Goal: Information Seeking & Learning: Check status

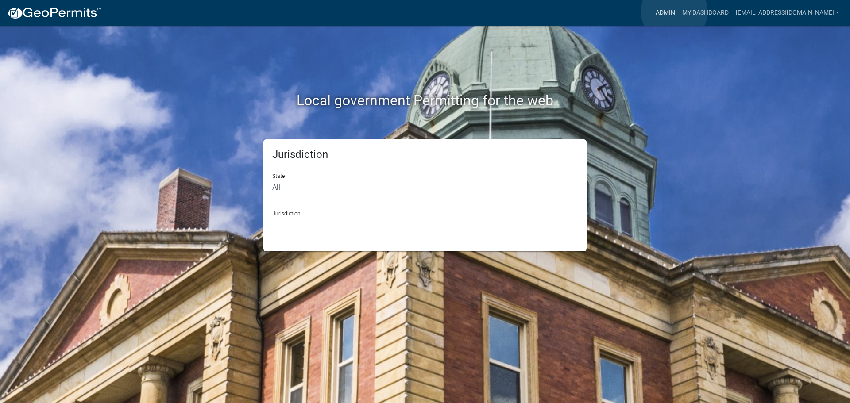
click at [674, 12] on link "Admin" at bounding box center [665, 12] width 27 height 17
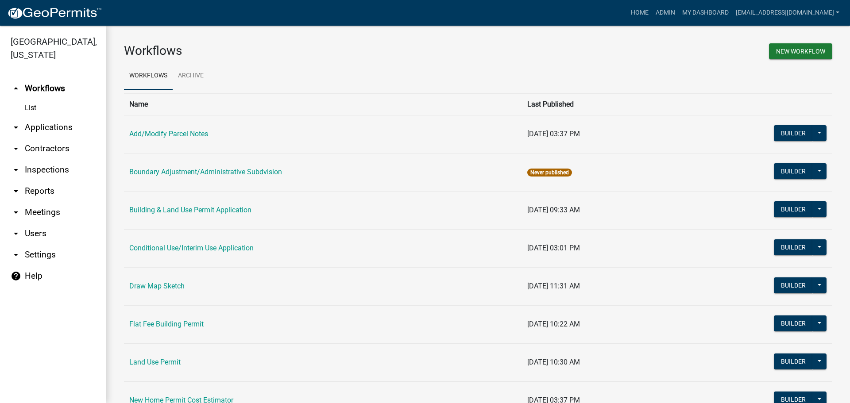
click at [58, 122] on link "arrow_drop_down Applications" at bounding box center [53, 127] width 106 height 21
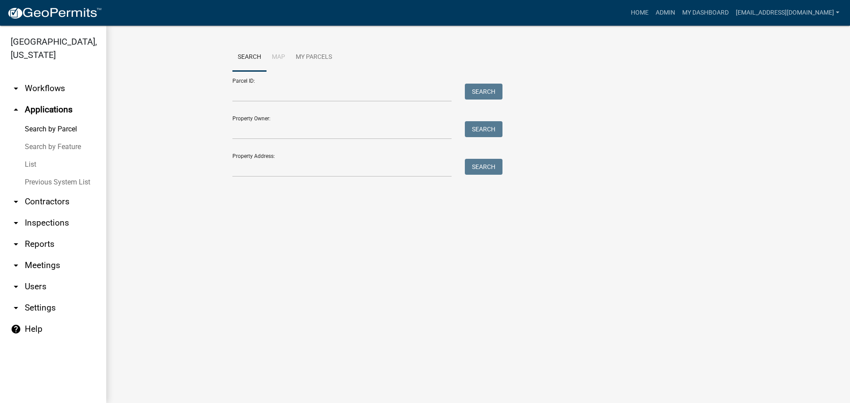
click at [31, 163] on link "List" at bounding box center [53, 165] width 106 height 18
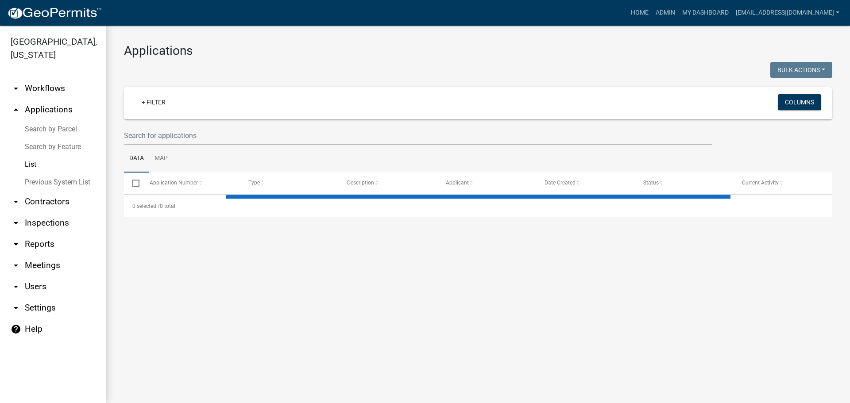
select select "2: 50"
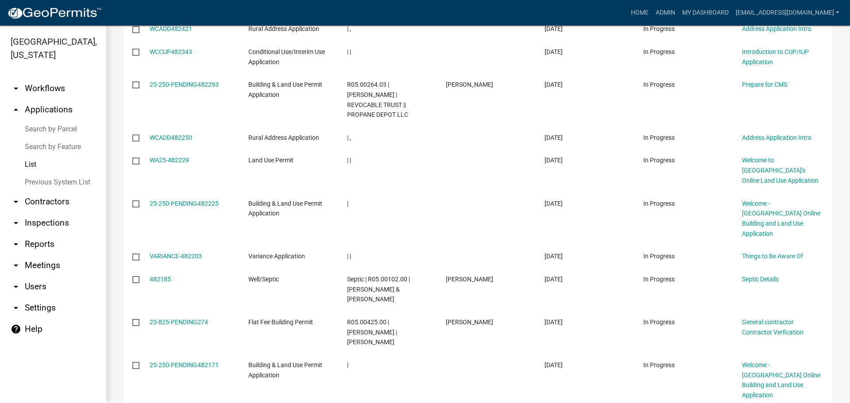
scroll to position [44, 0]
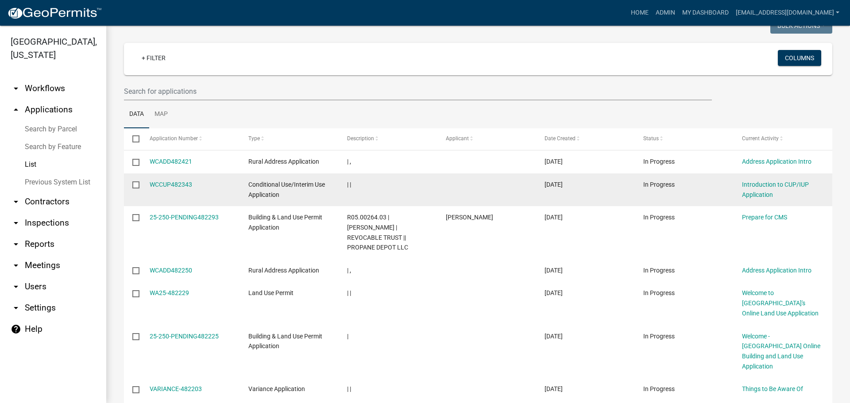
click at [135, 185] on input "checkbox" at bounding box center [135, 184] width 6 height 6
checkbox input "true"
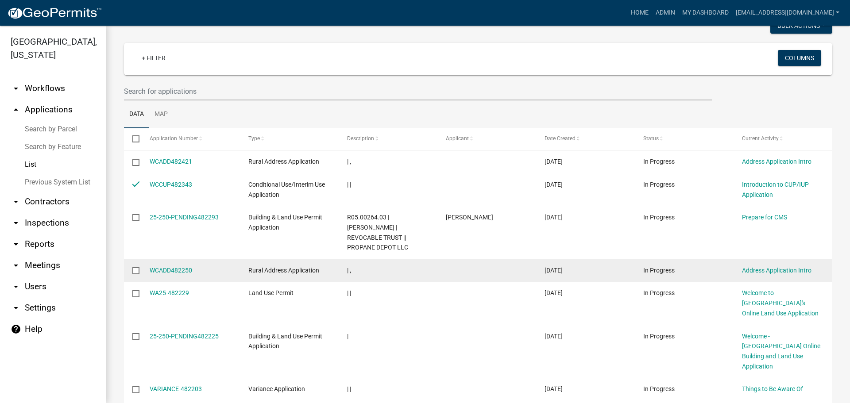
click at [137, 268] on input "checkbox" at bounding box center [135, 270] width 6 height 6
checkbox input "true"
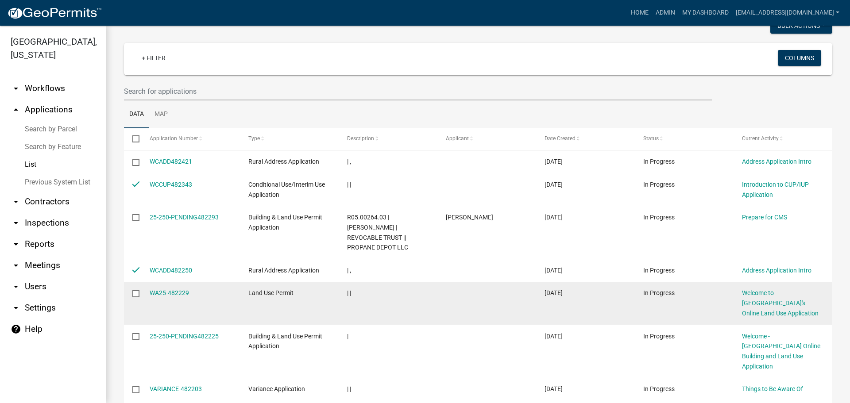
click at [135, 290] on input "checkbox" at bounding box center [135, 293] width 6 height 6
checkbox input "true"
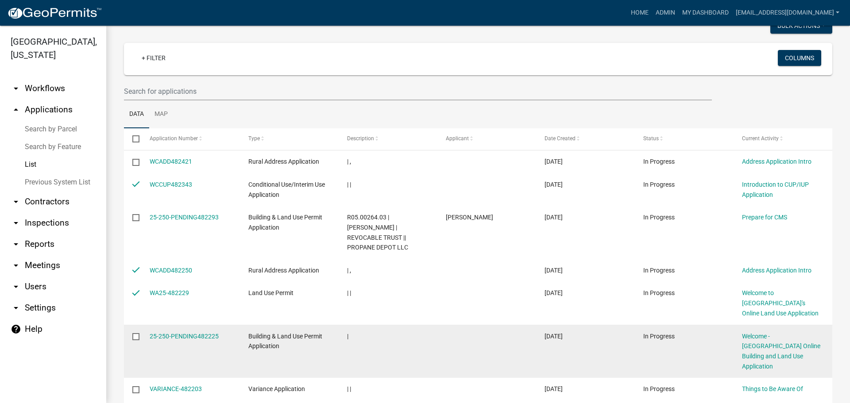
click at [136, 337] on input "checkbox" at bounding box center [135, 336] width 6 height 6
checkbox input "true"
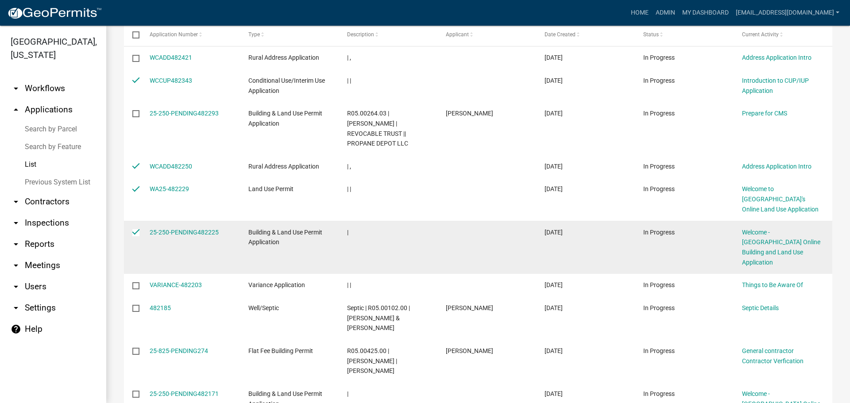
scroll to position [133, 0]
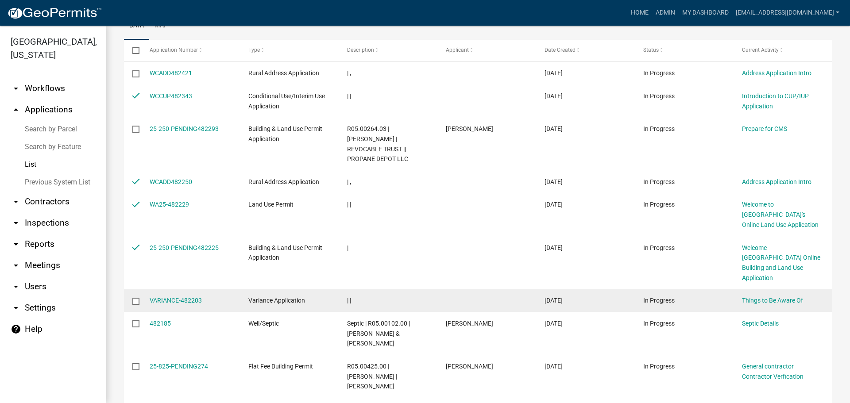
click at [135, 298] on input "checkbox" at bounding box center [135, 301] width 6 height 6
checkbox input "true"
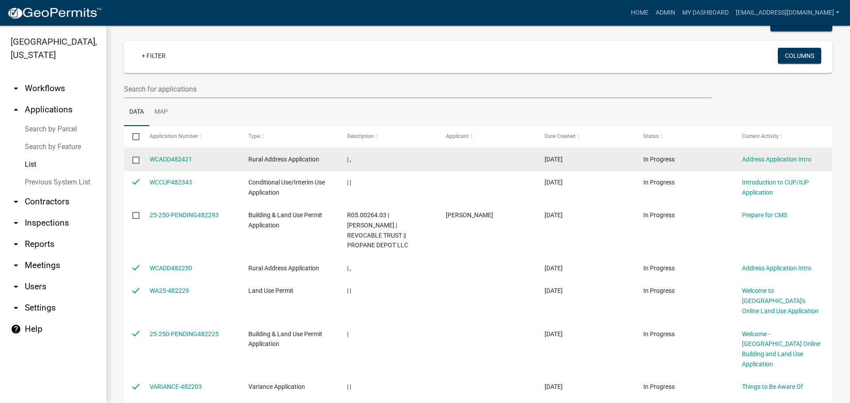
scroll to position [0, 0]
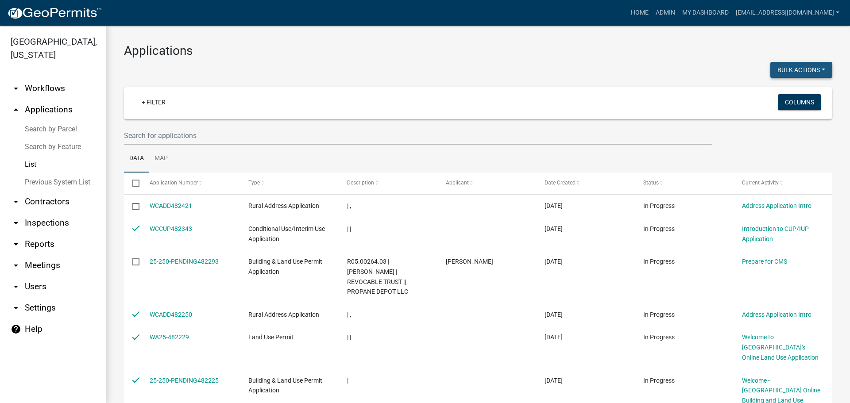
click at [800, 69] on button "Bulk Actions" at bounding box center [801, 70] width 62 height 16
click at [787, 94] on button "Void" at bounding box center [796, 92] width 71 height 21
checkbox input "false"
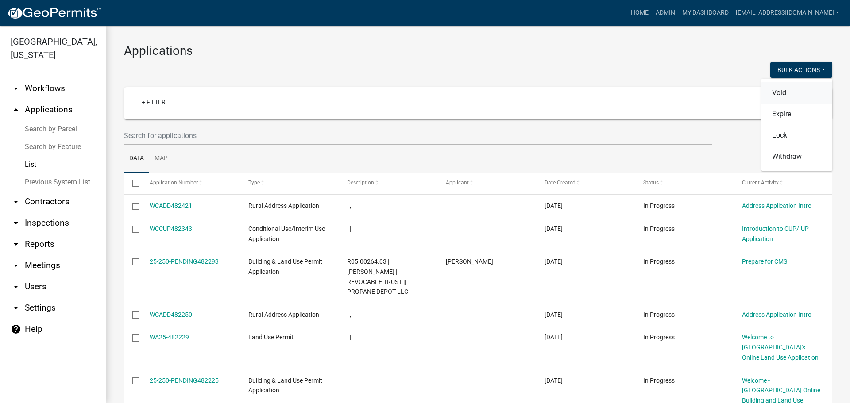
checkbox input "false"
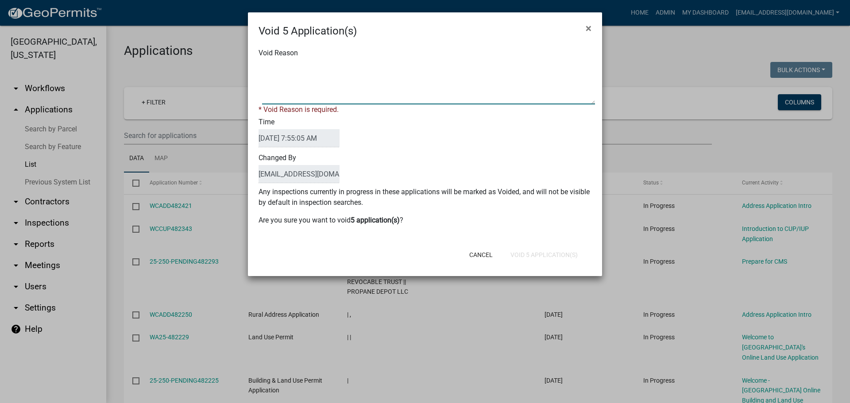
click at [289, 70] on textarea "Void Reason" at bounding box center [428, 82] width 333 height 44
type textarea "Application Abandoned"
click at [574, 258] on div "Void 5 Application(s) × Void Reason * Void Reason is required. Time [DATE] 7:55…" at bounding box center [425, 144] width 354 height 264
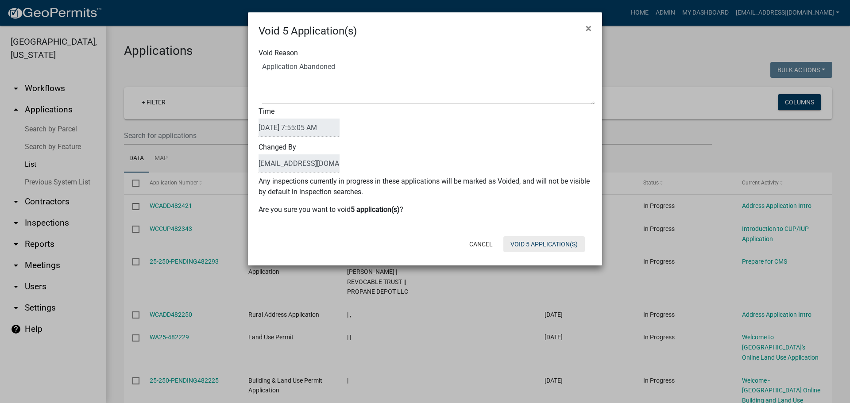
click at [551, 244] on button "Void 5 Application(s)" at bounding box center [543, 244] width 81 height 16
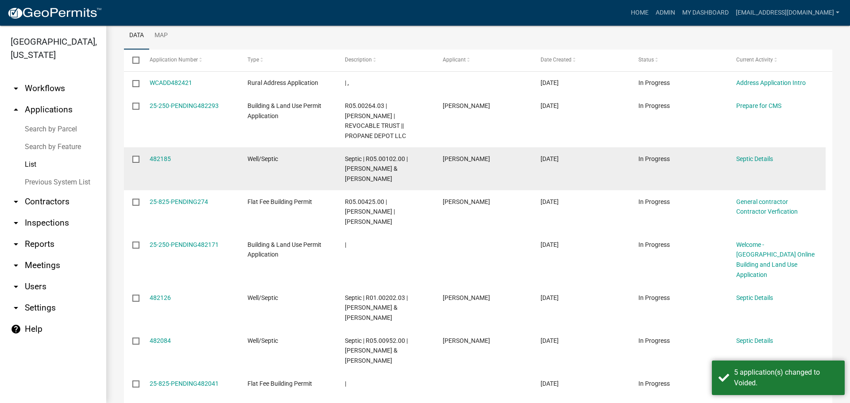
scroll to position [221, 0]
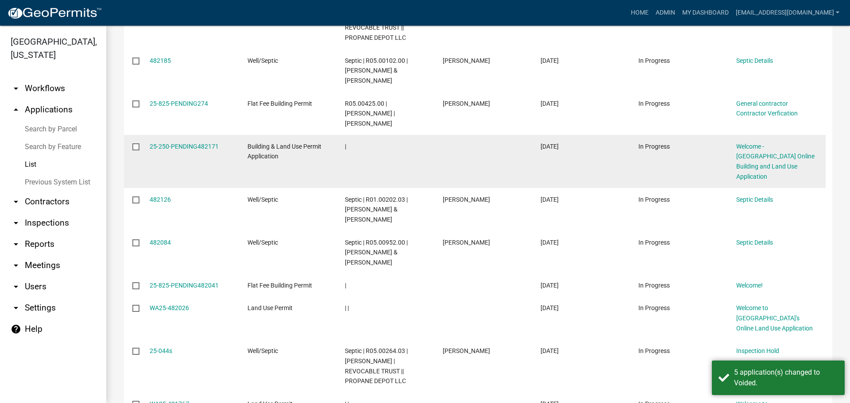
click at [135, 148] on input "checkbox" at bounding box center [135, 146] width 6 height 6
checkbox input "true"
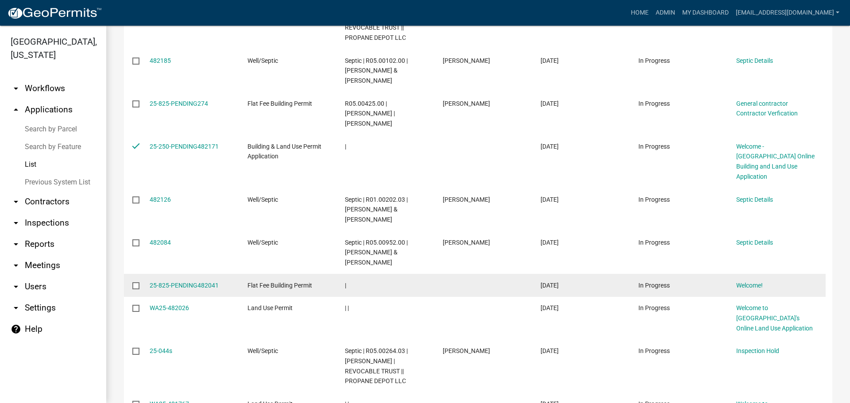
click at [136, 282] on input "checkbox" at bounding box center [135, 285] width 6 height 6
checkbox input "true"
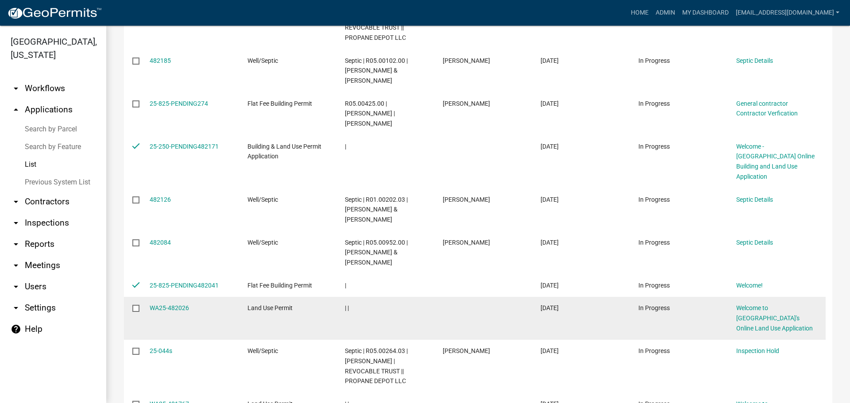
click at [136, 305] on input "checkbox" at bounding box center [135, 308] width 6 height 6
checkbox input "true"
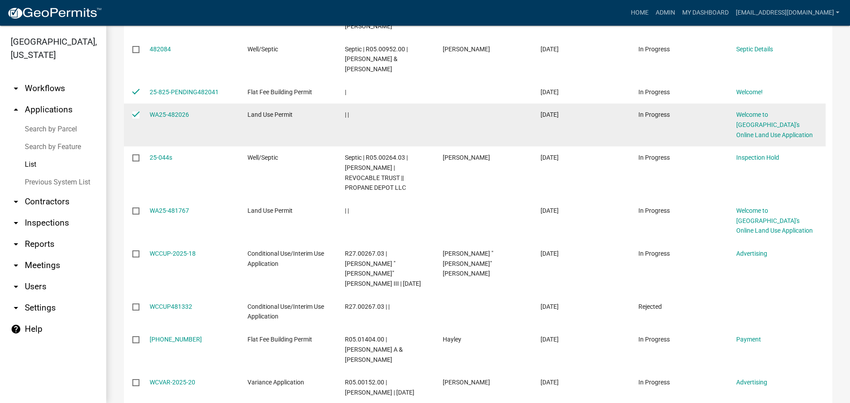
scroll to position [443, 0]
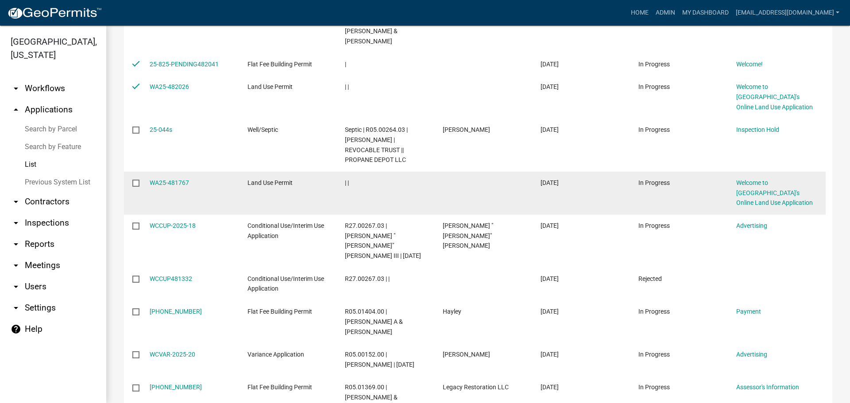
click at [131, 172] on datatable-body-cell at bounding box center [132, 193] width 17 height 43
click at [138, 172] on datatable-body-cell at bounding box center [132, 193] width 17 height 43
click at [131, 172] on datatable-body-cell at bounding box center [132, 193] width 17 height 43
click at [135, 180] on input "checkbox" at bounding box center [135, 183] width 6 height 6
checkbox input "true"
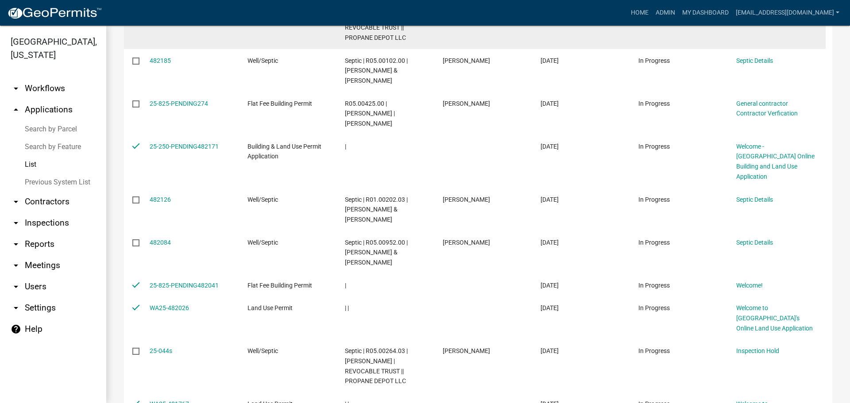
scroll to position [0, 0]
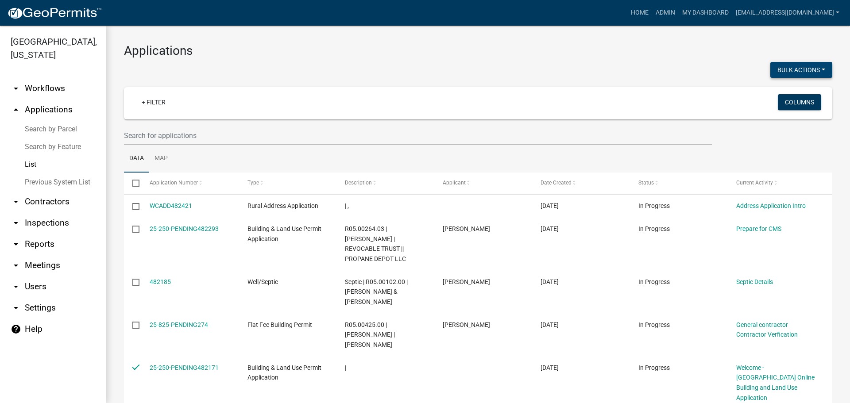
click at [786, 68] on button "Bulk Actions" at bounding box center [801, 70] width 62 height 16
click at [774, 94] on button "Void" at bounding box center [796, 92] width 71 height 21
checkbox input "false"
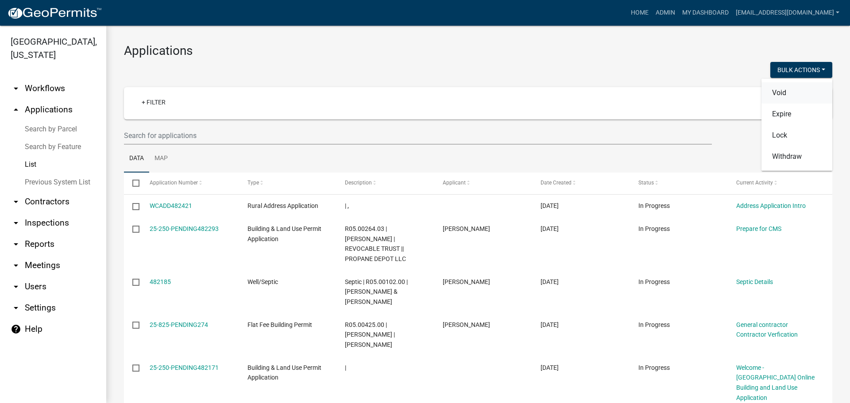
checkbox input "false"
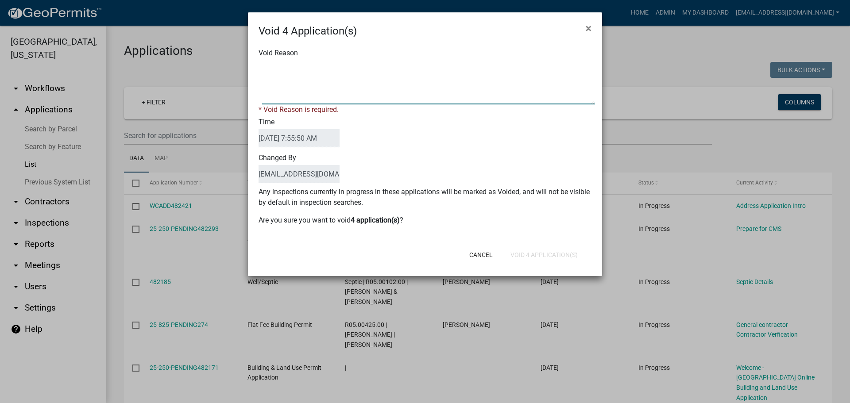
click at [392, 77] on textarea "Void Reason" at bounding box center [428, 82] width 333 height 44
type textarea "Application Abandoned"
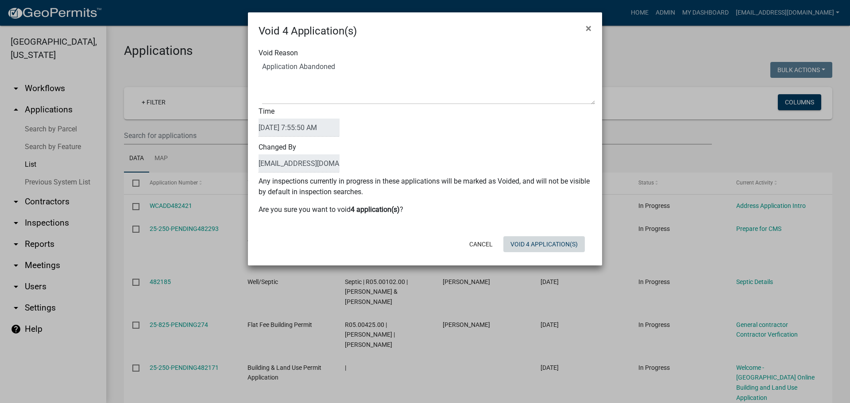
click at [521, 252] on button "Void 4 Application(s)" at bounding box center [543, 244] width 81 height 16
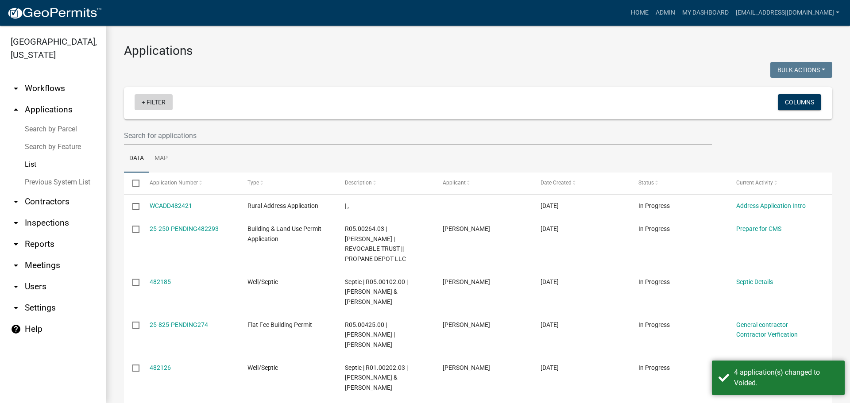
click at [154, 102] on link "+ Filter" at bounding box center [154, 102] width 38 height 16
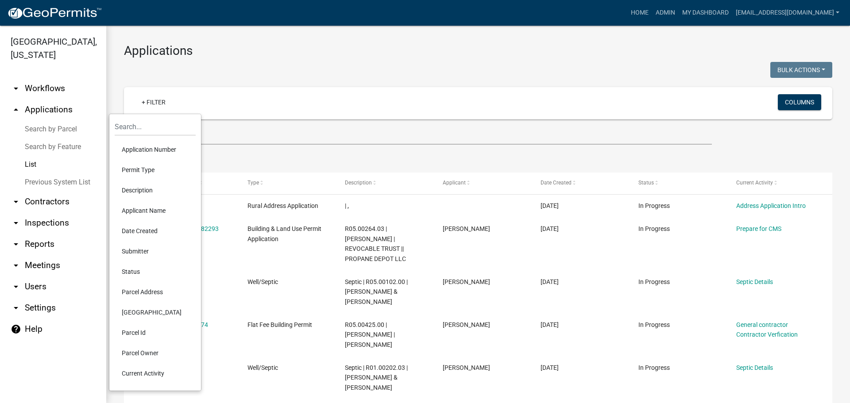
click at [131, 268] on li "Status" at bounding box center [155, 272] width 81 height 20
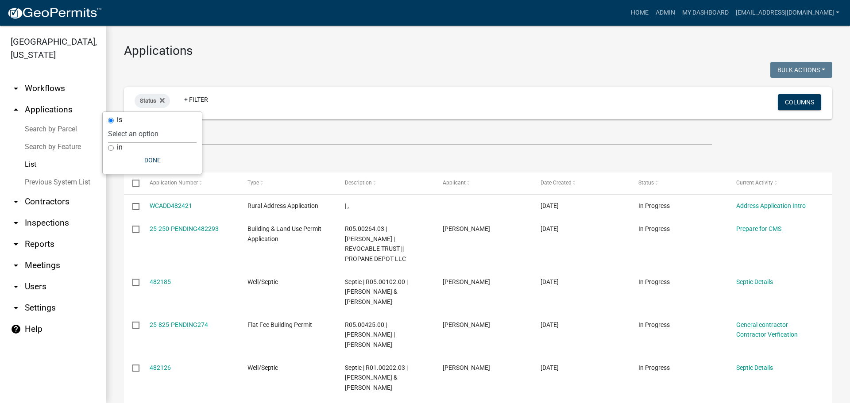
click at [139, 131] on select "Select an option Not Started In Progress Completed Expired Locked Withdrawn Voi…" at bounding box center [152, 134] width 89 height 18
select select "1"
click at [126, 125] on select "Select an option Not Started In Progress Completed Expired Locked Withdrawn Voi…" at bounding box center [152, 134] width 89 height 18
click at [166, 162] on button "Done" at bounding box center [170, 160] width 89 height 16
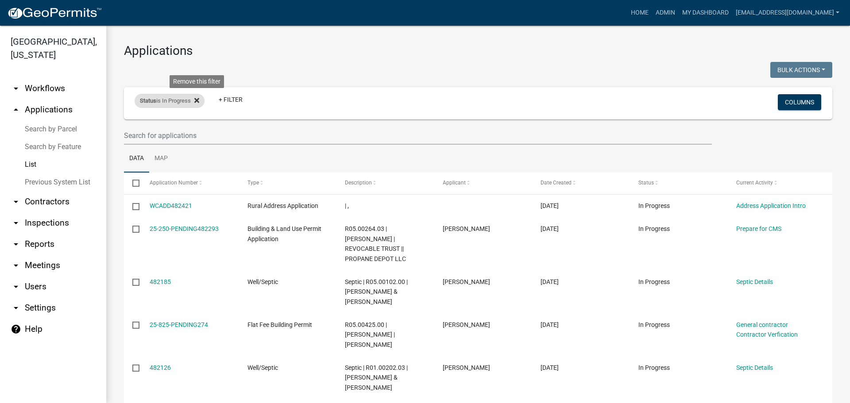
click at [197, 101] on icon at bounding box center [196, 100] width 5 height 7
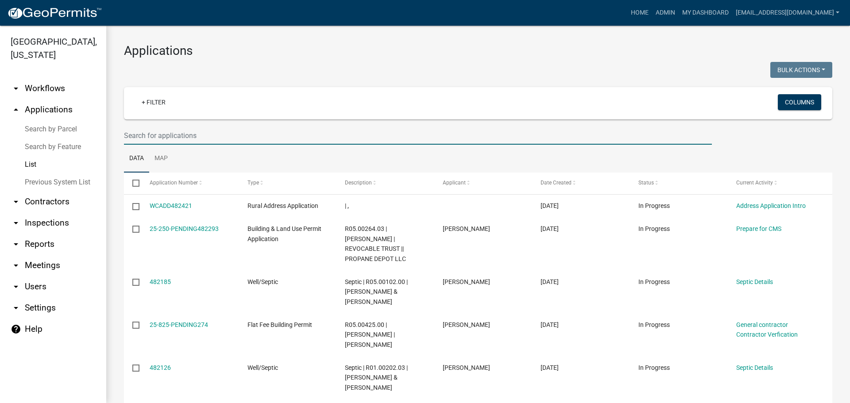
click at [178, 136] on input "text" at bounding box center [418, 136] width 588 height 18
type input "WCVAR-2023-24"
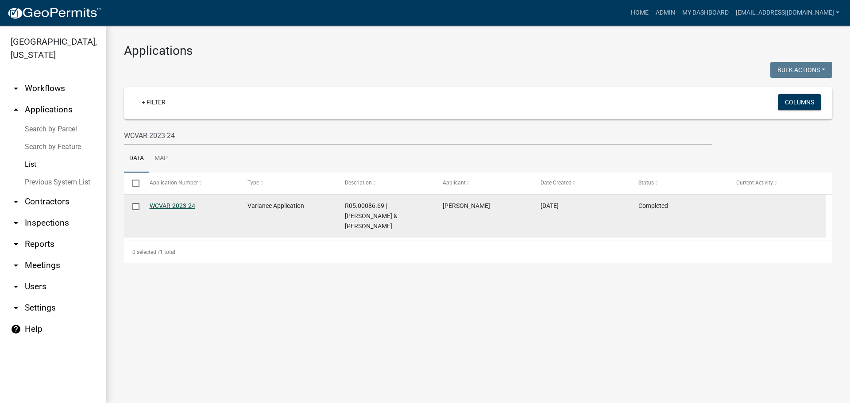
click at [176, 206] on link "WCVAR-2023-24" at bounding box center [173, 205] width 46 height 7
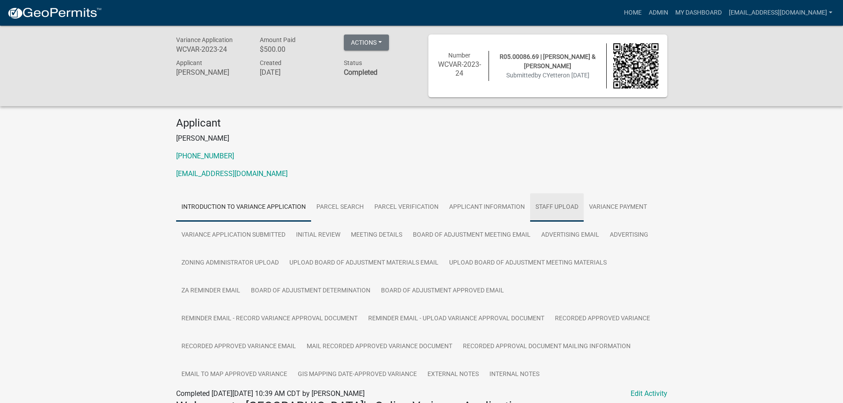
click at [553, 215] on link "Staff Upload" at bounding box center [557, 207] width 54 height 28
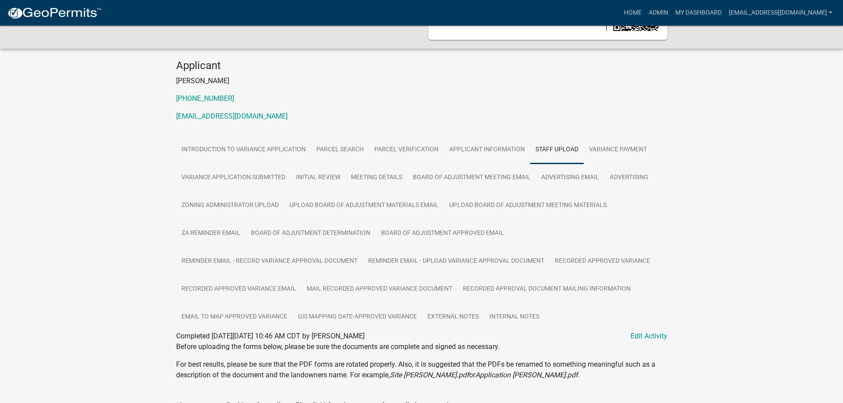
scroll to position [221, 0]
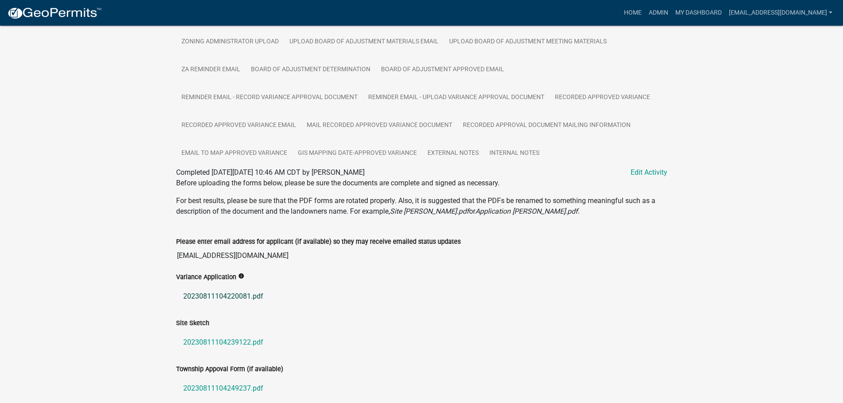
click at [218, 294] on link "20230811104220081.pdf" at bounding box center [421, 296] width 491 height 21
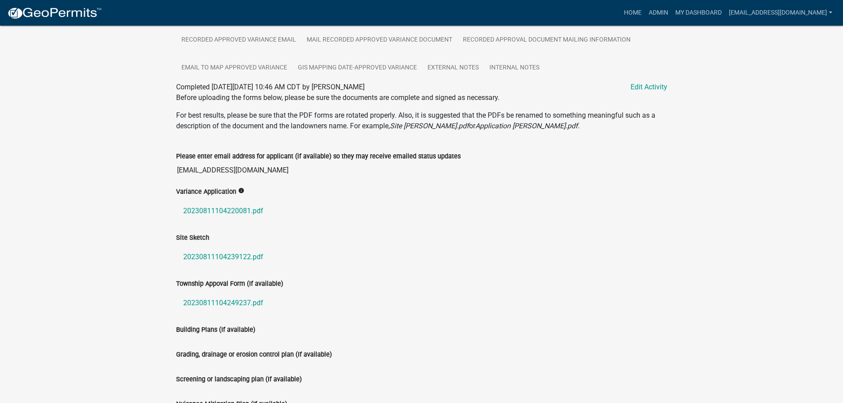
scroll to position [398, 0]
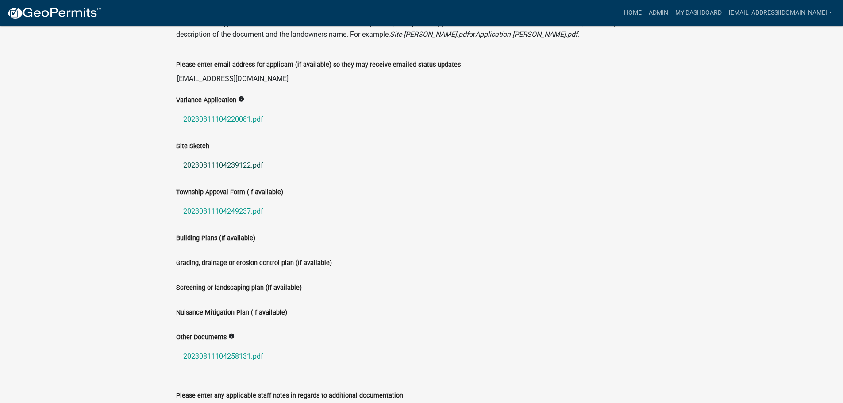
click at [234, 163] on link "20230811104239122.pdf" at bounding box center [421, 165] width 491 height 21
click at [209, 214] on link "20230811104249237.pdf" at bounding box center [421, 211] width 491 height 21
click at [208, 354] on link "20230811104258131.pdf" at bounding box center [421, 356] width 491 height 21
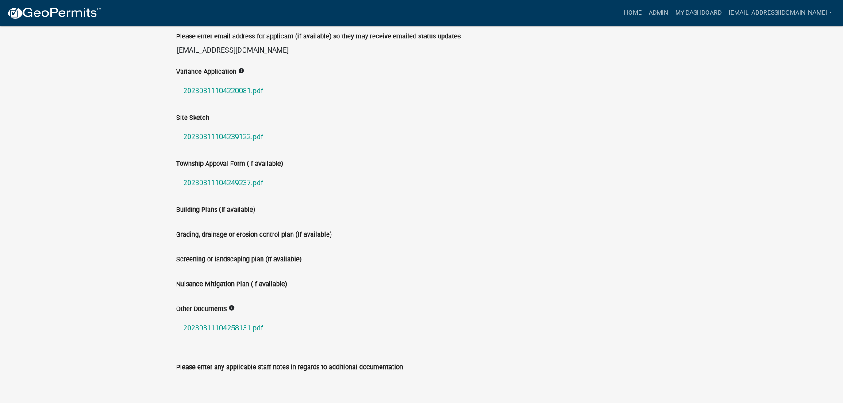
scroll to position [443, 0]
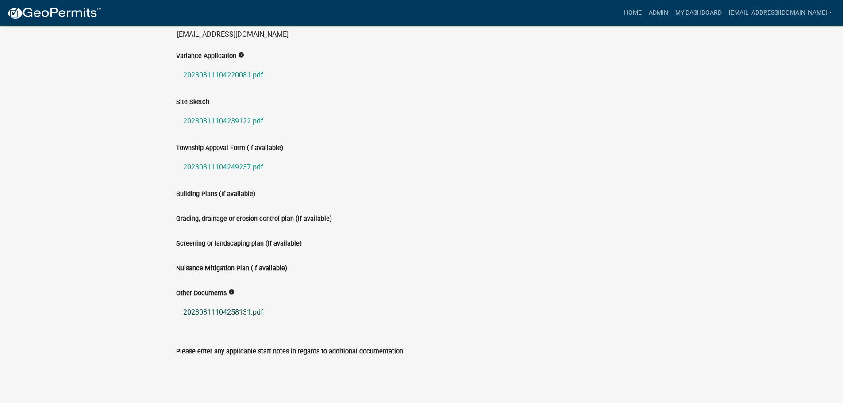
click at [224, 311] on link "20230811104258131.pdf" at bounding box center [421, 312] width 491 height 21
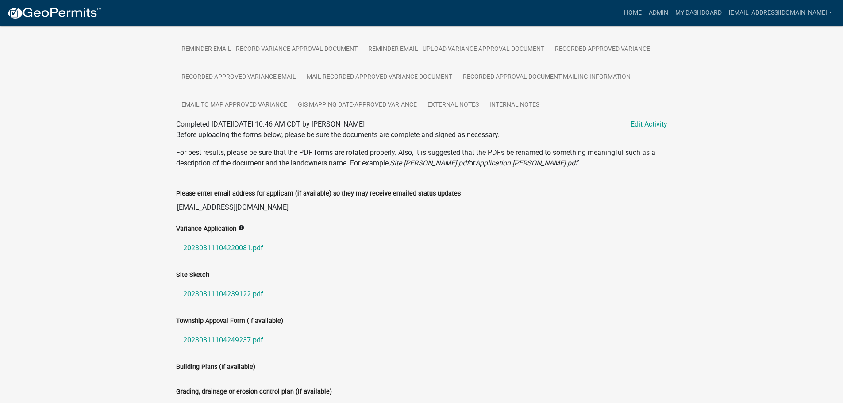
scroll to position [44, 0]
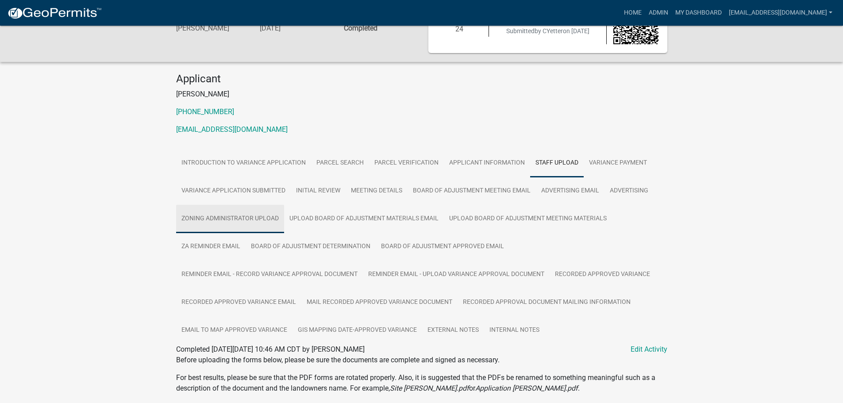
click at [234, 217] on link "Zoning Administrator Upload" at bounding box center [230, 219] width 108 height 28
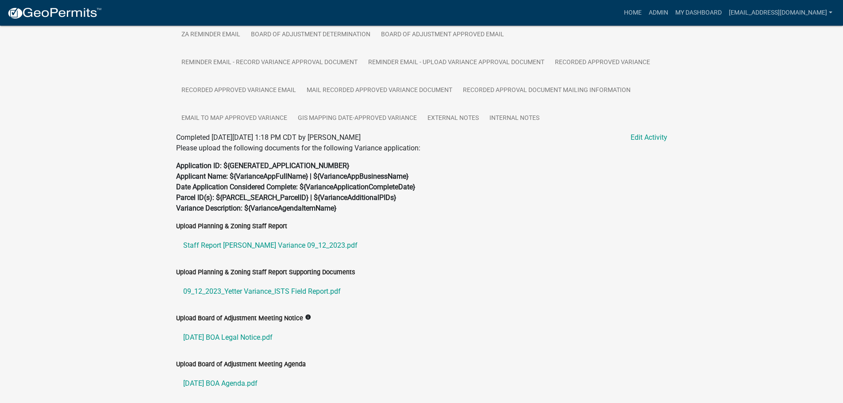
scroll to position [295, 0]
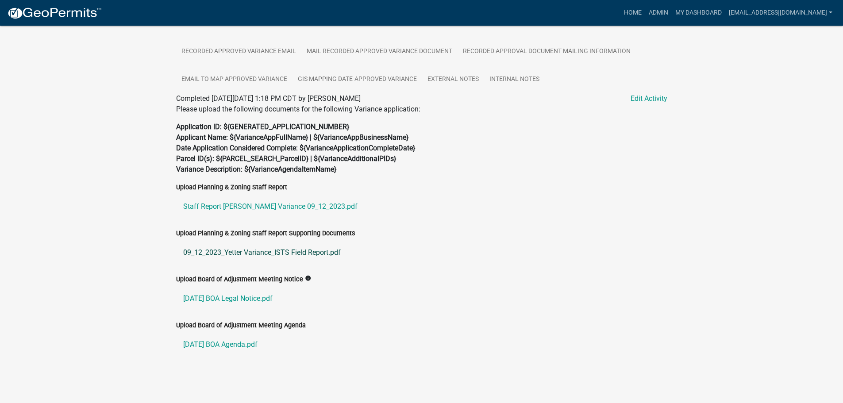
click at [255, 252] on link "09_12_2023_Yetter Variance_ISTS Field Report.pdf" at bounding box center [421, 252] width 491 height 21
click at [207, 296] on link "[DATE] BOA Legal Notice.pdf" at bounding box center [421, 298] width 491 height 21
click at [293, 210] on link "Staff Report [PERSON_NAME] Variance 09_12_2023.pdf" at bounding box center [421, 206] width 491 height 21
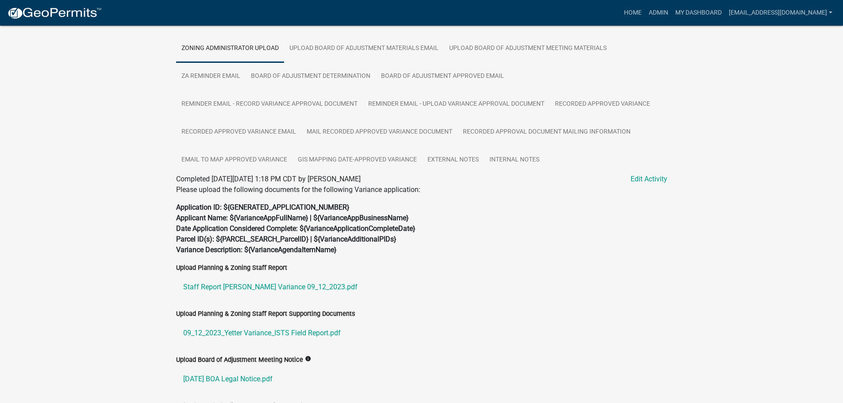
scroll to position [207, 0]
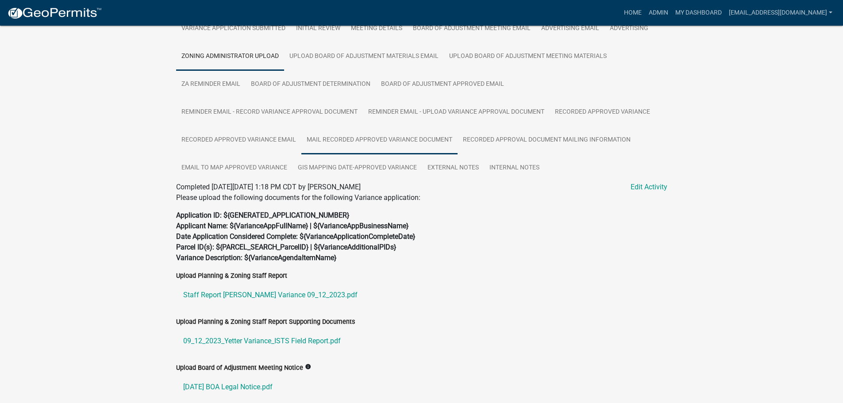
click at [390, 134] on link "Mail Recorded Approved Variance Document" at bounding box center [379, 140] width 156 height 28
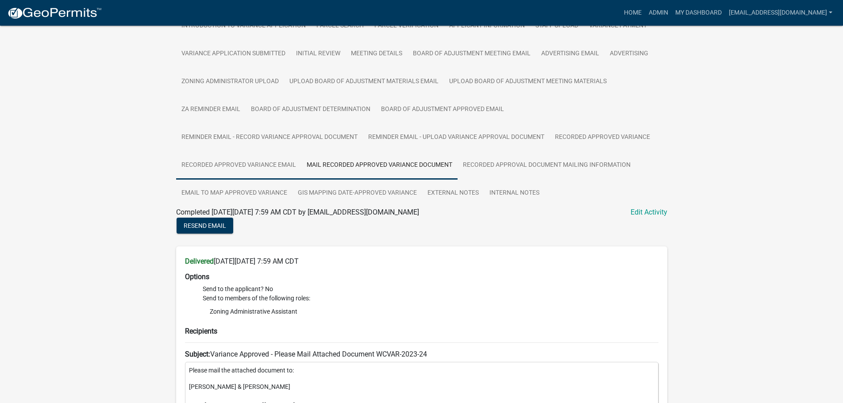
click at [246, 170] on link "Recorded Approved Variance Email" at bounding box center [238, 165] width 125 height 28
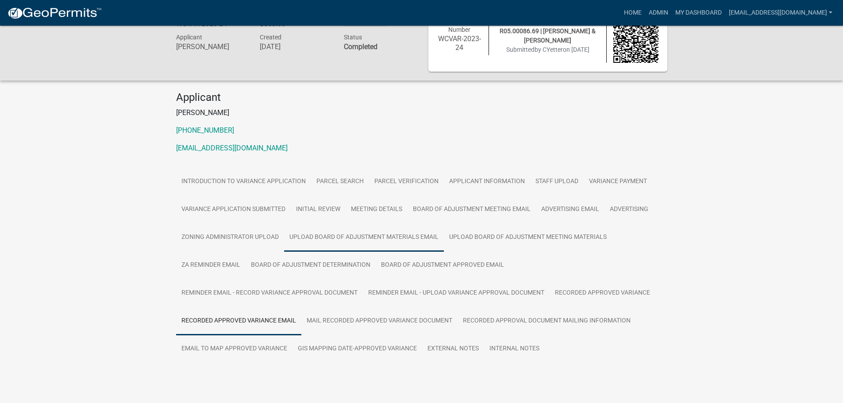
scroll to position [49, 0]
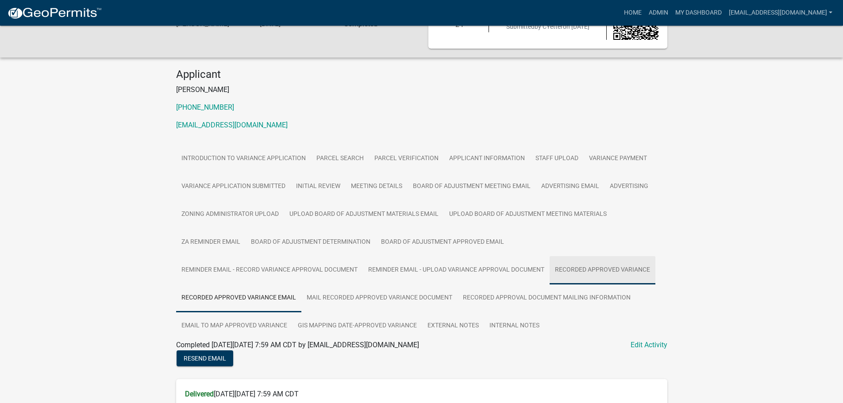
click at [595, 273] on link "Recorded Approved Variance" at bounding box center [603, 270] width 106 height 28
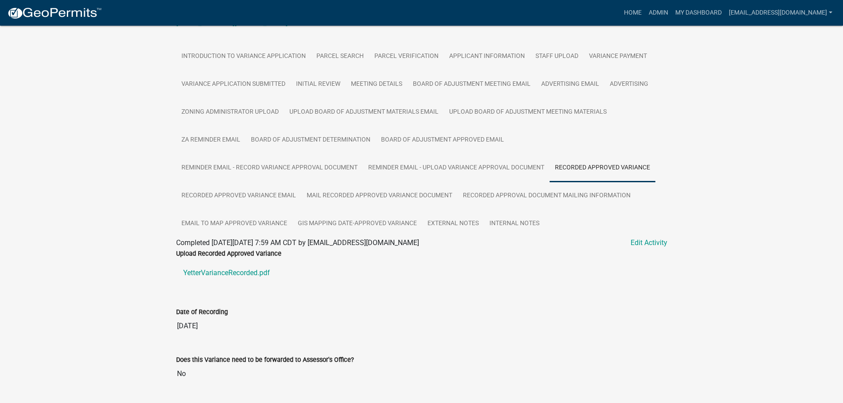
scroll to position [175, 0]
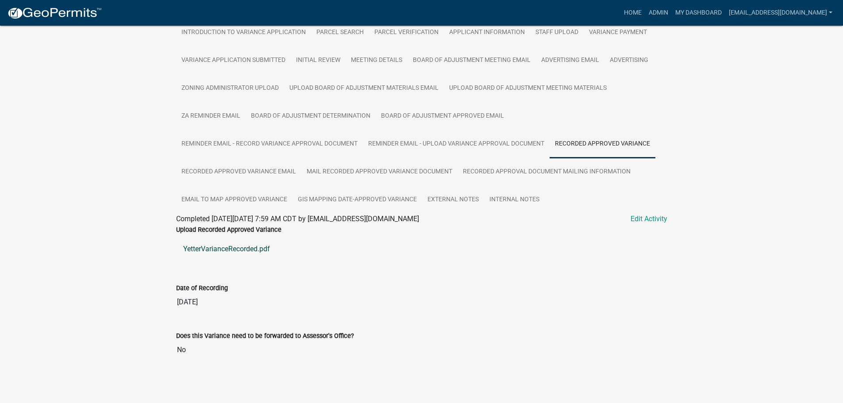
click at [216, 245] on link "YetterVarianceRecorded.pdf" at bounding box center [421, 249] width 491 height 21
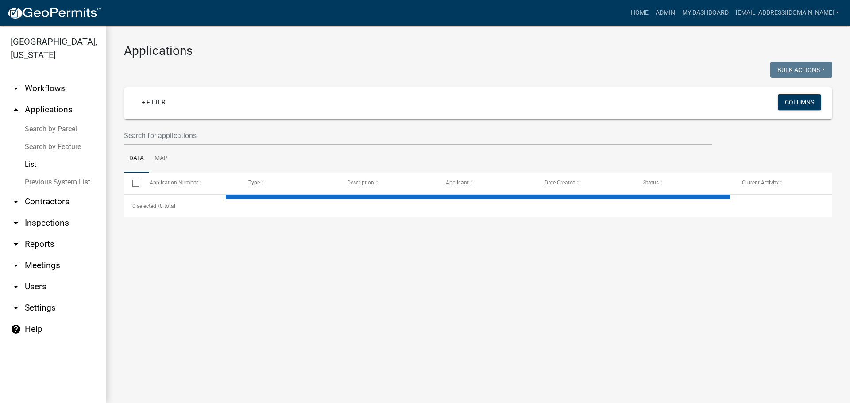
select select "2: 50"
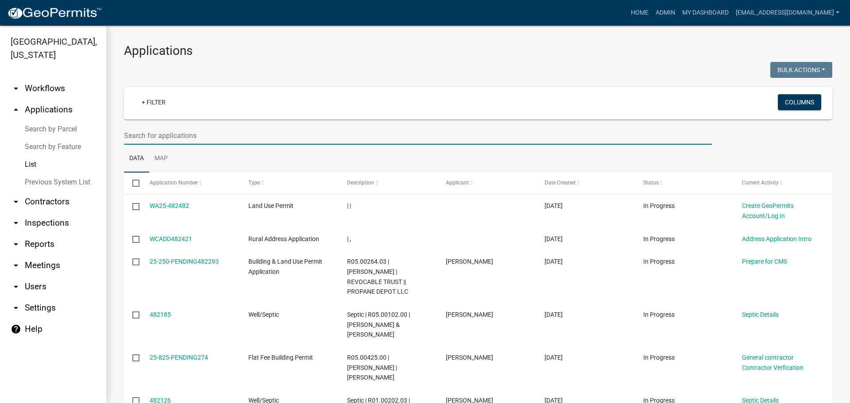
click at [148, 138] on input "text" at bounding box center [418, 136] width 588 height 18
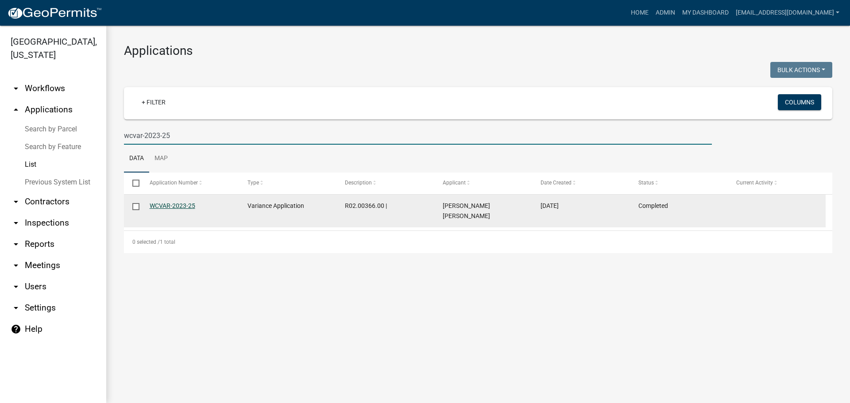
type input "wcvar-2023-25"
click at [173, 204] on link "WCVAR-2023-25" at bounding box center [173, 205] width 46 height 7
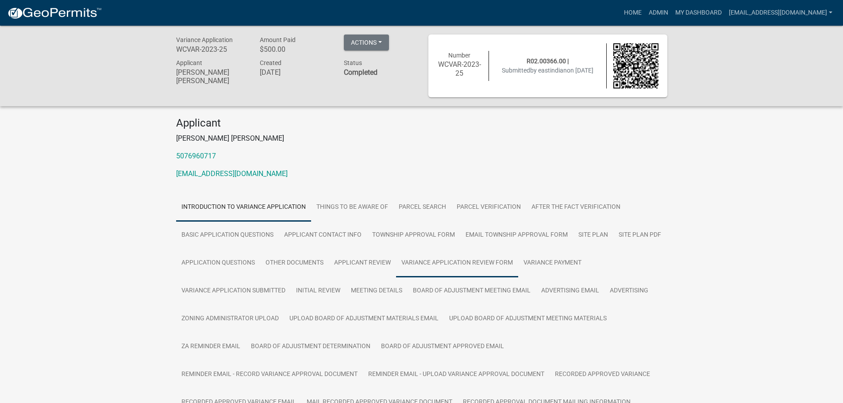
click at [459, 266] on link "Variance Application Review Form" at bounding box center [457, 263] width 122 height 28
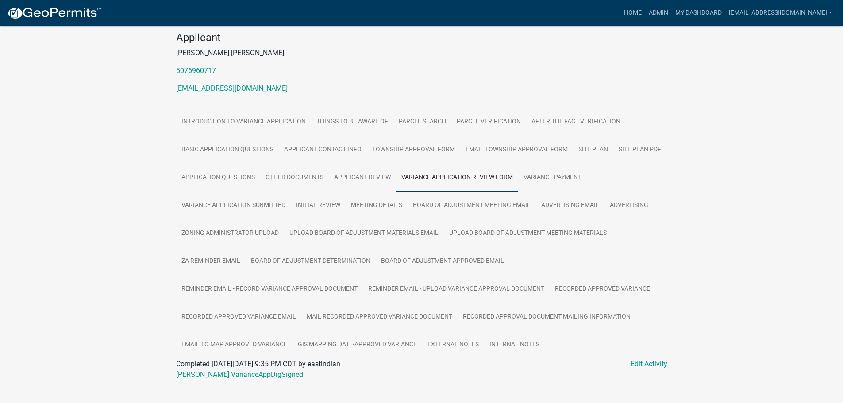
scroll to position [100, 0]
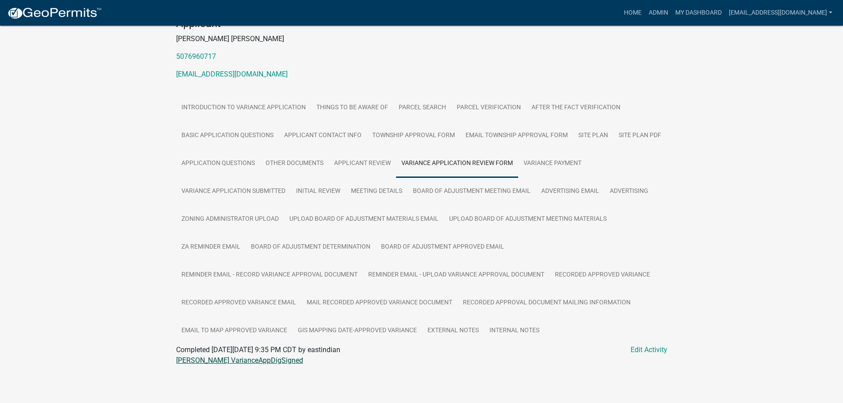
click at [246, 362] on link "[PERSON_NAME] VarianceAppDigSigned" at bounding box center [239, 360] width 127 height 8
click at [593, 135] on link "Site Plan" at bounding box center [593, 136] width 40 height 28
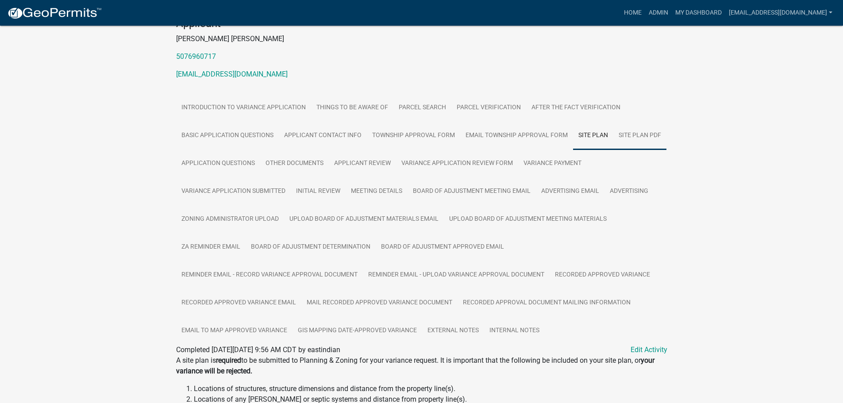
click at [632, 138] on link "Site Plan PDF" at bounding box center [639, 136] width 53 height 28
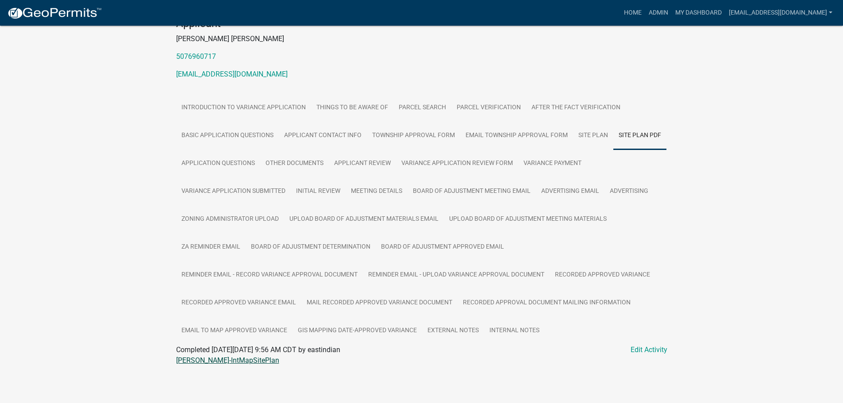
click at [236, 361] on link "[PERSON_NAME]-IntMapSitePlan" at bounding box center [227, 360] width 103 height 8
click at [295, 163] on link "Other Documents" at bounding box center [294, 164] width 69 height 28
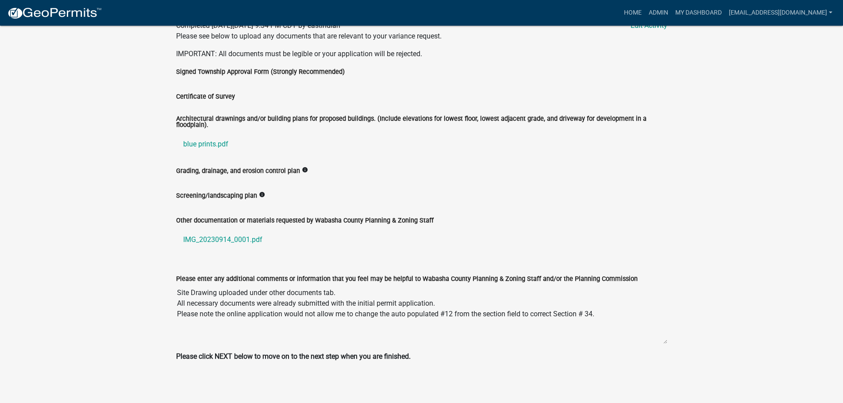
scroll to position [428, 0]
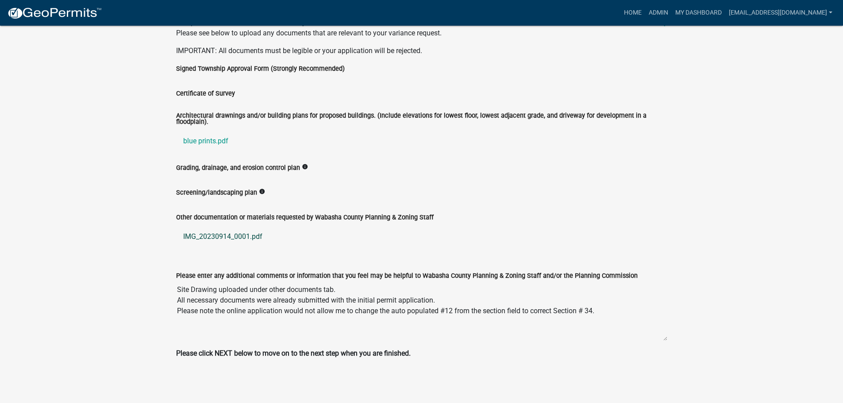
click at [212, 234] on link "IMG_20230914_0001.pdf" at bounding box center [421, 236] width 491 height 21
click at [202, 140] on link "blue prints.pdf" at bounding box center [421, 141] width 491 height 21
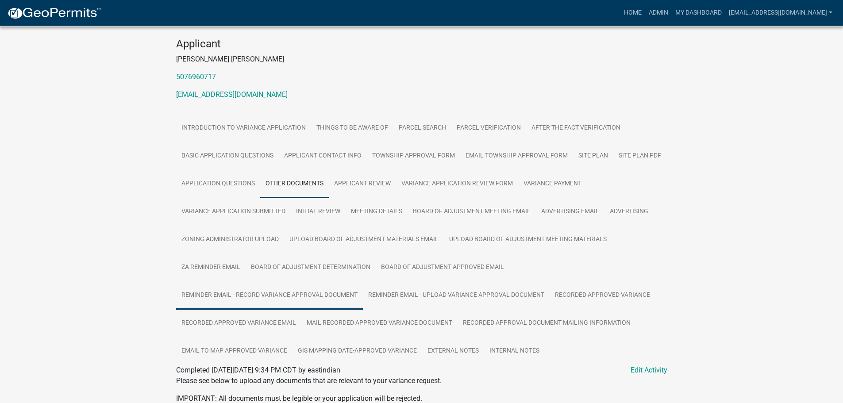
scroll to position [73, 0]
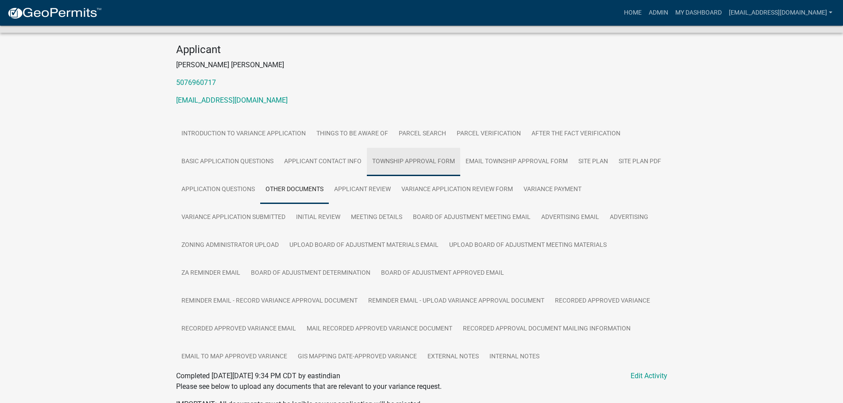
click at [411, 160] on link "Township Approval Form" at bounding box center [413, 162] width 93 height 28
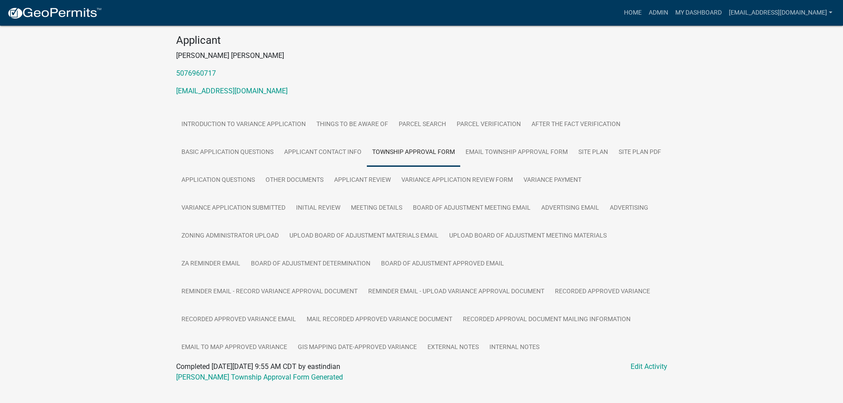
scroll to position [100, 0]
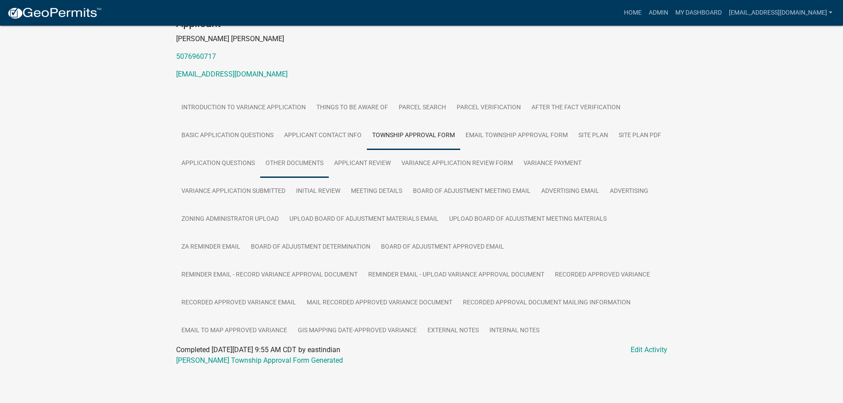
click at [293, 168] on link "Other Documents" at bounding box center [294, 164] width 69 height 28
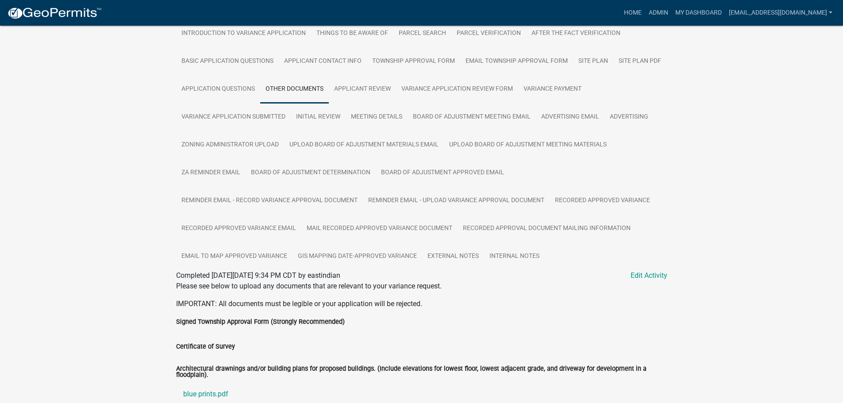
scroll to position [73, 0]
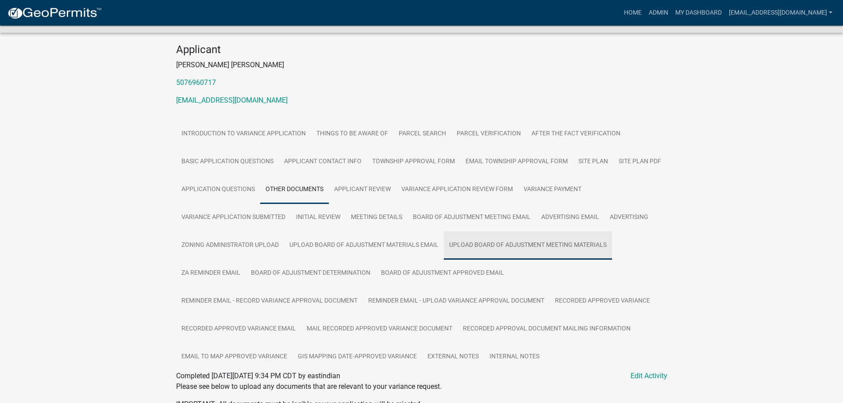
click at [504, 241] on link "Upload Board of Adjustment Meeting Materials" at bounding box center [528, 245] width 168 height 28
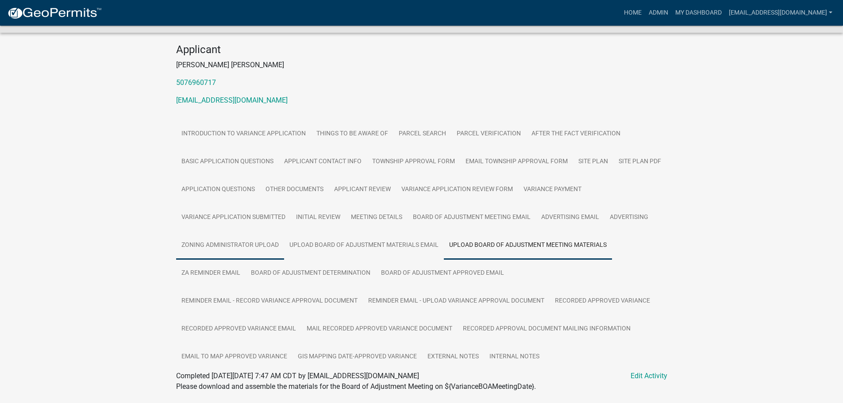
scroll to position [107, 0]
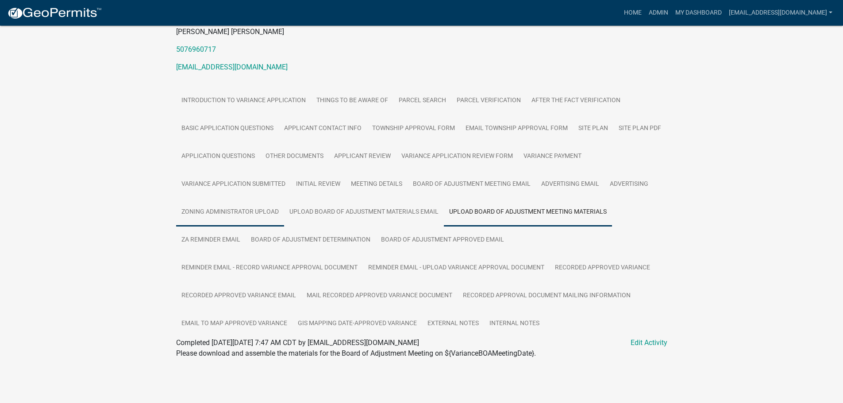
click at [221, 214] on link "Zoning Administrator Upload" at bounding box center [230, 212] width 108 height 28
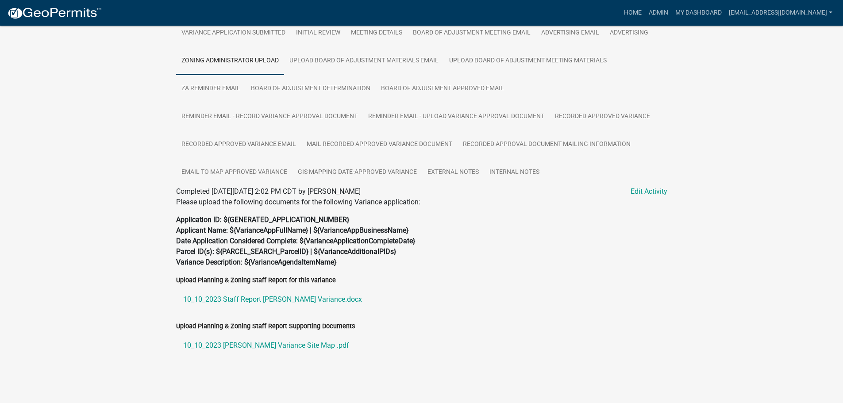
scroll to position [259, 0]
click at [247, 343] on link "10_10_2023 [PERSON_NAME] Variance Site Map .pdf" at bounding box center [421, 344] width 491 height 21
click at [259, 295] on link "10_10_2023 Staff Report [PERSON_NAME] Variance.docx" at bounding box center [421, 298] width 491 height 21
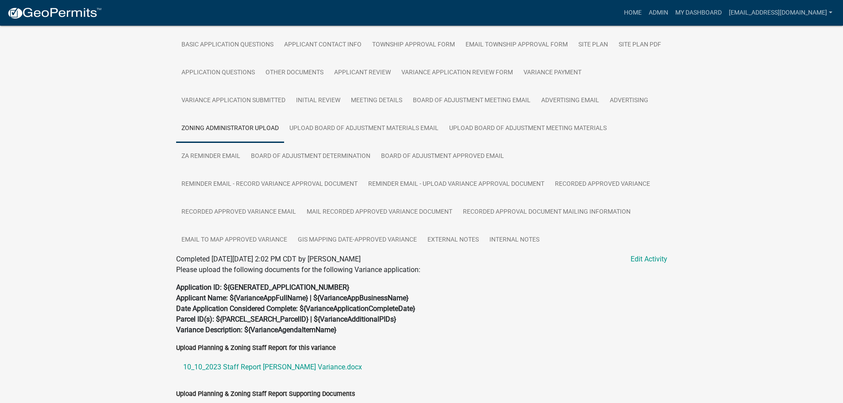
scroll to position [170, 0]
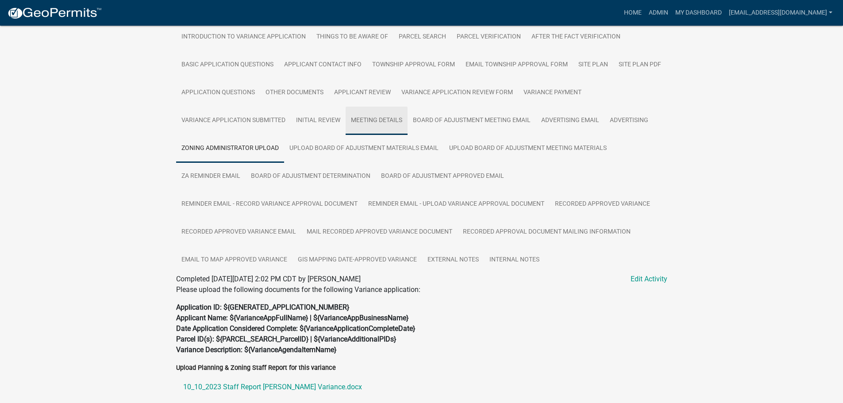
click at [373, 119] on link "Meeting Details" at bounding box center [377, 121] width 62 height 28
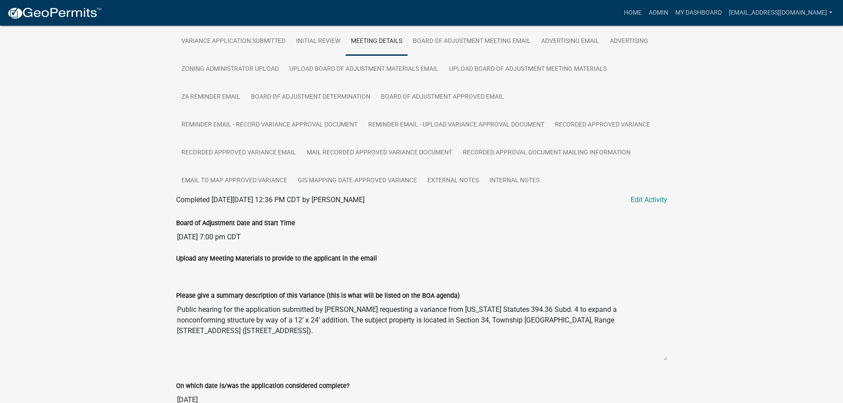
scroll to position [123, 0]
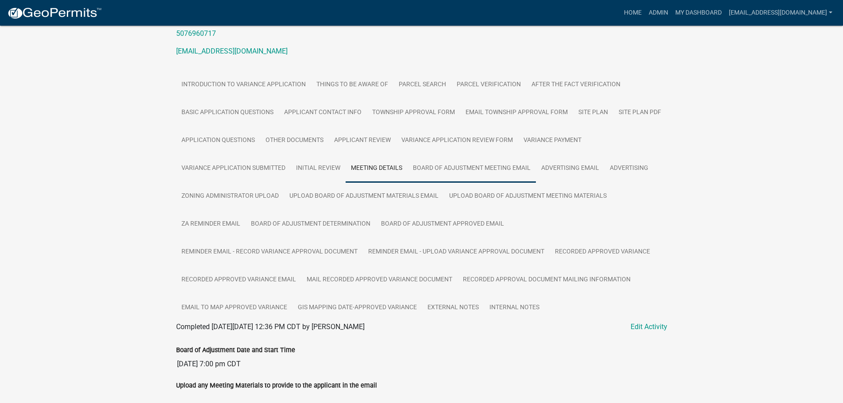
click at [469, 172] on link "Board of Adjustment Meeting Email" at bounding box center [472, 168] width 128 height 28
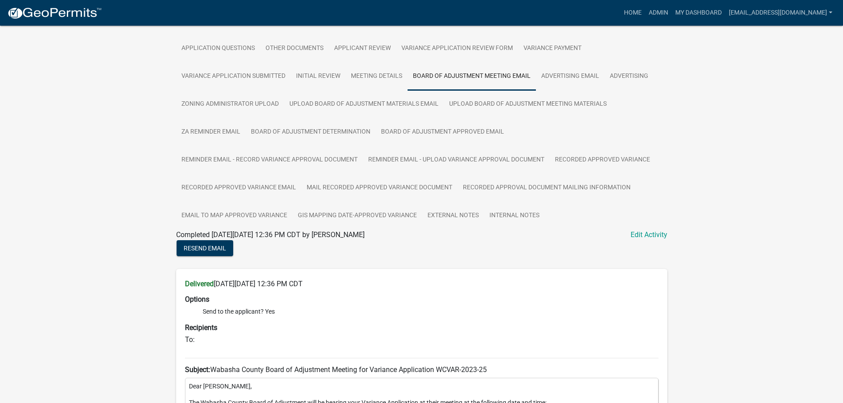
scroll to position [104, 0]
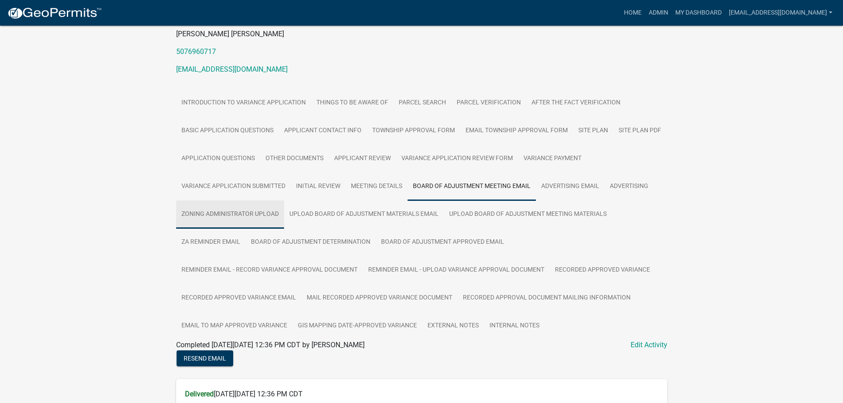
click at [260, 217] on link "Zoning Administrator Upload" at bounding box center [230, 214] width 108 height 28
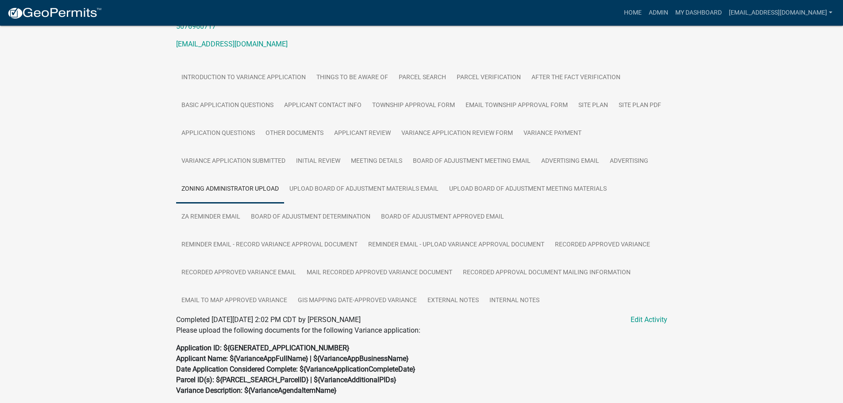
scroll to position [82, 0]
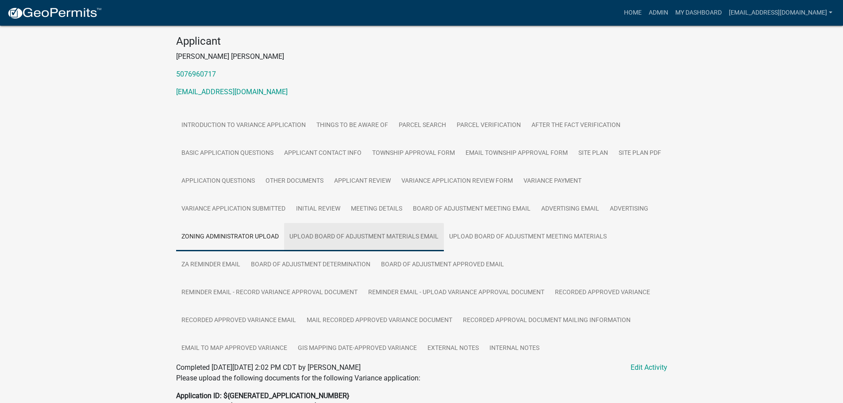
click at [353, 239] on link "Upload Board of Adjustment Materials Email" at bounding box center [364, 237] width 160 height 28
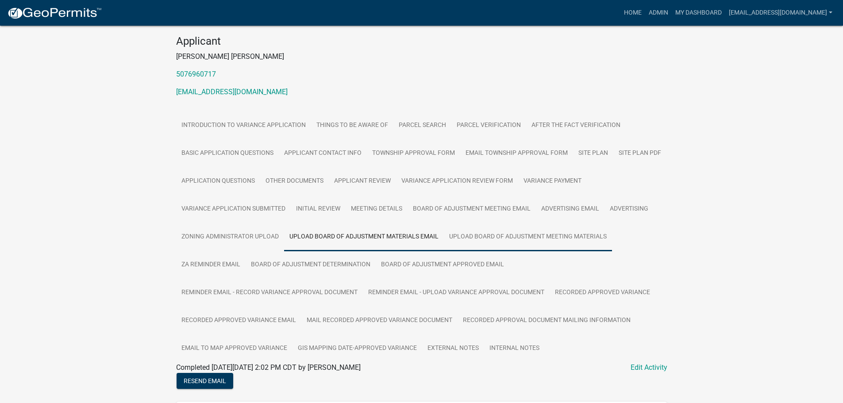
click at [516, 240] on link "Upload Board of Adjustment Meeting Materials" at bounding box center [528, 237] width 168 height 28
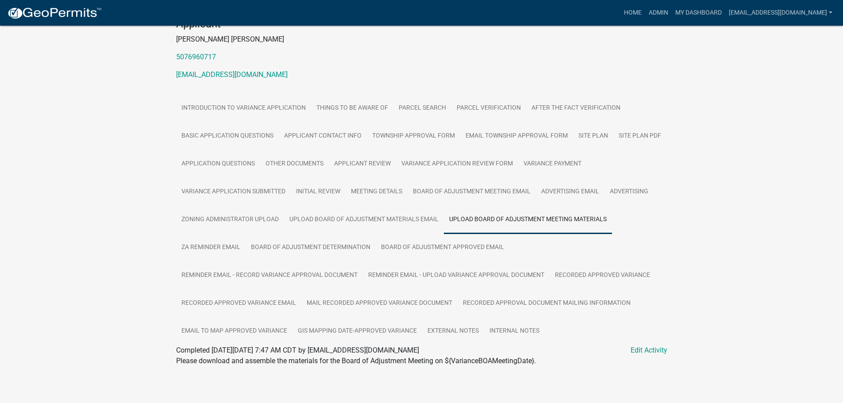
scroll to position [107, 0]
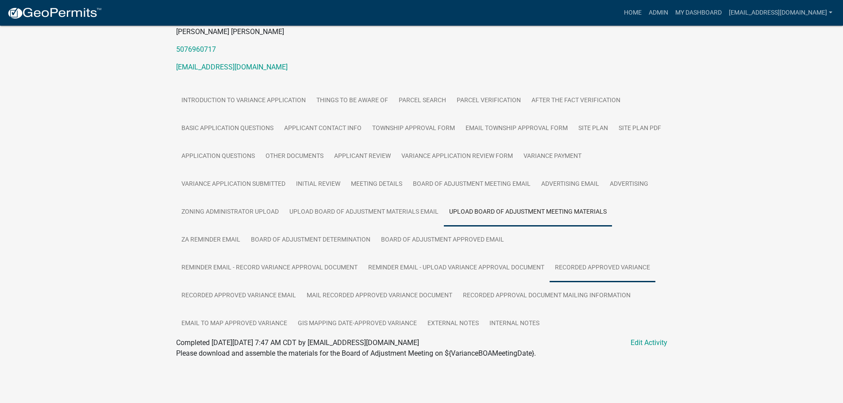
click at [578, 266] on link "Recorded Approved Variance" at bounding box center [603, 268] width 106 height 28
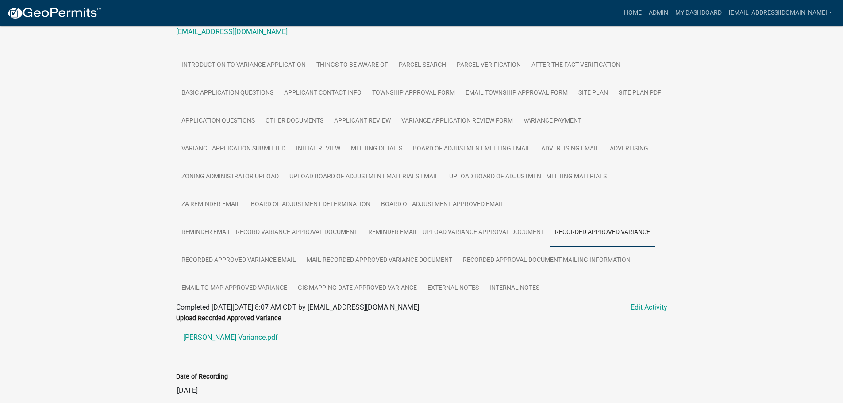
scroll to position [183, 0]
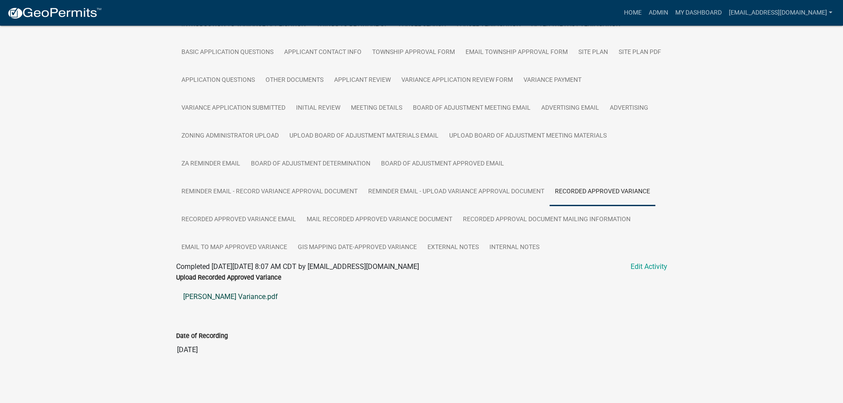
click at [244, 297] on link "[PERSON_NAME] Variance.pdf" at bounding box center [421, 296] width 491 height 21
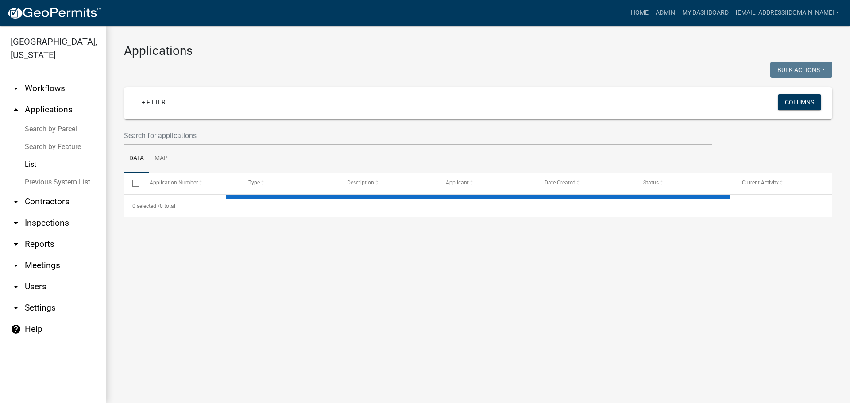
select select "2: 50"
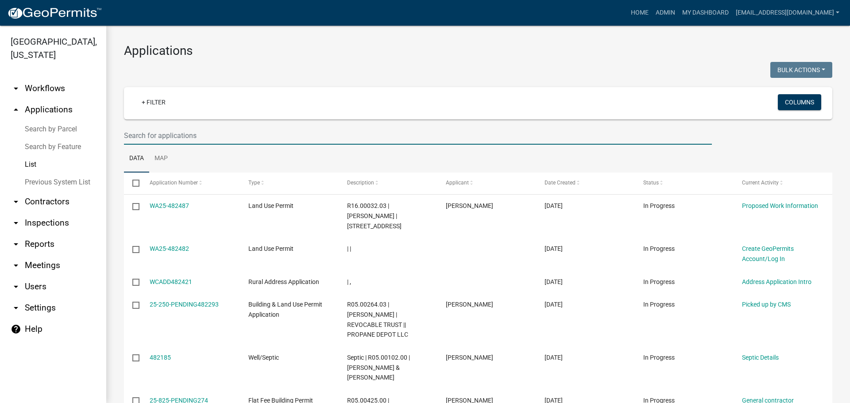
click at [190, 136] on input "text" at bounding box center [418, 136] width 588 height 18
type input "WCVAR-2023-26"
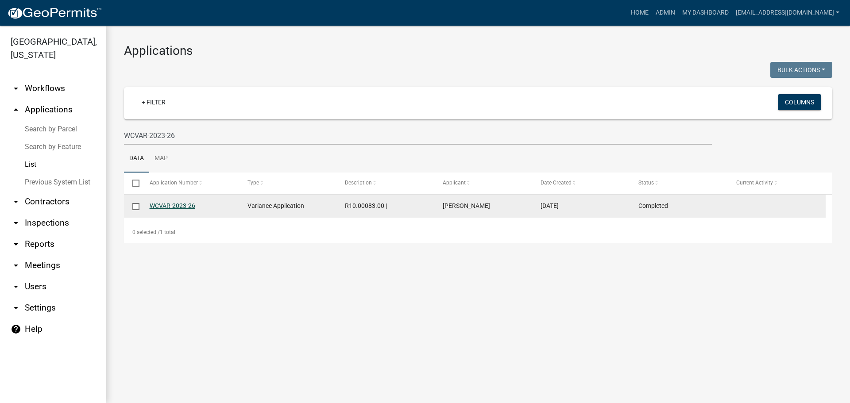
click at [169, 204] on link "WCVAR-2023-26" at bounding box center [173, 205] width 46 height 7
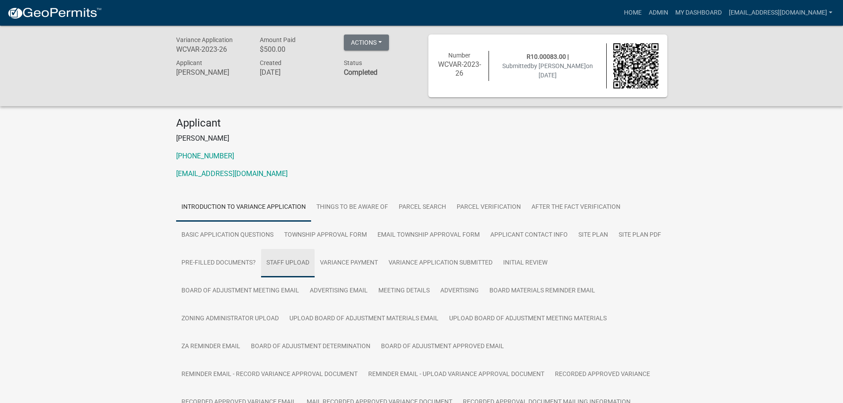
click at [292, 263] on link "Staff Upload" at bounding box center [288, 263] width 54 height 28
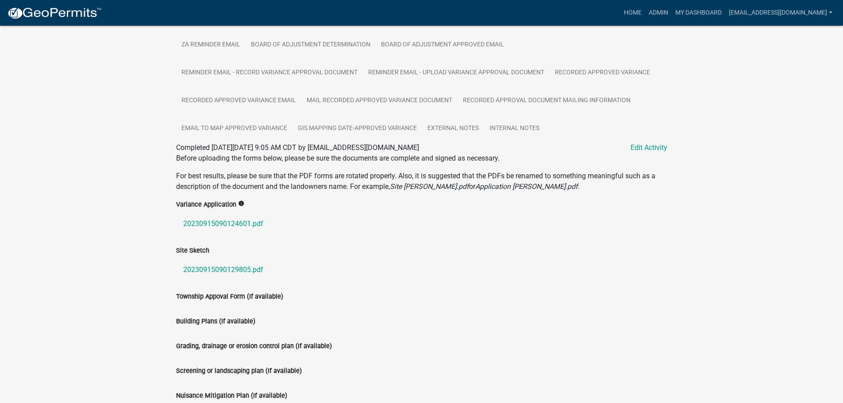
scroll to position [354, 0]
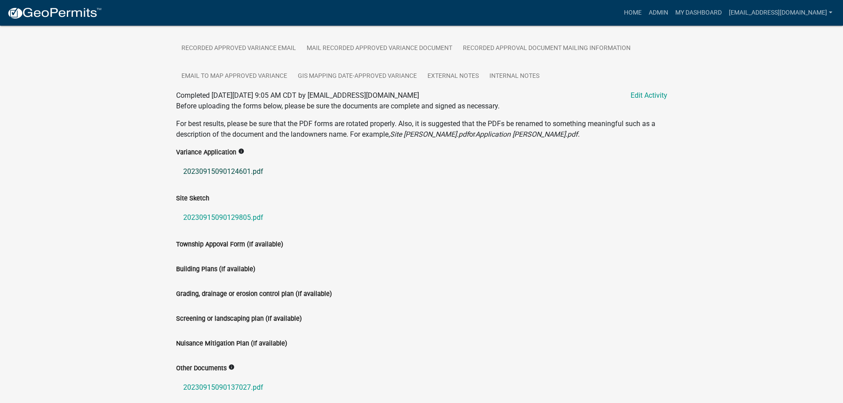
click at [211, 168] on link "20230915090124601.pdf" at bounding box center [421, 171] width 491 height 21
click at [235, 219] on link "20230915090129805.pdf" at bounding box center [421, 217] width 491 height 21
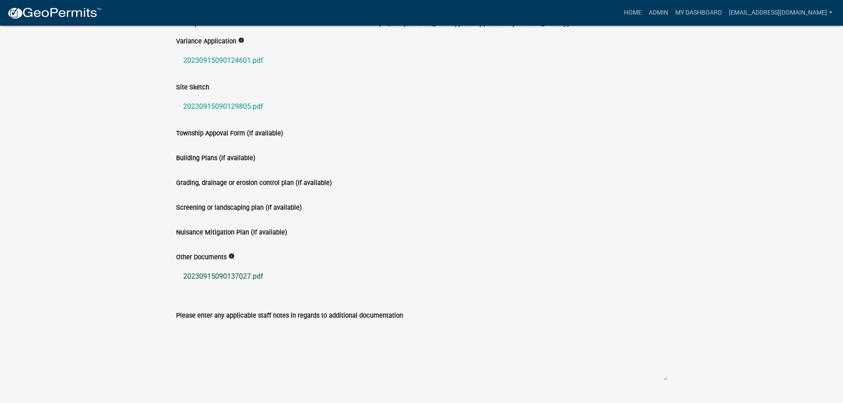
scroll to position [487, 0]
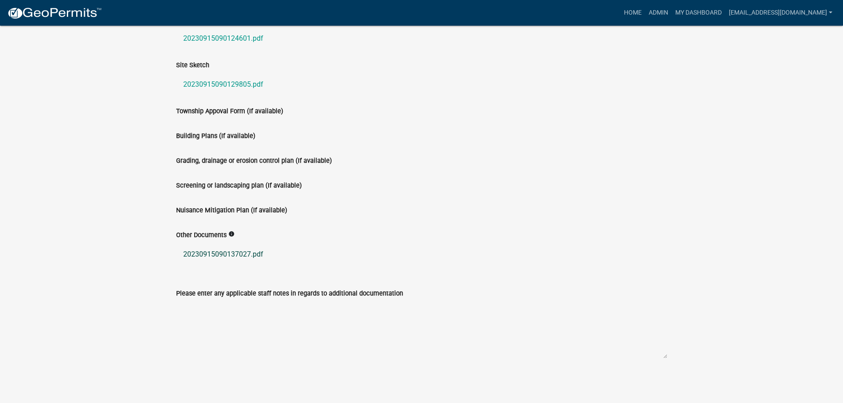
click at [247, 255] on link "20230915090137027.pdf" at bounding box center [421, 254] width 491 height 21
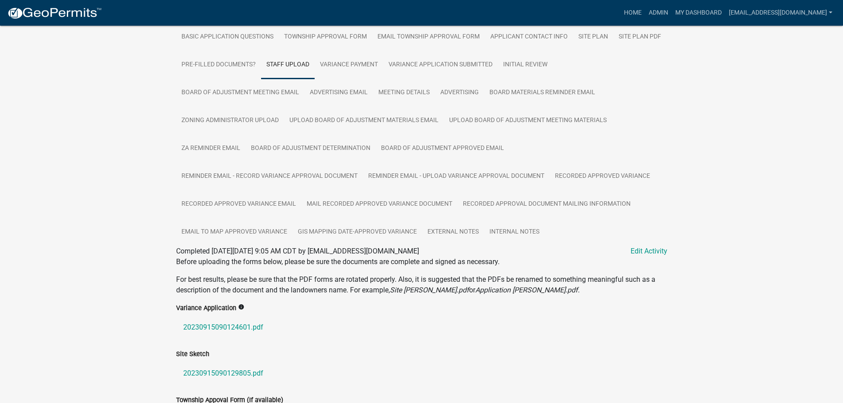
scroll to position [177, 0]
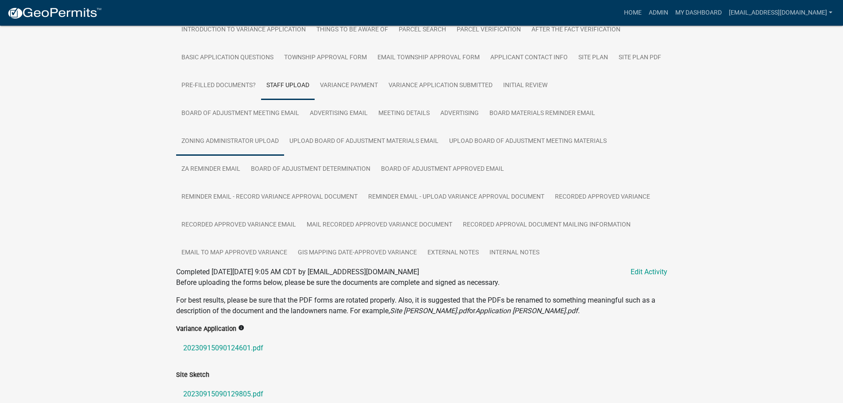
click at [242, 134] on link "Zoning Administrator Upload" at bounding box center [230, 141] width 108 height 28
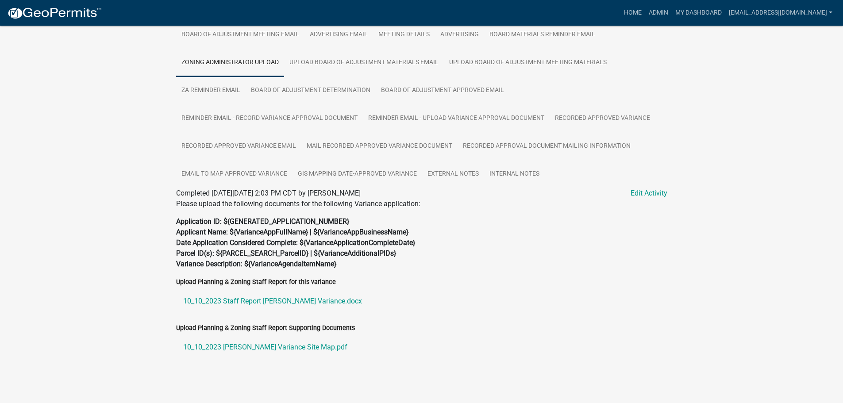
scroll to position [259, 0]
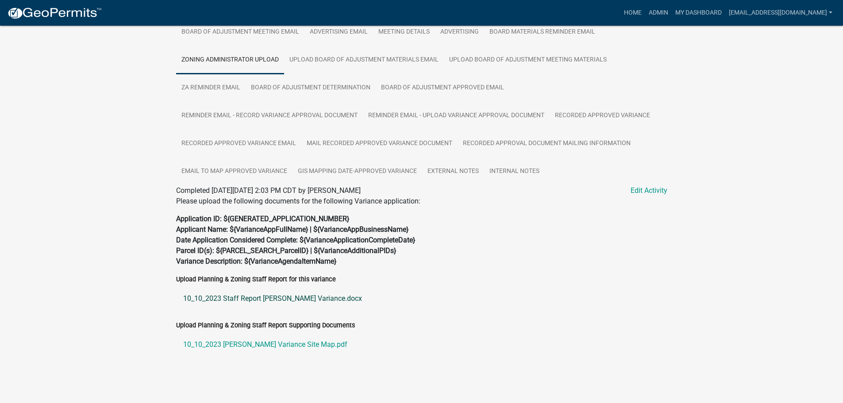
click at [234, 298] on link "10_10_2023 Staff Report [PERSON_NAME] Variance.docx" at bounding box center [421, 298] width 491 height 21
click at [591, 118] on link "Recorded Approved Variance" at bounding box center [603, 116] width 106 height 28
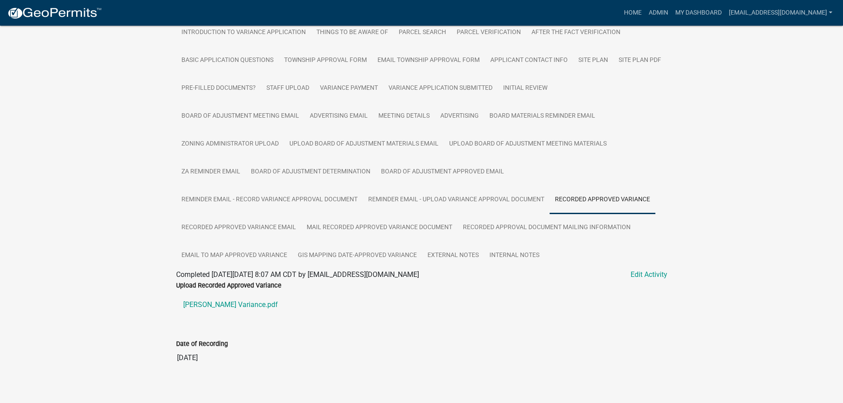
scroll to position [183, 0]
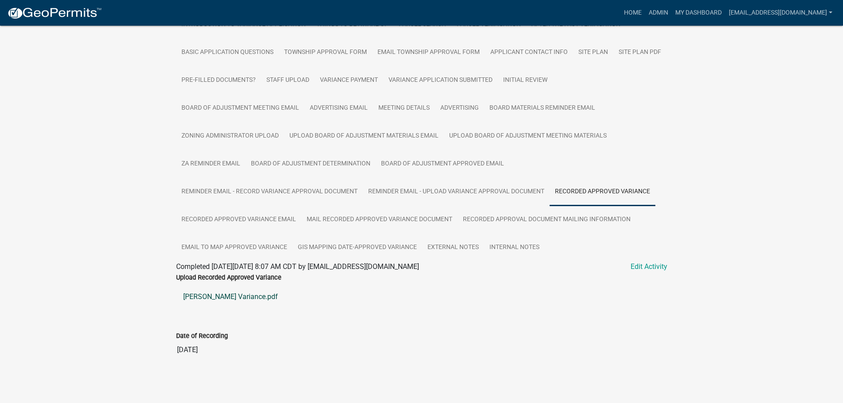
click at [203, 297] on link "[PERSON_NAME] Variance.pdf" at bounding box center [421, 296] width 491 height 21
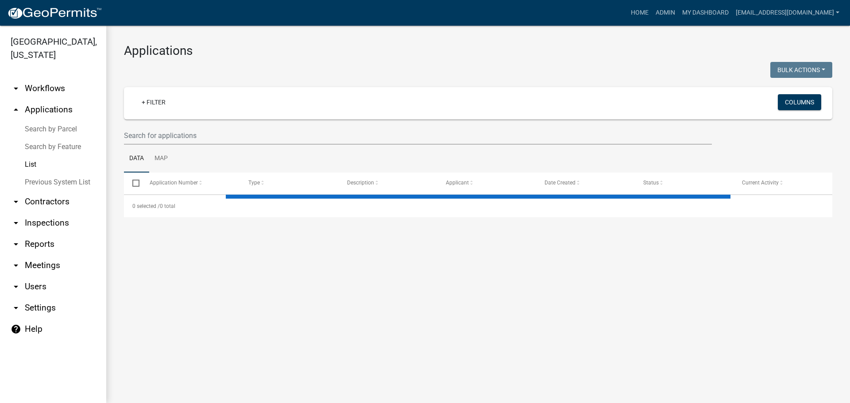
select select "2: 50"
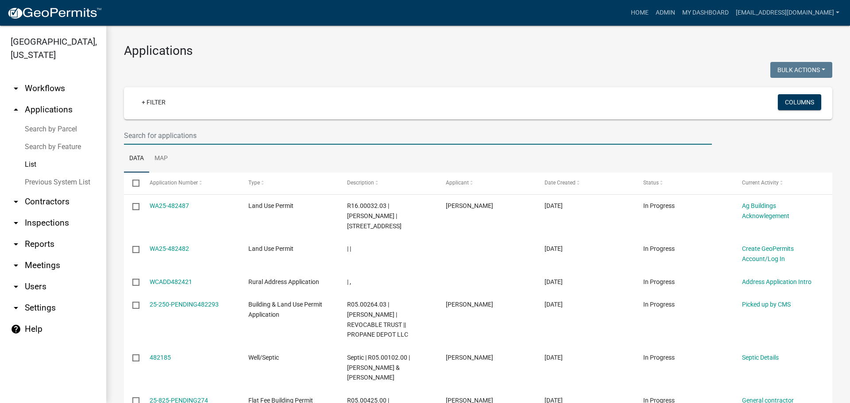
click at [177, 128] on input "text" at bounding box center [418, 136] width 588 height 18
click at [184, 138] on input "wcvar-2023-27" at bounding box center [418, 136] width 588 height 18
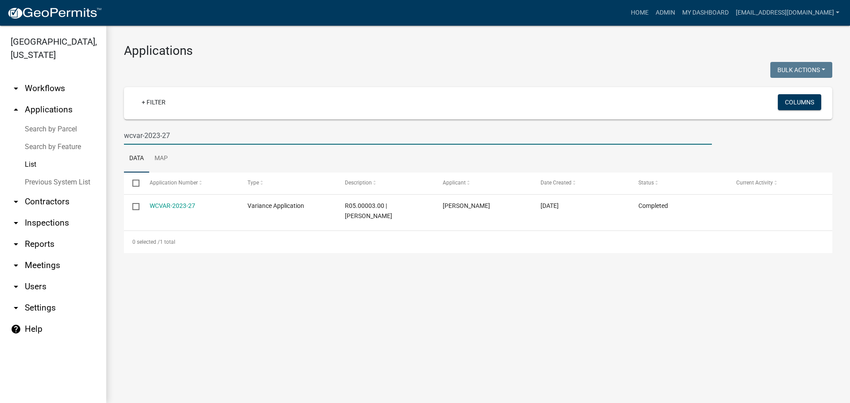
type input "wcvar-2023-27"
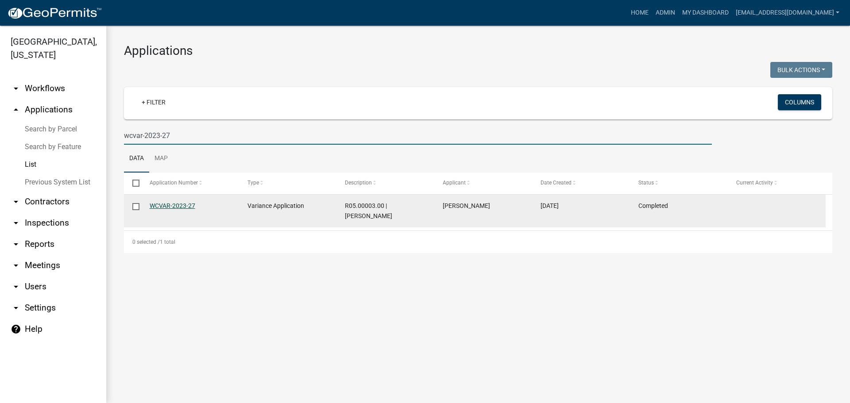
click at [179, 205] on link "WCVAR-2023-27" at bounding box center [173, 205] width 46 height 7
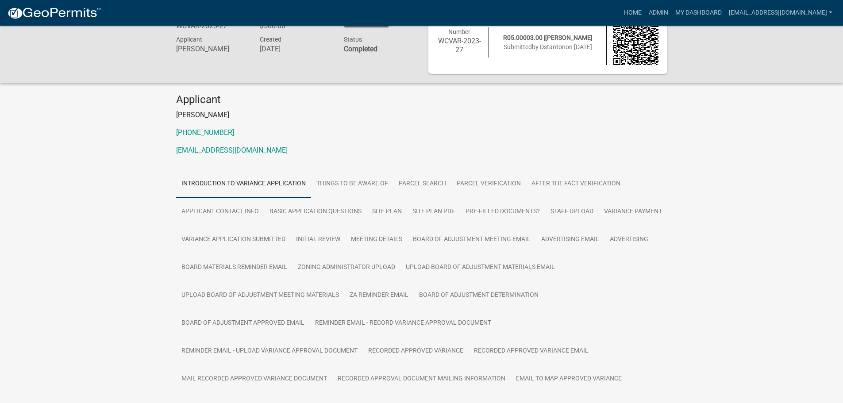
scroll to position [44, 0]
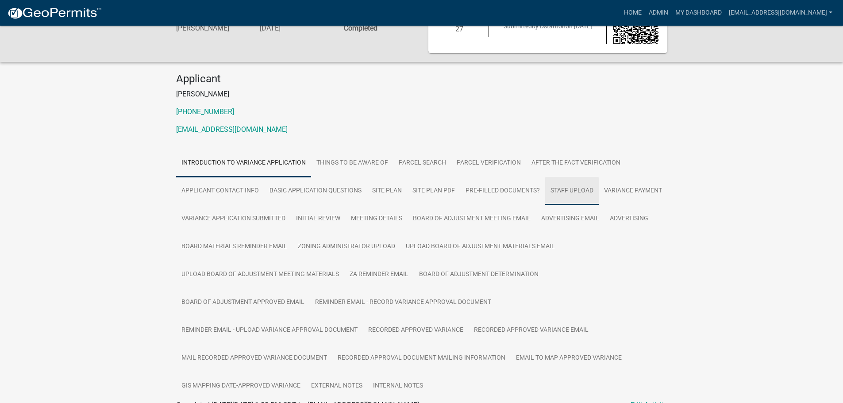
click at [571, 183] on link "Staff Upload" at bounding box center [572, 191] width 54 height 28
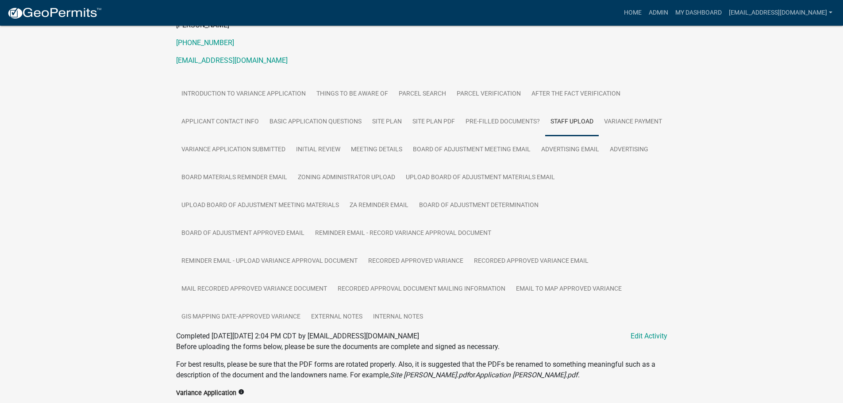
scroll to position [310, 0]
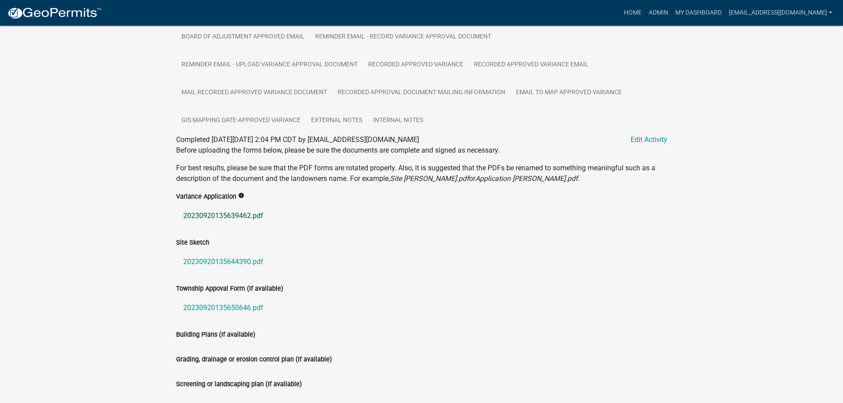
click at [239, 215] on link "20230920135639462.pdf" at bounding box center [421, 215] width 491 height 21
click at [195, 261] on link "20230920135644390.pdf" at bounding box center [421, 261] width 491 height 21
click at [199, 304] on link "20230920135650646.pdf" at bounding box center [421, 307] width 491 height 21
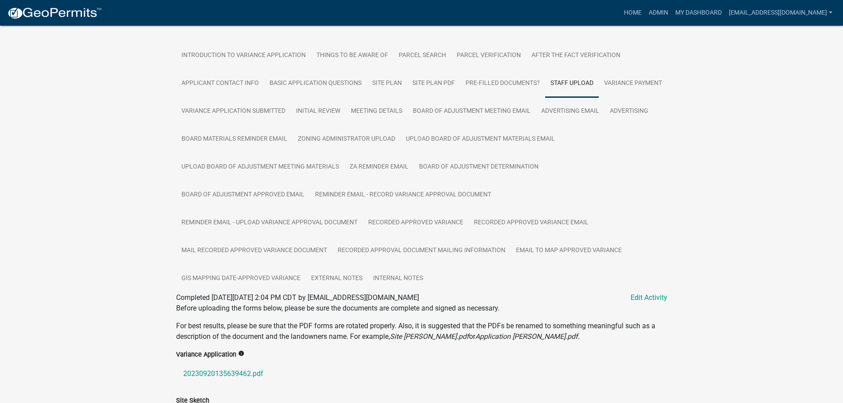
scroll to position [45, 0]
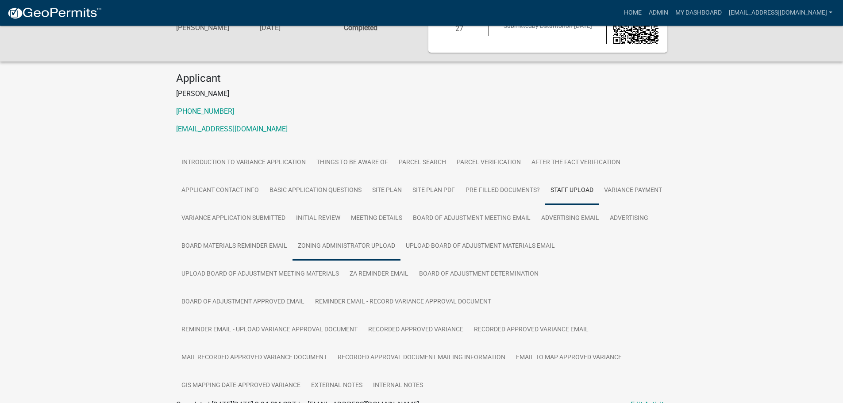
click at [401, 247] on link "Zoning Administrator Upload" at bounding box center [347, 246] width 108 height 28
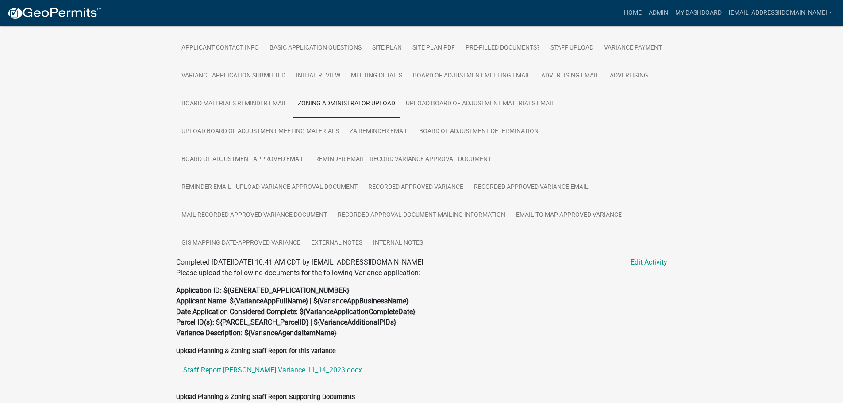
scroll to position [280, 0]
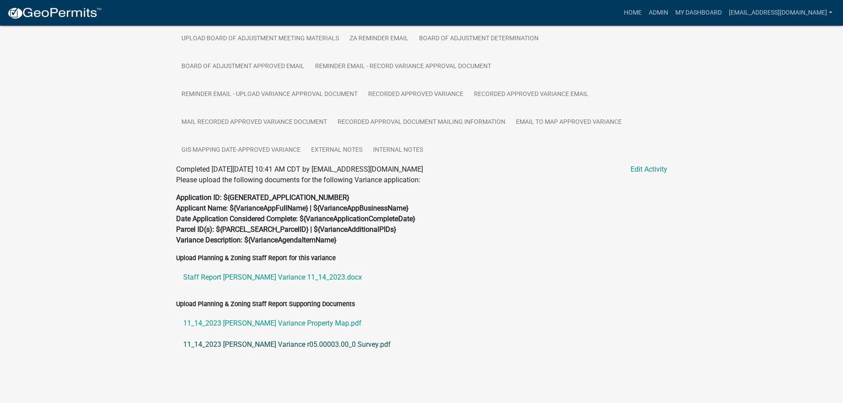
click at [250, 344] on link "11_14_2023 [PERSON_NAME] Variance r05.00003.00_0 Survey.pdf" at bounding box center [421, 344] width 491 height 21
click at [232, 320] on link "11_14_2023 [PERSON_NAME] Variance Property Map.pdf" at bounding box center [421, 323] width 491 height 21
click at [257, 275] on link "Staff Report [PERSON_NAME] Variance 11_14_2023.docx" at bounding box center [421, 277] width 491 height 21
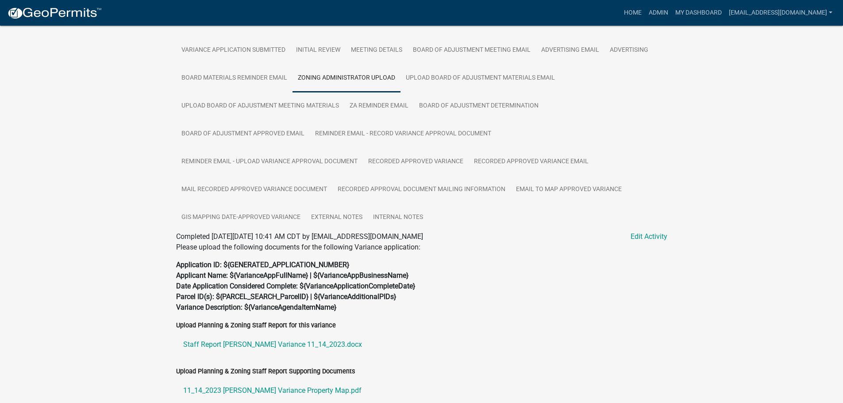
scroll to position [147, 0]
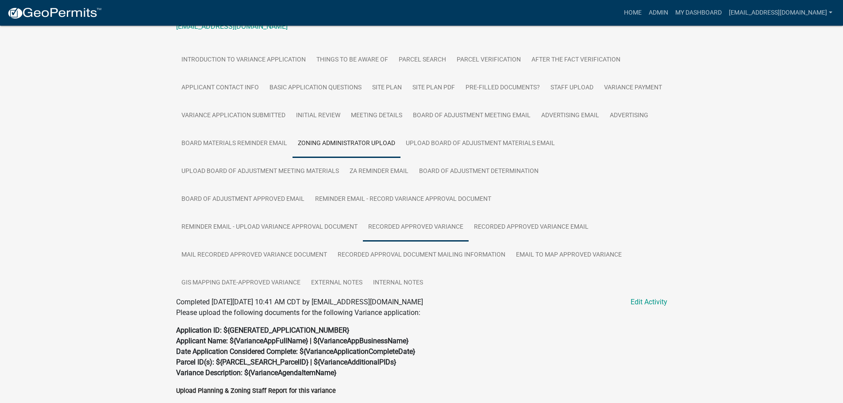
click at [411, 226] on link "Recorded Approved Variance" at bounding box center [416, 227] width 106 height 28
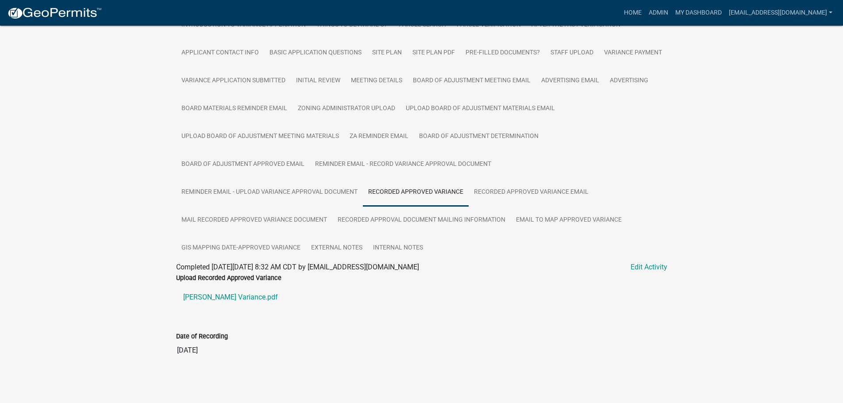
scroll to position [183, 0]
click at [209, 295] on link "[PERSON_NAME] Variance.pdf" at bounding box center [421, 296] width 491 height 21
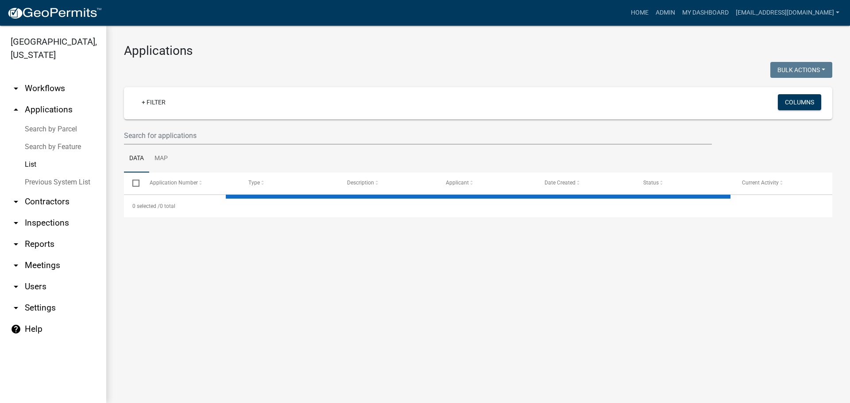
select select "2: 50"
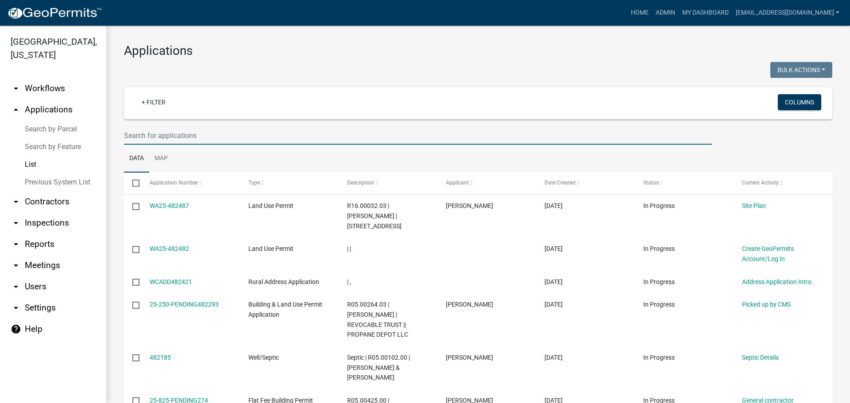
click at [173, 131] on input "text" at bounding box center [418, 136] width 588 height 18
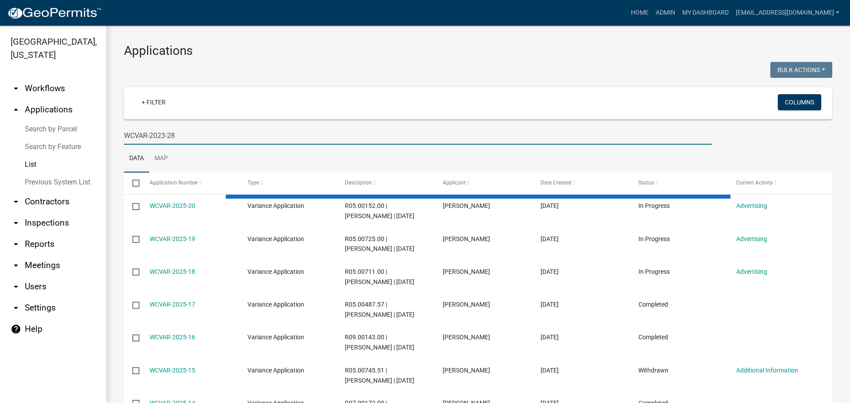
type input "WCVAR-2023-28"
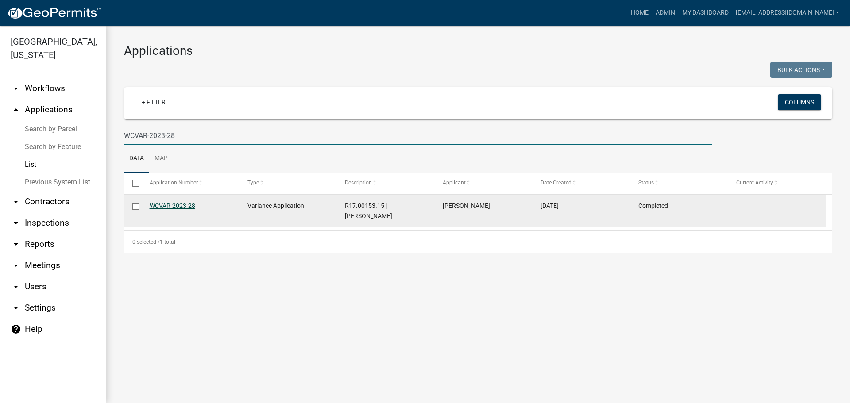
click at [168, 206] on link "WCVAR-2023-28" at bounding box center [173, 205] width 46 height 7
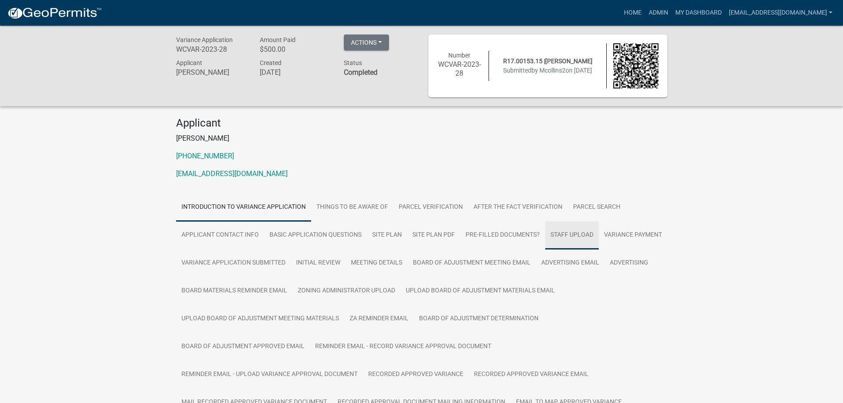
click at [568, 229] on link "Staff Upload" at bounding box center [572, 235] width 54 height 28
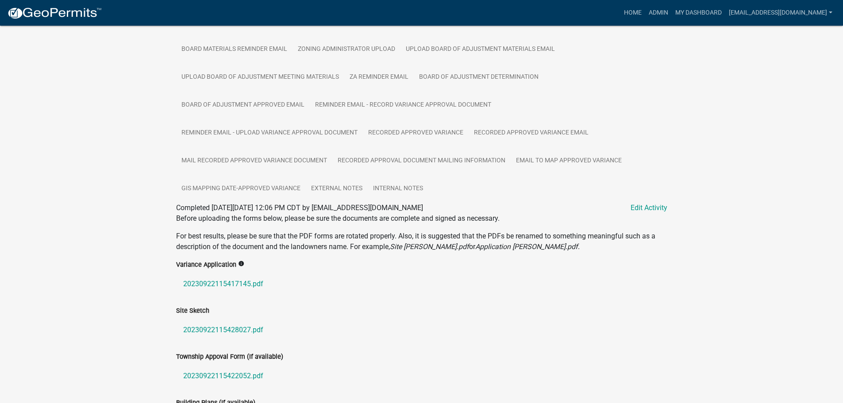
scroll to position [310, 0]
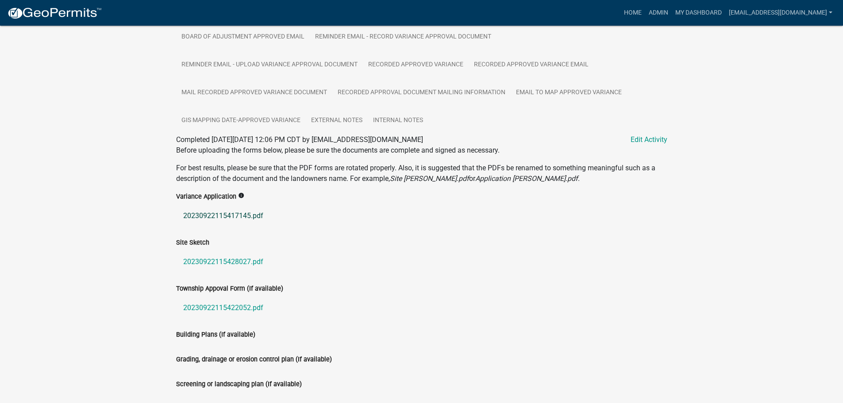
click at [232, 213] on link "20230922115417145.pdf" at bounding box center [421, 215] width 491 height 21
click at [241, 258] on link "20230922115428027.pdf" at bounding box center [421, 261] width 491 height 21
click at [229, 308] on link "20230922115422052.pdf" at bounding box center [421, 307] width 491 height 21
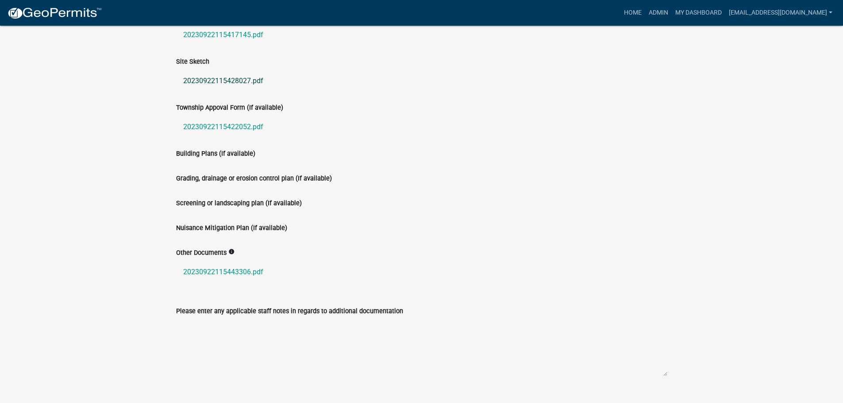
scroll to position [508, 0]
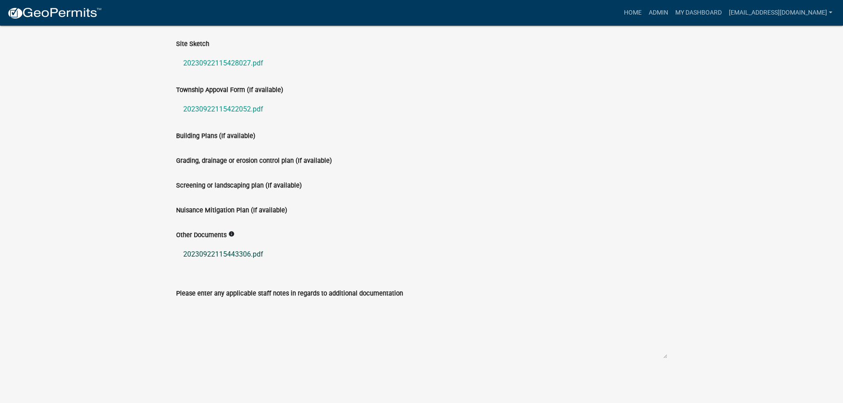
click at [238, 250] on link "20230922115443306.pdf" at bounding box center [421, 254] width 491 height 21
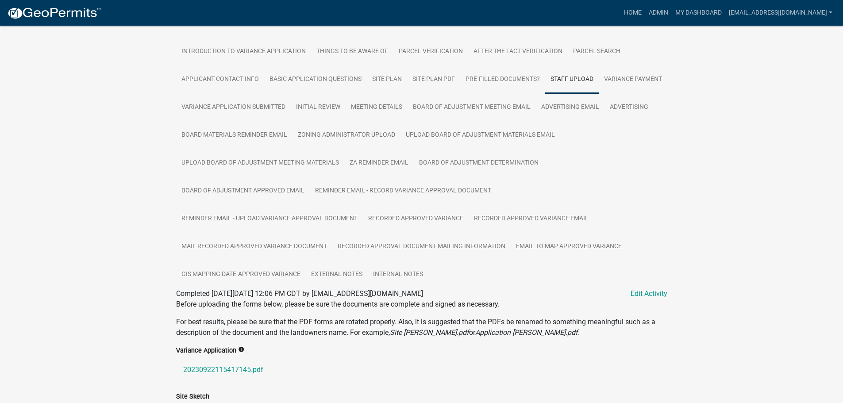
scroll to position [154, 0]
click at [401, 138] on link "Zoning Administrator Upload" at bounding box center [347, 137] width 108 height 28
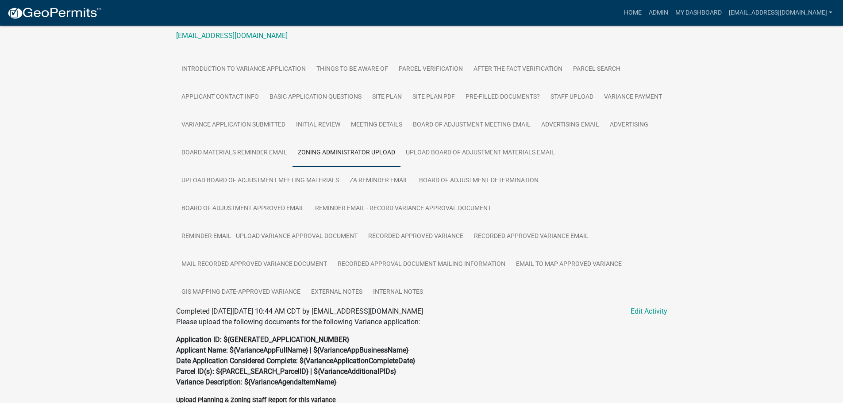
scroll to position [301, 0]
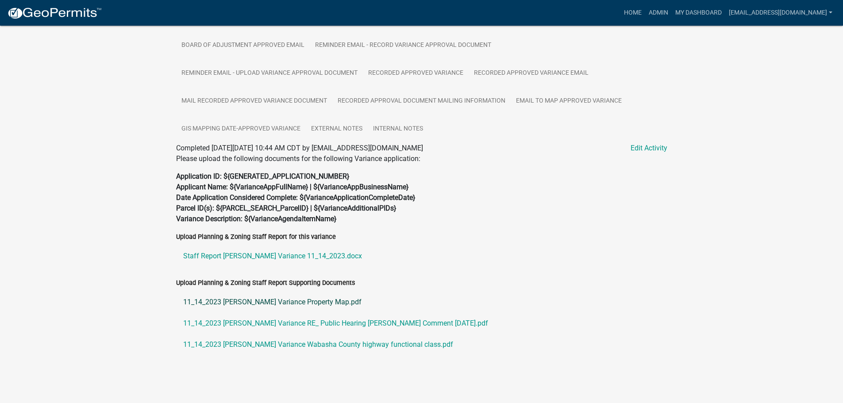
click at [232, 304] on link "11_14_2023 [PERSON_NAME] Variance Property Map.pdf" at bounding box center [421, 302] width 491 height 21
click at [300, 325] on link "11_14_2023 [PERSON_NAME] Variance RE_ Public Hearing [PERSON_NAME] Comment [DAT…" at bounding box center [421, 323] width 491 height 21
click at [355, 346] on link "11_14_2023 [PERSON_NAME] Variance Wabasha County highway functional class.pdf" at bounding box center [421, 344] width 491 height 21
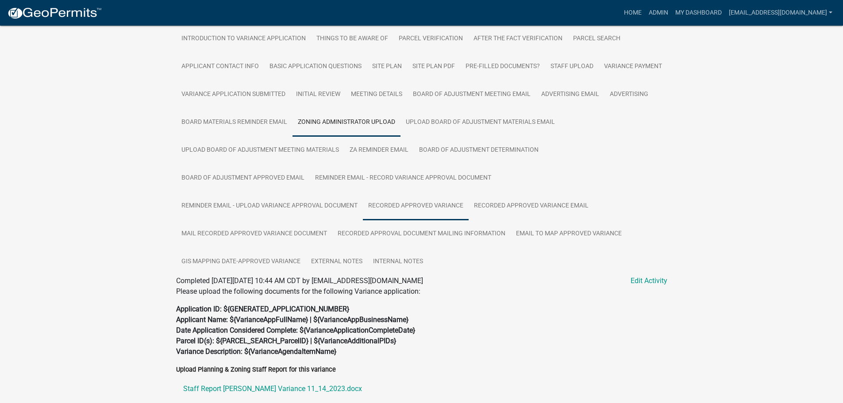
click at [385, 204] on link "Recorded Approved Variance" at bounding box center [416, 206] width 106 height 28
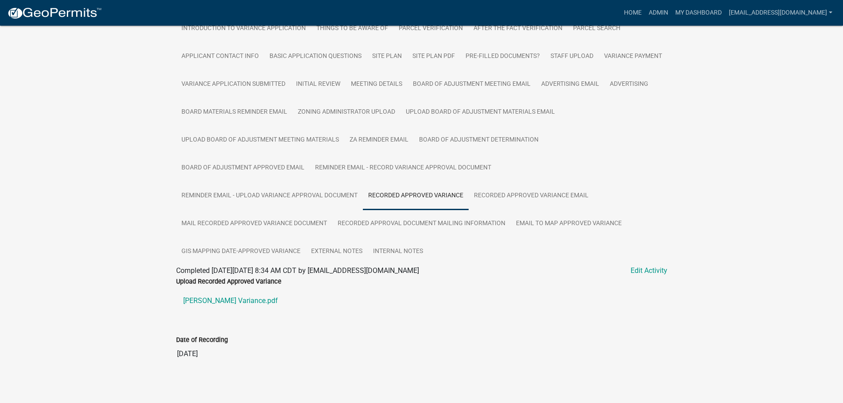
scroll to position [183, 0]
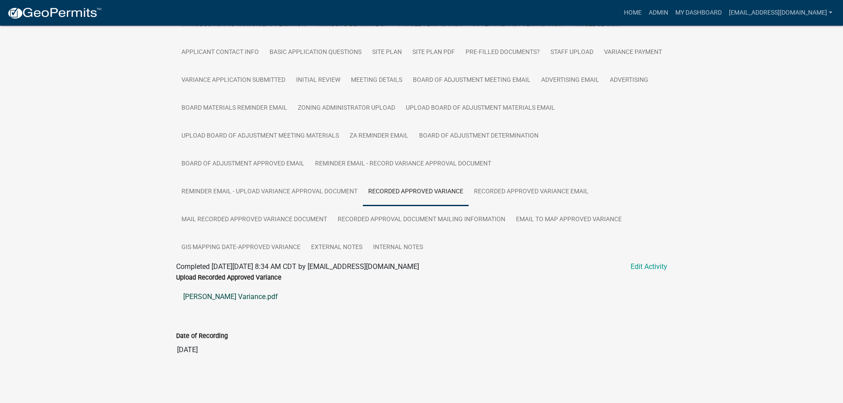
click at [223, 297] on link "[PERSON_NAME] Variance.pdf" at bounding box center [421, 296] width 491 height 21
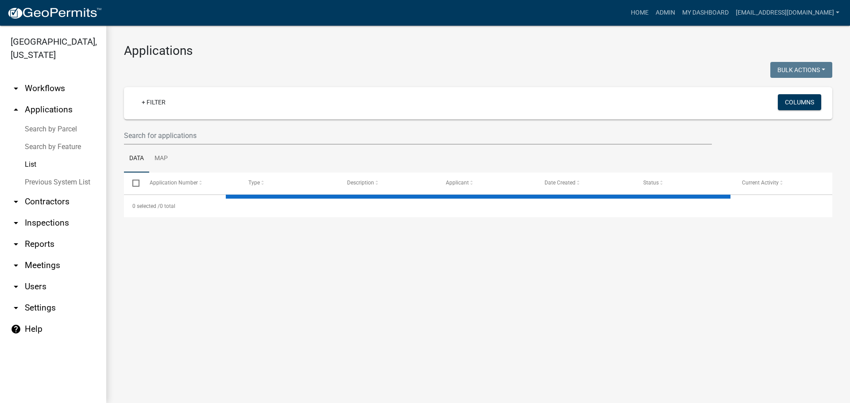
select select "2: 50"
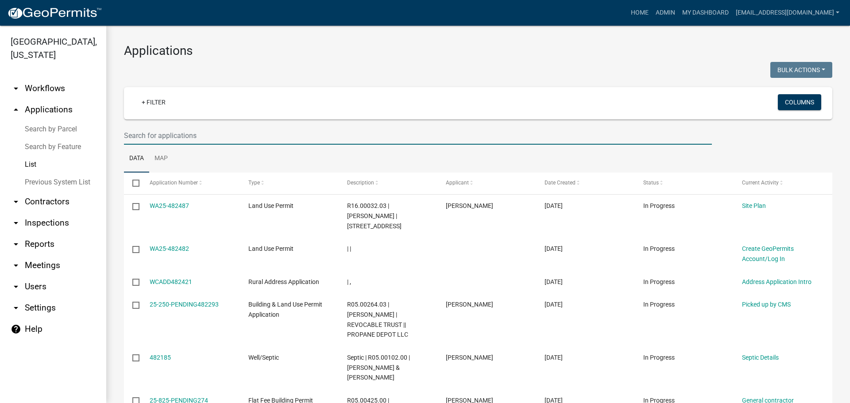
click at [214, 137] on input "text" at bounding box center [418, 136] width 588 height 18
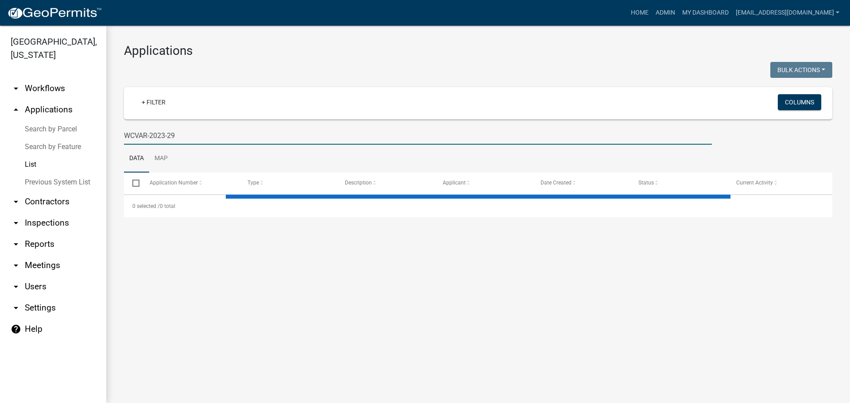
type input "WCVAR-2023-29"
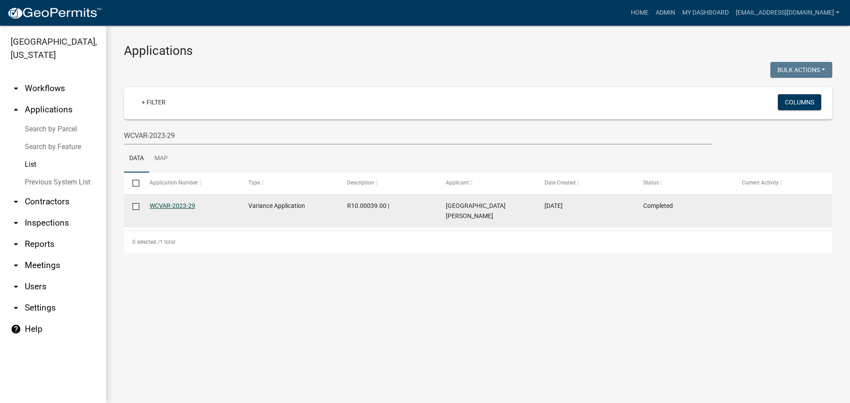
click at [179, 204] on link "WCVAR-2023-29" at bounding box center [173, 205] width 46 height 7
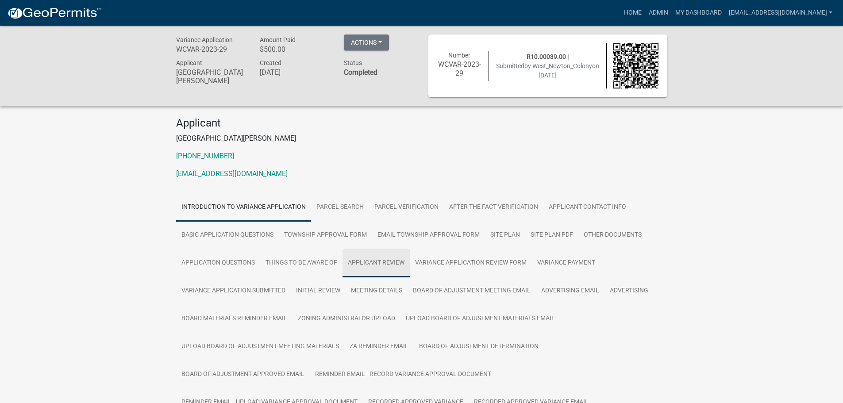
click at [395, 260] on link "Applicant Review" at bounding box center [376, 263] width 67 height 28
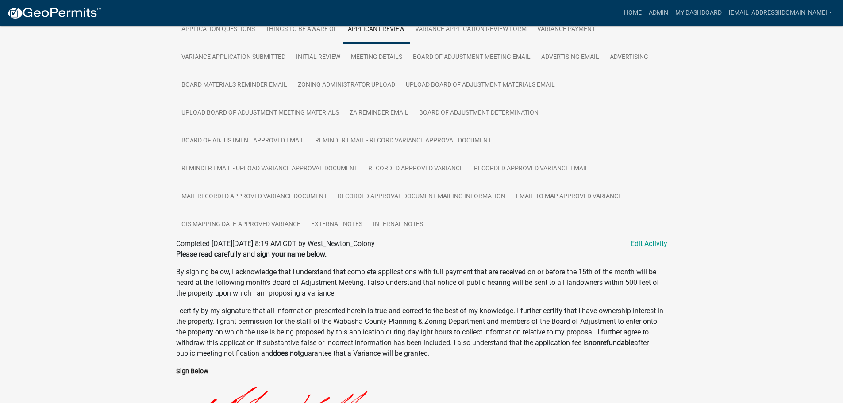
scroll to position [150, 0]
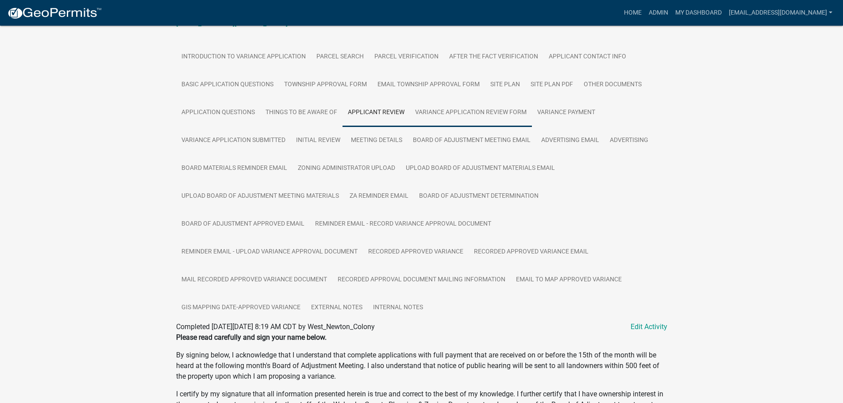
click at [485, 109] on link "Variance Application Review Form" at bounding box center [471, 113] width 122 height 28
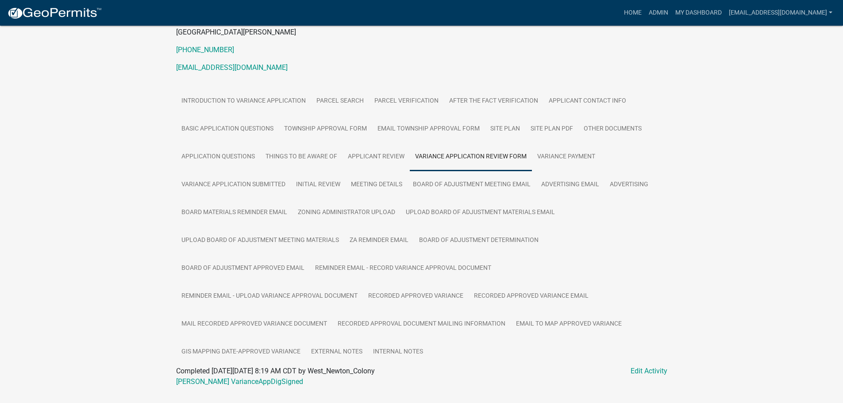
scroll to position [127, 0]
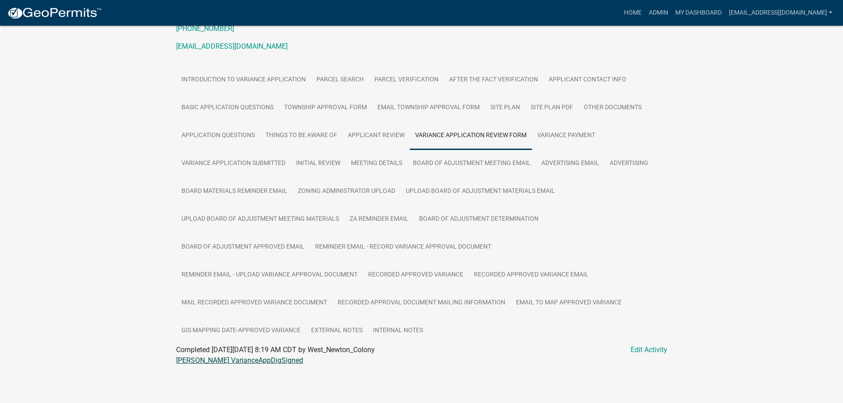
click at [227, 359] on link "[PERSON_NAME] VarianceAppDigSigned" at bounding box center [239, 360] width 127 height 8
click at [549, 105] on link "Site Plan PDF" at bounding box center [551, 108] width 53 height 28
click at [200, 359] on link "[PERSON_NAME] -IntMapSitePlan" at bounding box center [228, 360] width 105 height 8
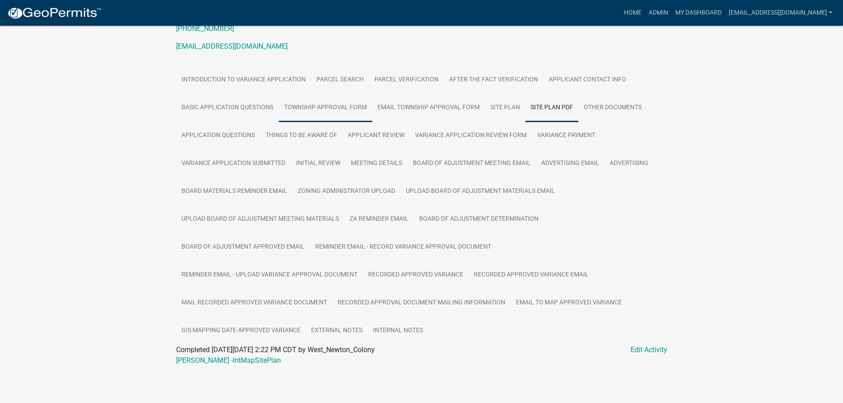
click at [337, 107] on link "Township Approval Form" at bounding box center [325, 108] width 93 height 28
click at [618, 103] on link "Other Documents" at bounding box center [612, 108] width 69 height 28
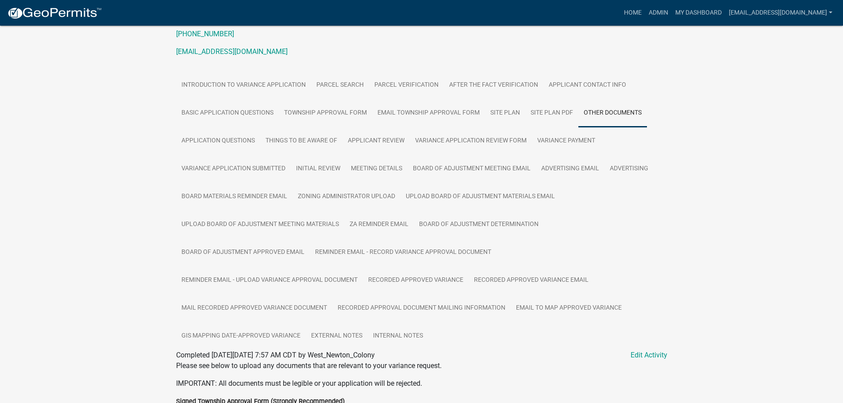
scroll to position [133, 0]
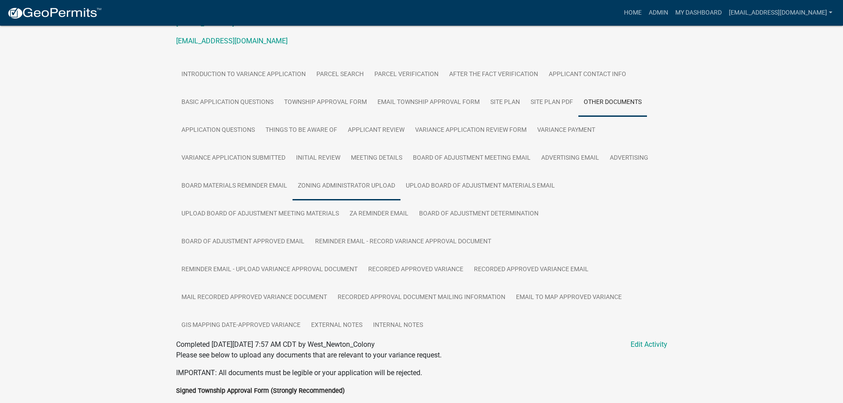
click at [358, 187] on link "Zoning Administrator Upload" at bounding box center [347, 186] width 108 height 28
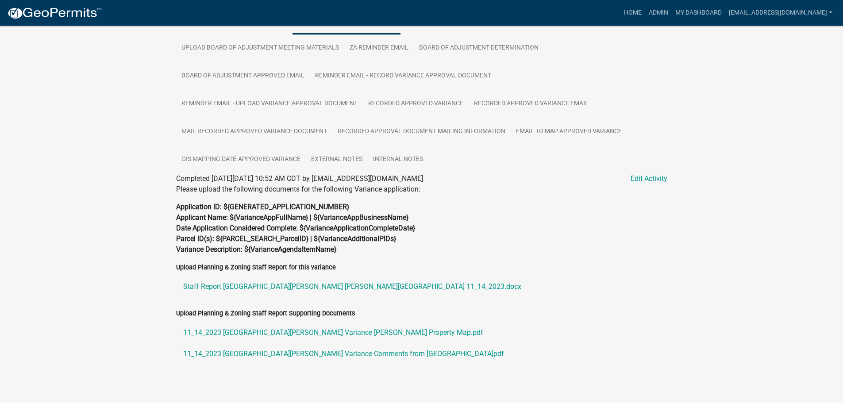
scroll to position [308, 0]
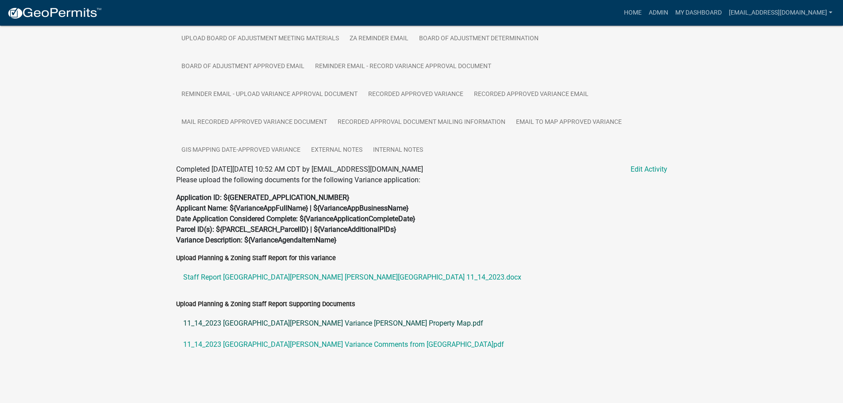
click at [286, 324] on link "11_14_2023 [GEOGRAPHIC_DATA][PERSON_NAME] Variance [PERSON_NAME] Property Map.p…" at bounding box center [421, 323] width 491 height 21
click at [254, 343] on link "11_14_2023 [GEOGRAPHIC_DATA][PERSON_NAME] Variance Comments from [GEOGRAPHIC_DA…" at bounding box center [421, 344] width 491 height 21
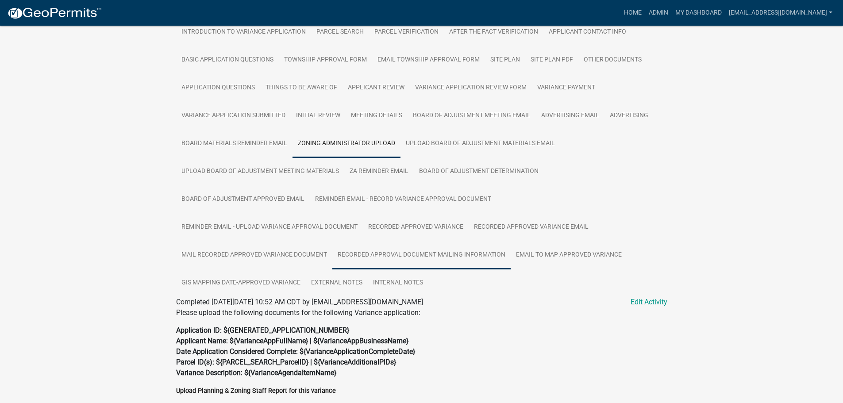
scroll to position [131, 0]
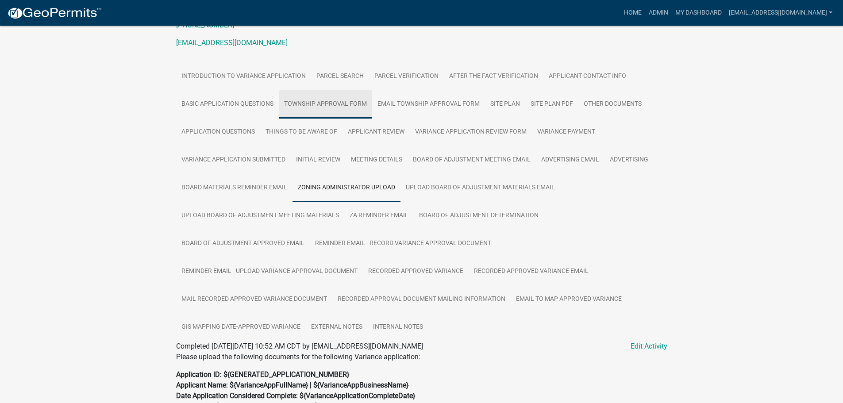
click at [323, 104] on link "Township Approval Form" at bounding box center [325, 104] width 93 height 28
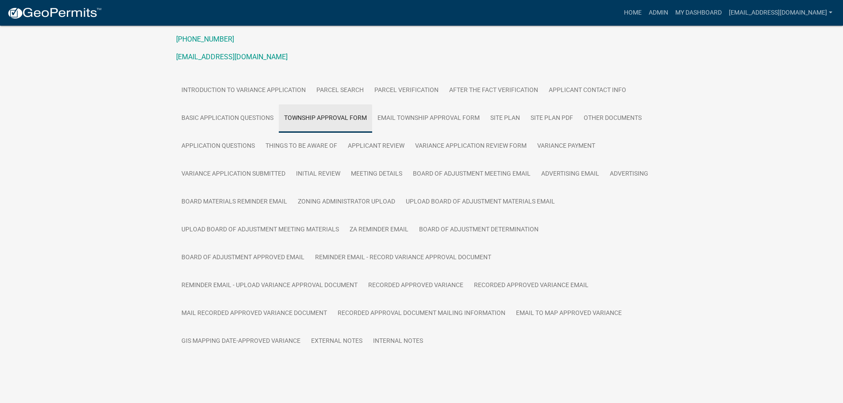
scroll to position [127, 0]
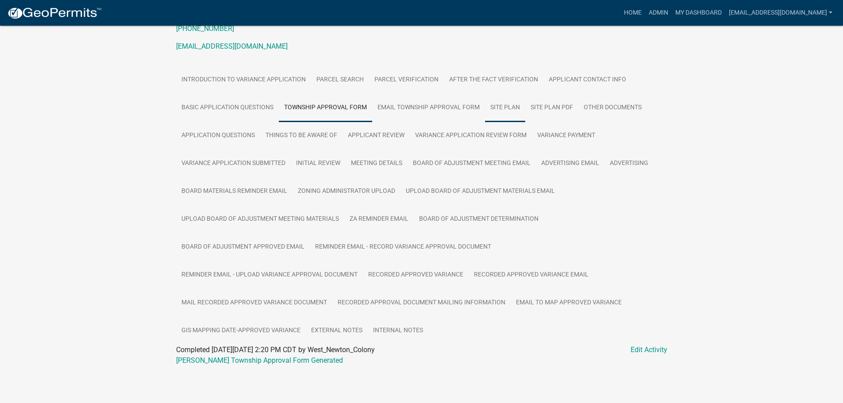
click at [504, 105] on link "Site Plan" at bounding box center [505, 108] width 40 height 28
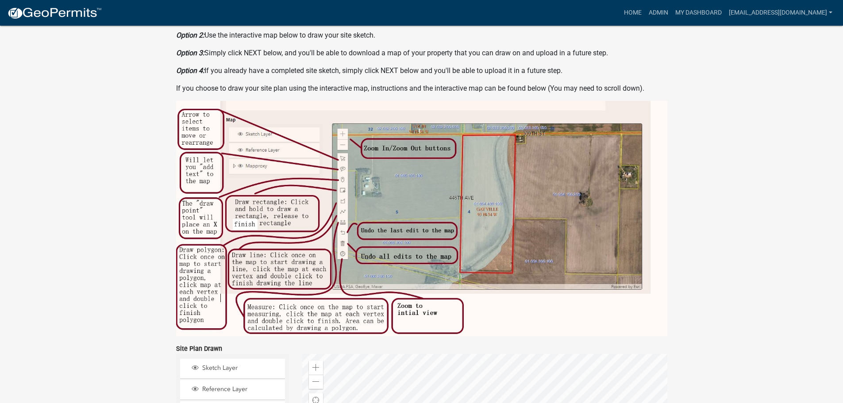
scroll to position [423, 0]
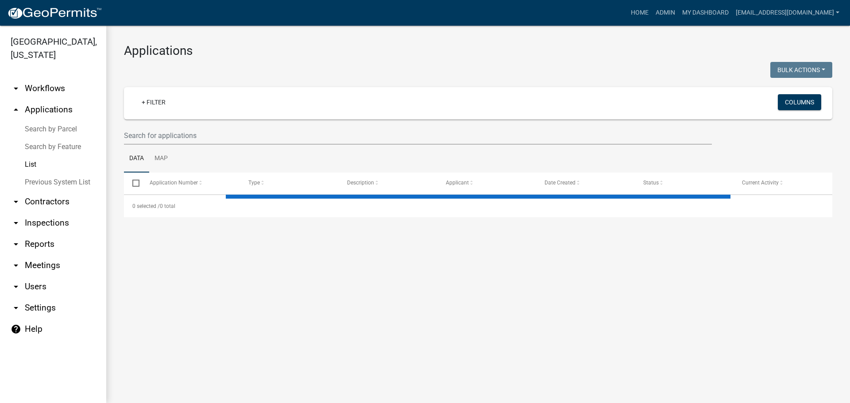
select select "2: 50"
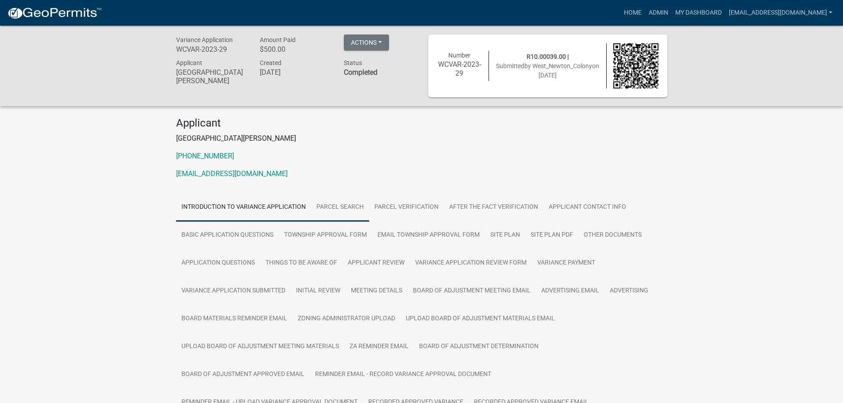
click at [349, 207] on link "Parcel search" at bounding box center [340, 207] width 58 height 28
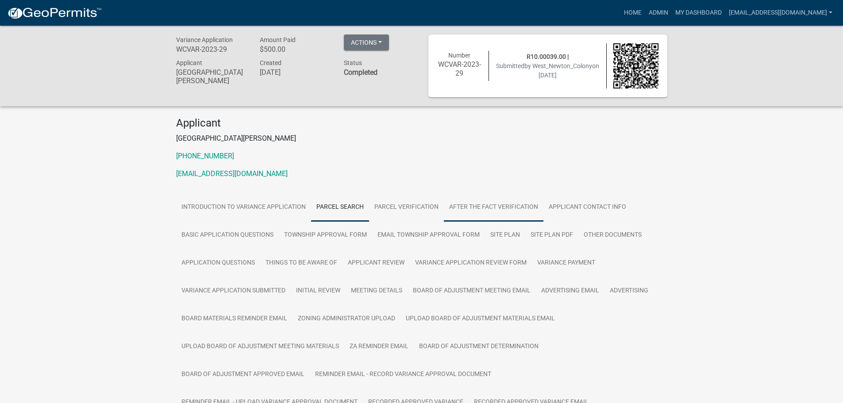
click at [506, 205] on link "After the Fact Verification" at bounding box center [494, 207] width 100 height 28
click at [212, 229] on link "Basic Application Questions" at bounding box center [227, 235] width 103 height 28
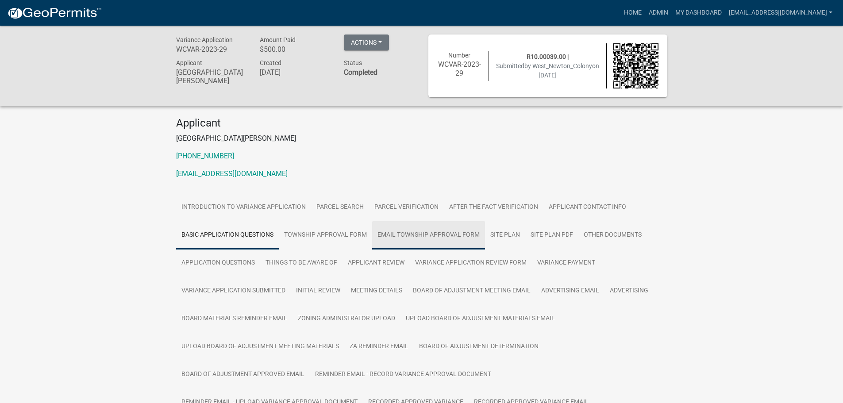
click at [415, 231] on link "Email Township Approval Form" at bounding box center [428, 235] width 113 height 28
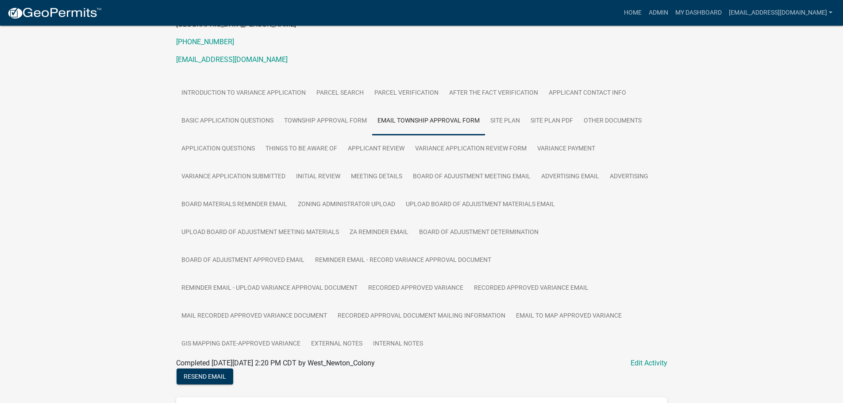
scroll to position [133, 0]
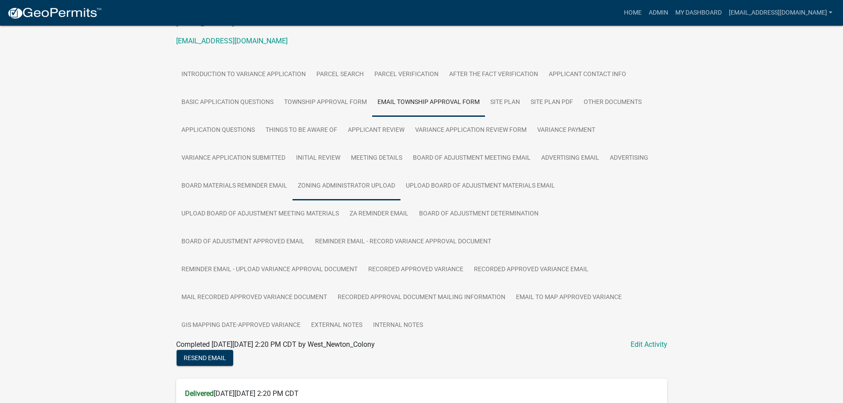
click at [357, 188] on link "Zoning Administrator Upload" at bounding box center [347, 186] width 108 height 28
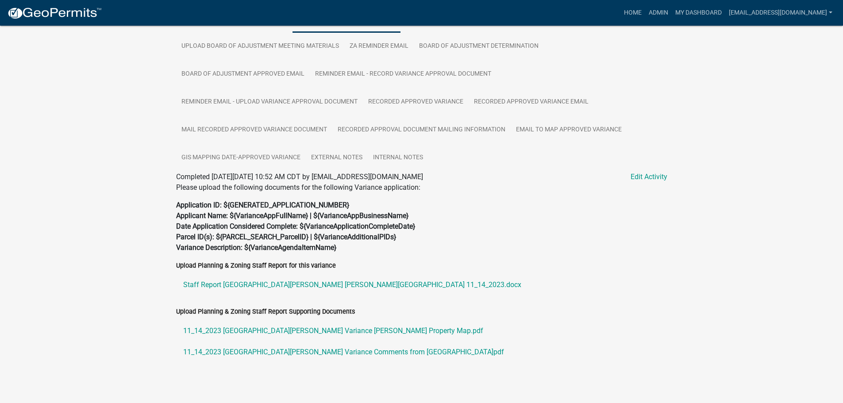
scroll to position [308, 0]
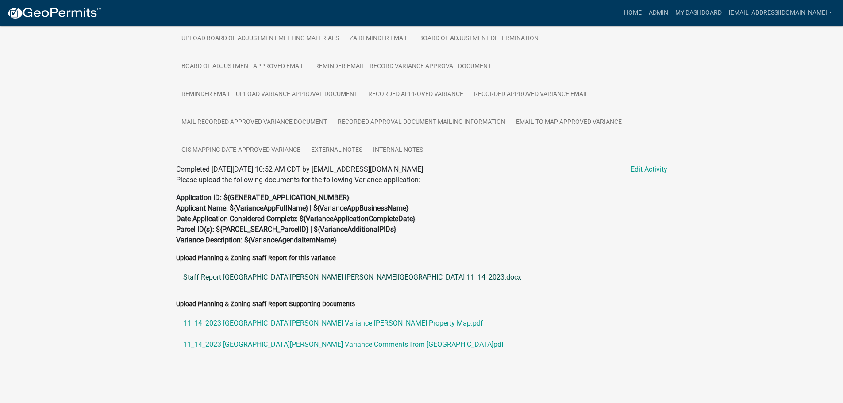
click at [235, 277] on link "Staff Report [GEOGRAPHIC_DATA][PERSON_NAME] [PERSON_NAME][GEOGRAPHIC_DATA] 11_1…" at bounding box center [421, 277] width 491 height 21
click at [233, 323] on link "11_14_2023 [GEOGRAPHIC_DATA][PERSON_NAME] Variance [PERSON_NAME] Property Map.p…" at bounding box center [421, 323] width 491 height 21
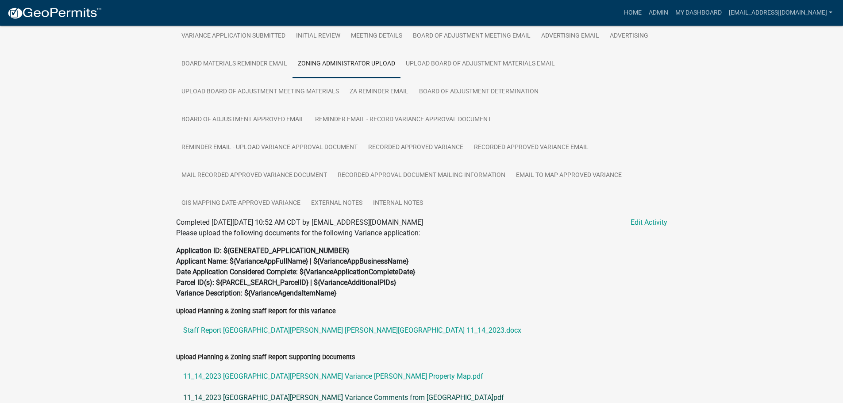
scroll to position [220, 0]
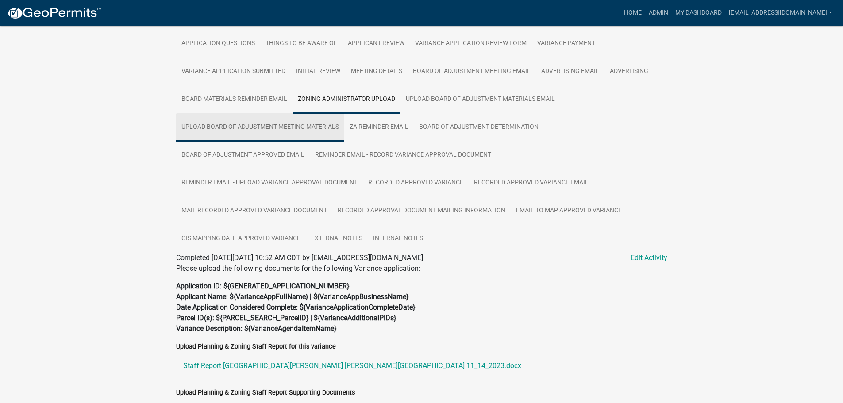
click at [268, 125] on link "Upload Board of Adjustment Meeting Materials" at bounding box center [260, 127] width 168 height 28
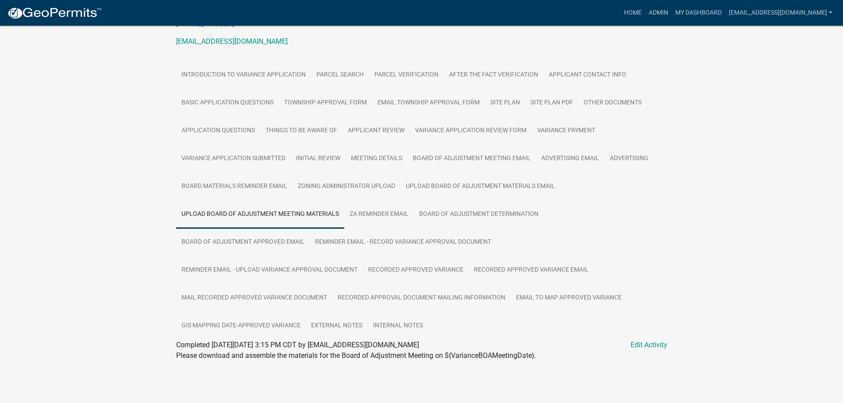
scroll to position [135, 0]
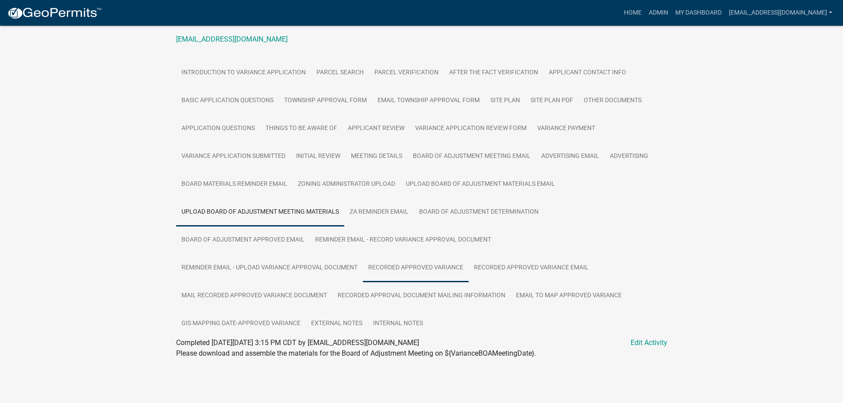
click at [428, 268] on link "Recorded Approved Variance" at bounding box center [416, 268] width 106 height 28
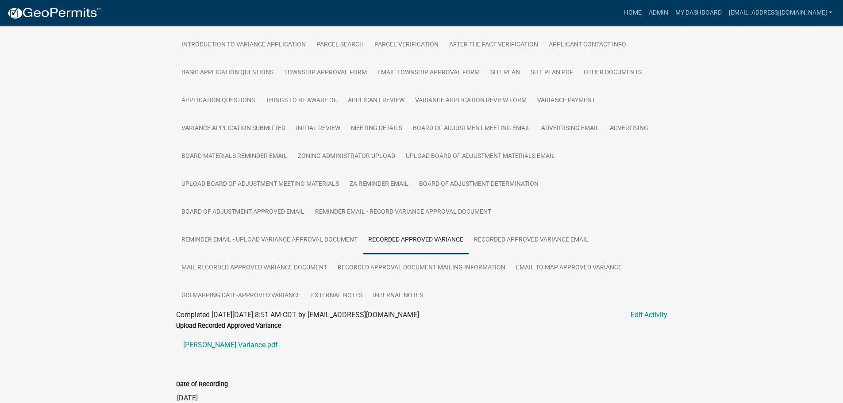
scroll to position [211, 0]
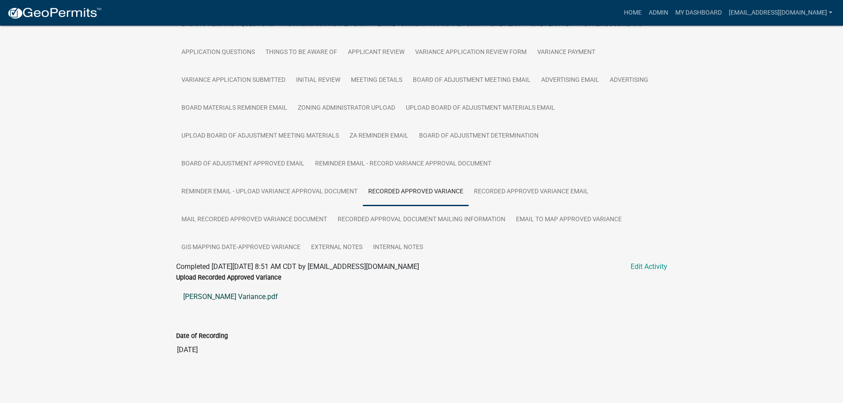
click at [215, 294] on link "[PERSON_NAME] Variance.pdf" at bounding box center [421, 296] width 491 height 21
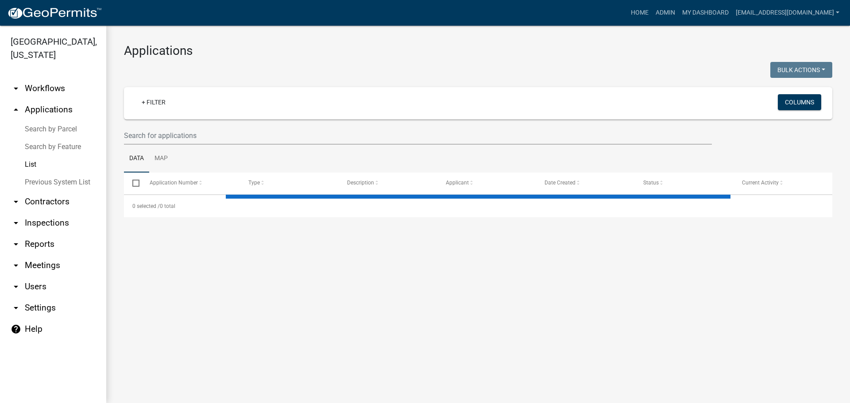
select select "2: 50"
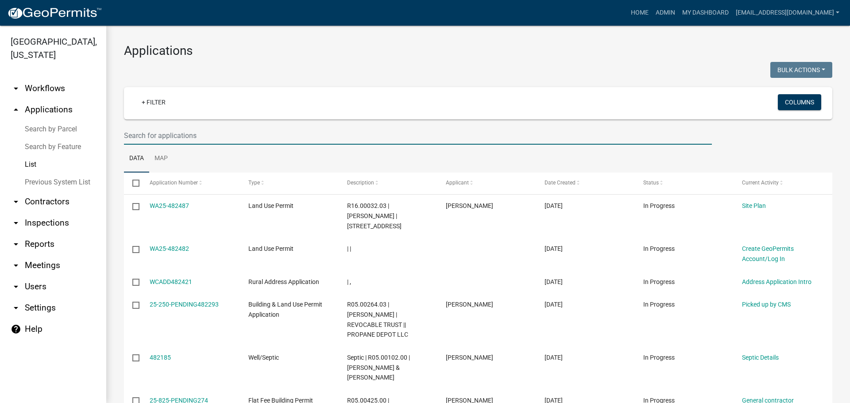
click at [184, 135] on input "text" at bounding box center [418, 136] width 588 height 18
type input "wcvar-2023-30"
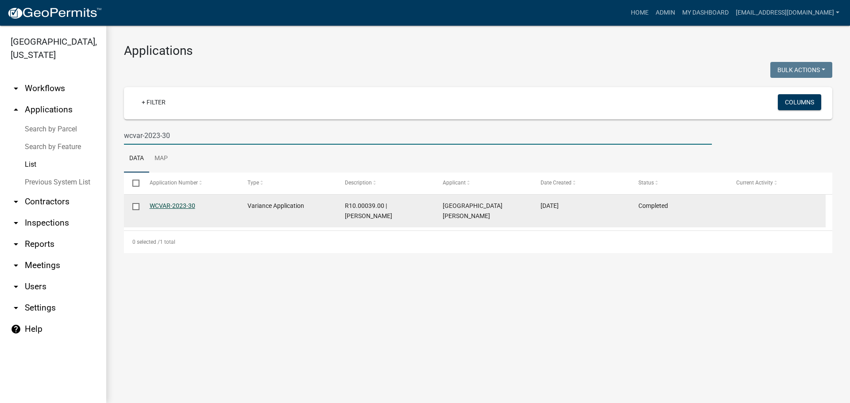
click at [166, 204] on link "WCVAR-2023-30" at bounding box center [173, 205] width 46 height 7
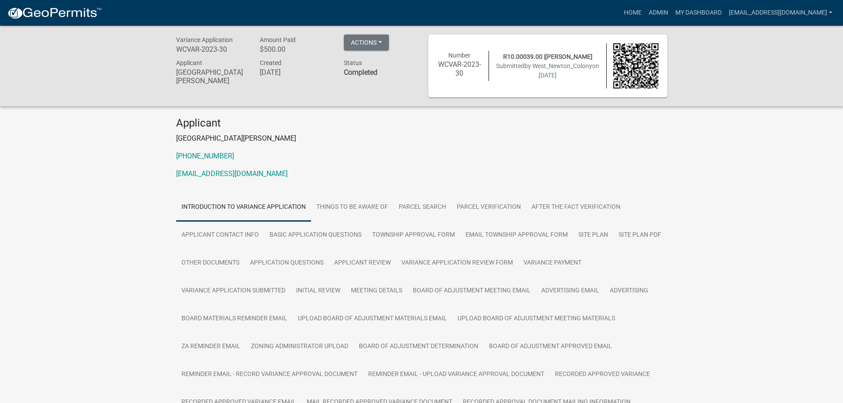
scroll to position [44, 0]
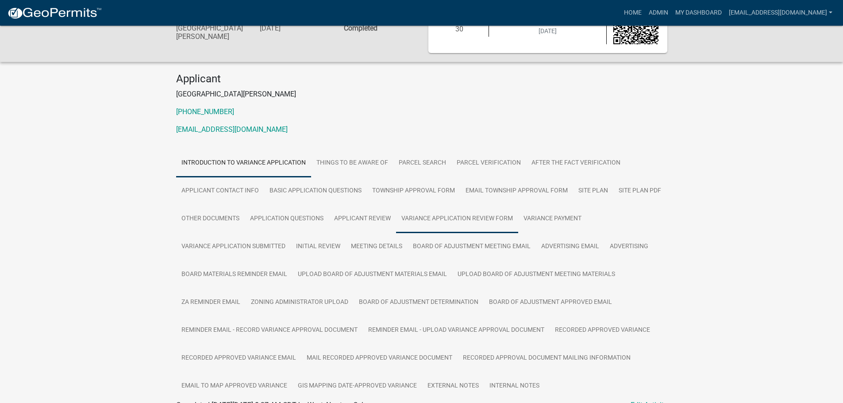
click at [460, 227] on link "Variance Application Review Form" at bounding box center [457, 219] width 122 height 28
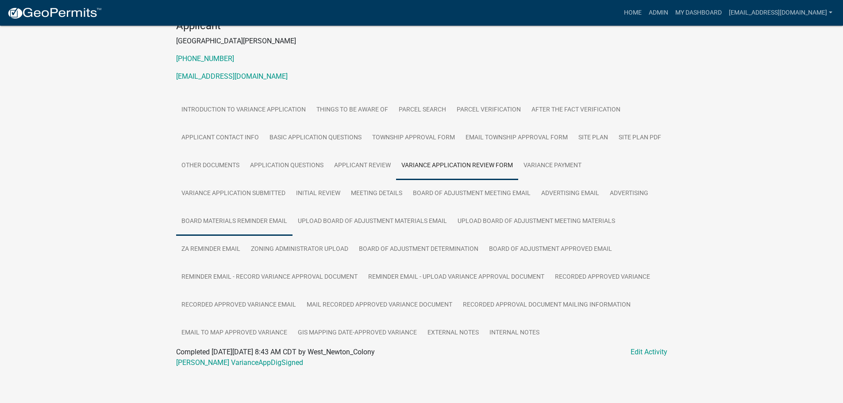
scroll to position [100, 0]
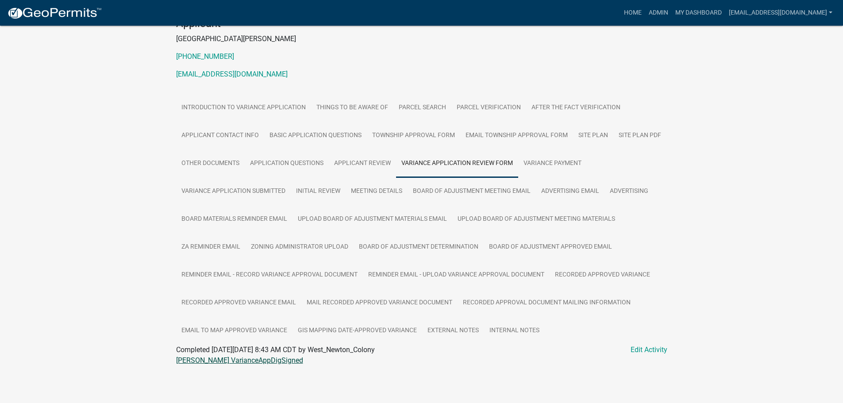
click at [200, 359] on link "[PERSON_NAME] VarianceAppDigSigned" at bounding box center [239, 360] width 127 height 8
click at [245, 191] on link "Variance Application Submitted" at bounding box center [233, 191] width 115 height 28
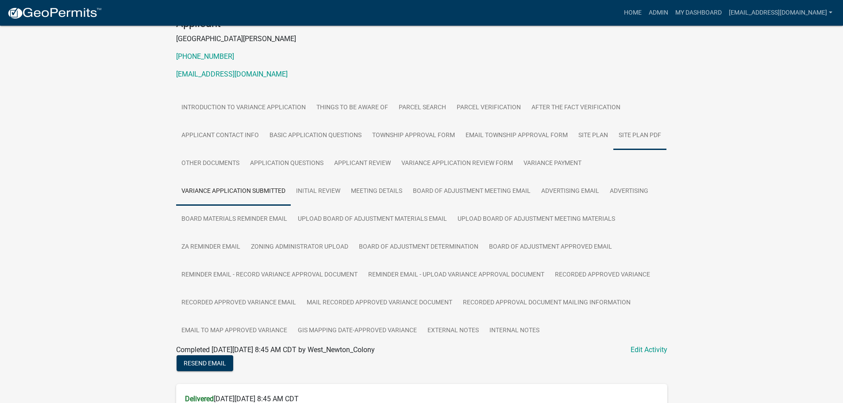
click at [623, 134] on link "Site Plan PDF" at bounding box center [639, 136] width 53 height 28
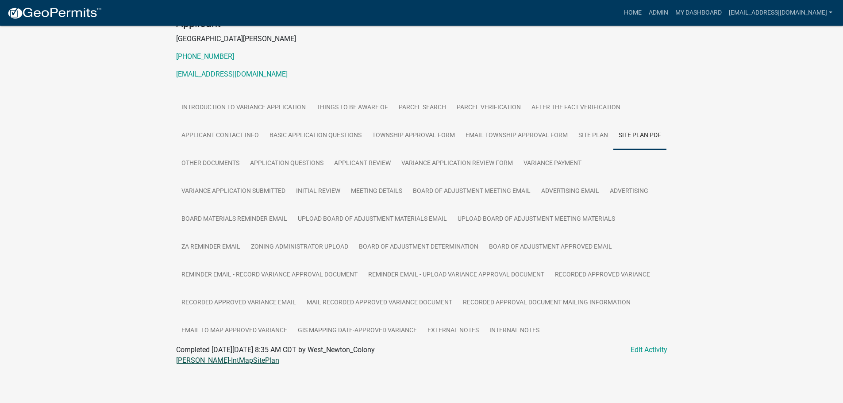
click at [206, 362] on link "[PERSON_NAME]-IntMapSitePlan" at bounding box center [227, 360] width 103 height 8
click at [211, 162] on link "Other Documents" at bounding box center [210, 164] width 69 height 28
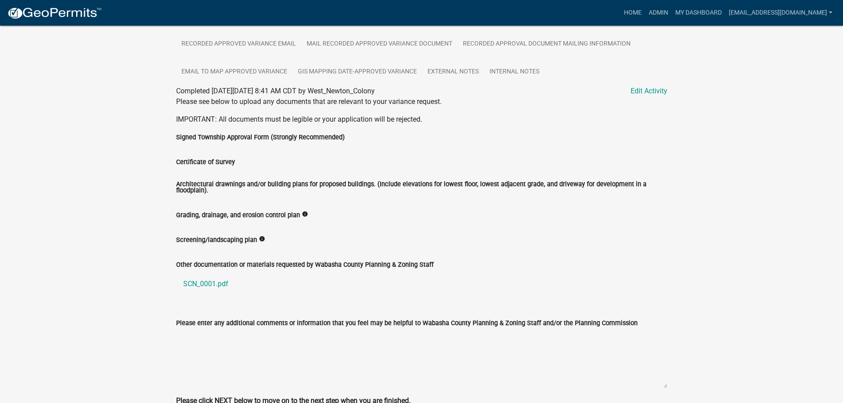
scroll to position [406, 0]
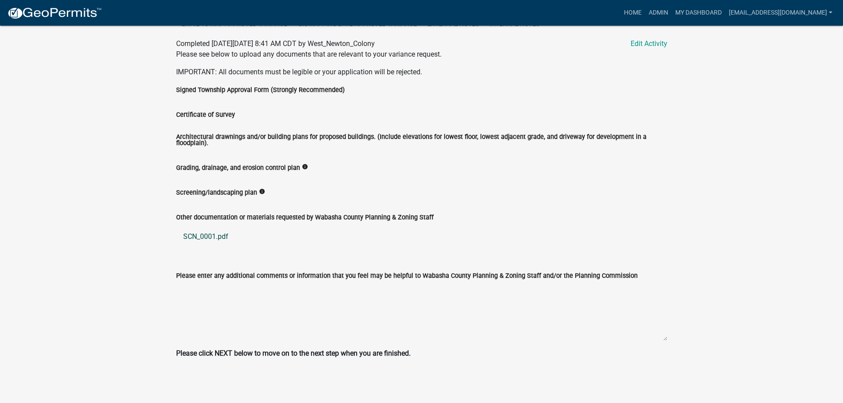
click at [199, 238] on link "SCN_0001.pdf" at bounding box center [421, 236] width 491 height 21
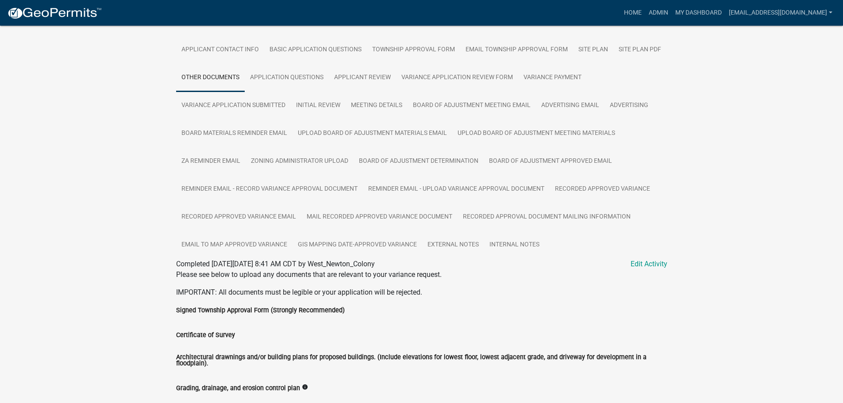
scroll to position [185, 0]
click at [307, 105] on link "Initial Review" at bounding box center [318, 106] width 55 height 28
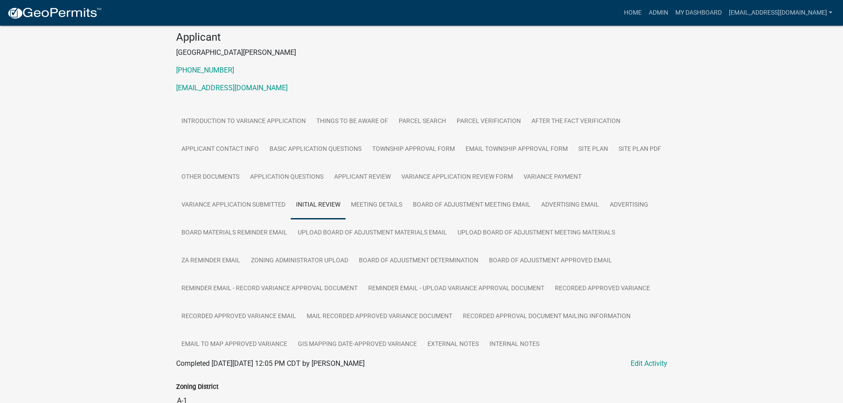
scroll to position [89, 0]
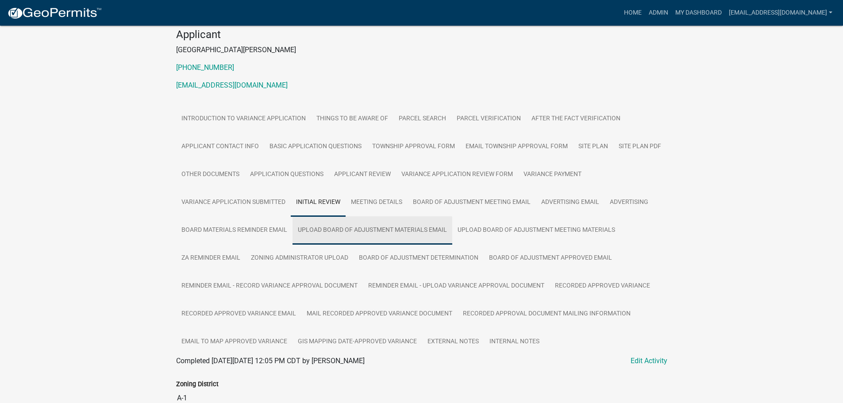
click at [383, 228] on link "Upload Board of Adjustment Materials Email" at bounding box center [373, 230] width 160 height 28
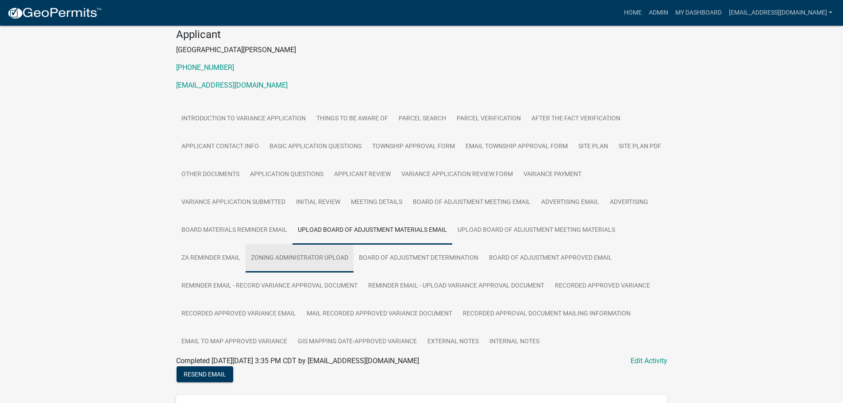
click at [288, 256] on link "Zoning Administrator Upload" at bounding box center [300, 258] width 108 height 28
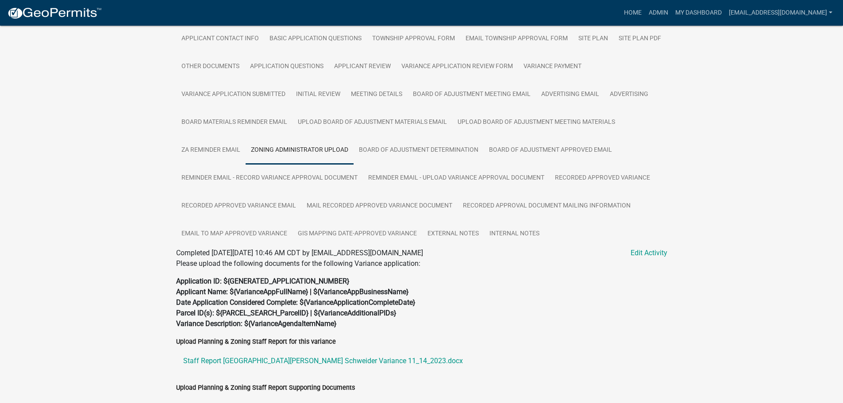
scroll to position [280, 0]
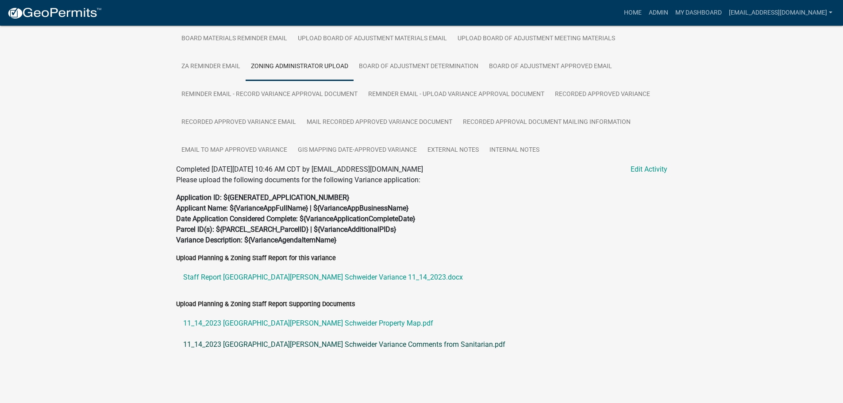
click at [304, 345] on link "11_14_2023 [GEOGRAPHIC_DATA][PERSON_NAME] Schweider Variance Comments from Sani…" at bounding box center [421, 344] width 491 height 21
click at [232, 276] on link "Staff Report [GEOGRAPHIC_DATA][PERSON_NAME] Schweider Variance 11_14_2023.docx" at bounding box center [421, 277] width 491 height 21
click at [308, 324] on link "11_14_2023 [GEOGRAPHIC_DATA][PERSON_NAME] Schweider Property Map.pdf" at bounding box center [421, 323] width 491 height 21
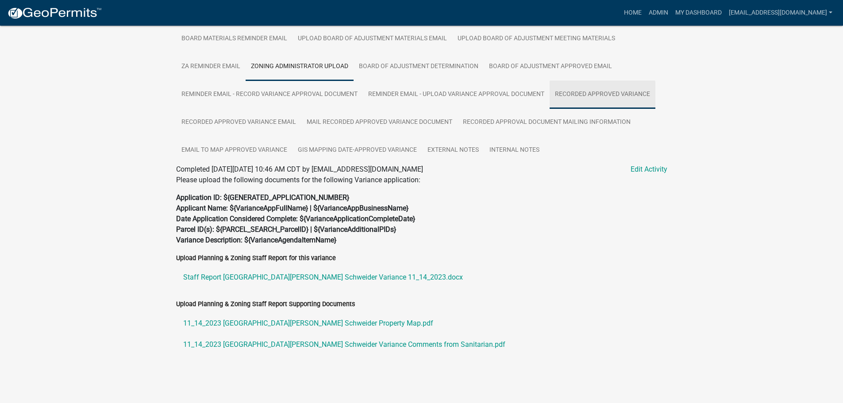
click at [619, 92] on link "Recorded Approved Variance" at bounding box center [603, 95] width 106 height 28
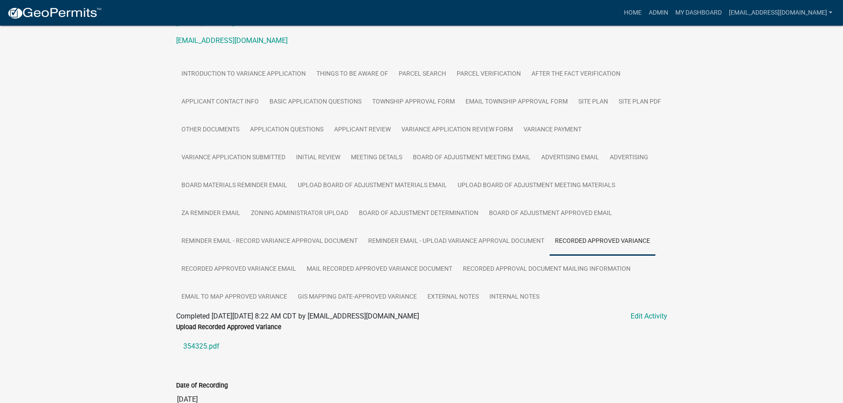
scroll to position [149, 0]
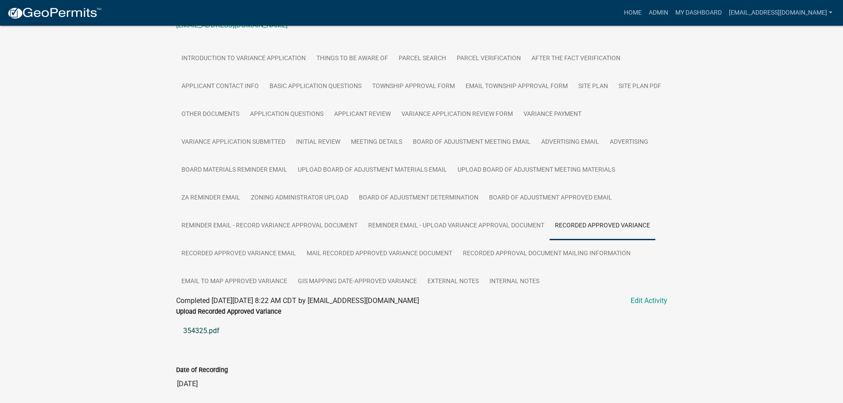
click at [196, 331] on link "354325.pdf" at bounding box center [421, 330] width 491 height 21
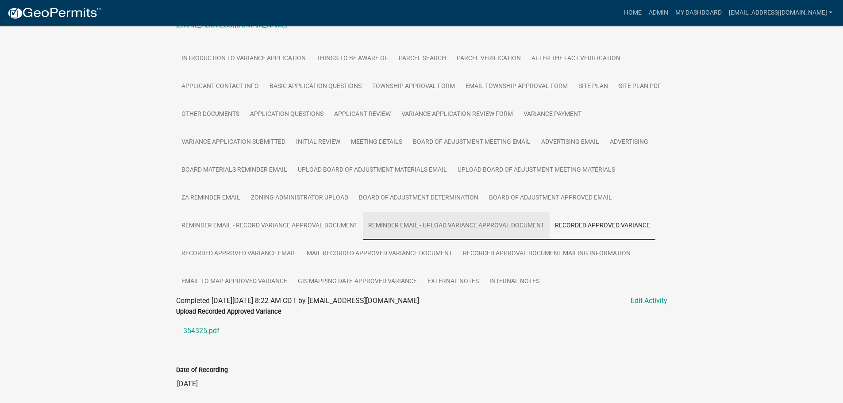
click at [471, 229] on link "Reminder Email - Upload Variance Approval Document" at bounding box center [456, 226] width 187 height 28
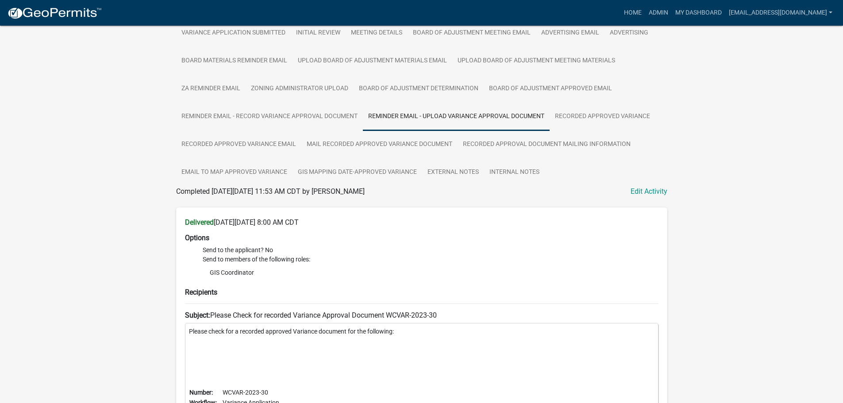
scroll to position [53, 0]
